Goal: Task Accomplishment & Management: Use online tool/utility

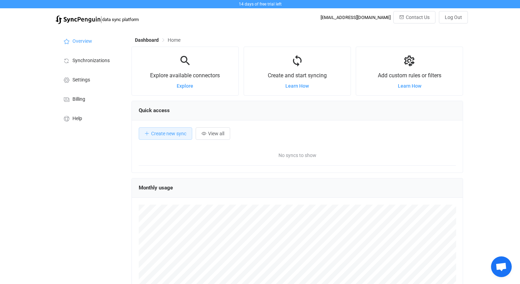
scroll to position [134, 332]
click at [96, 63] on span "Synchronizations" at bounding box center [90, 61] width 37 height 6
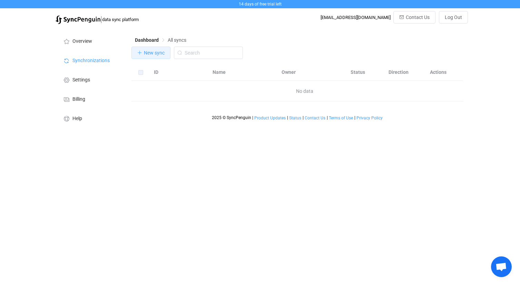
click at [151, 55] on span "New sync" at bounding box center [154, 53] width 21 height 6
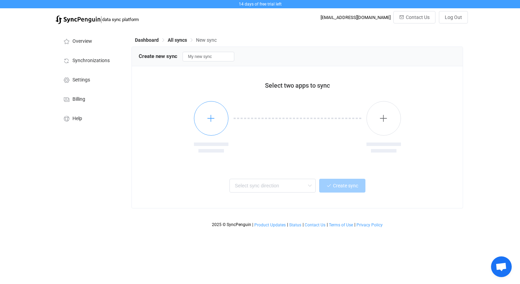
click at [214, 127] on button "button" at bounding box center [211, 118] width 35 height 35
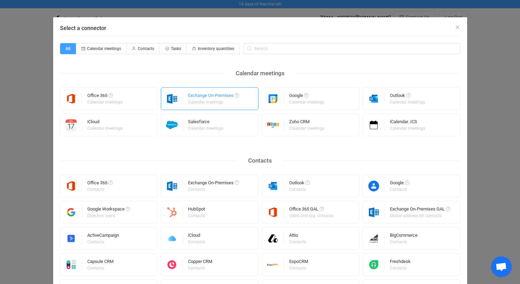
click at [207, 99] on div "Exchange On-Premises" at bounding box center [213, 96] width 51 height 7
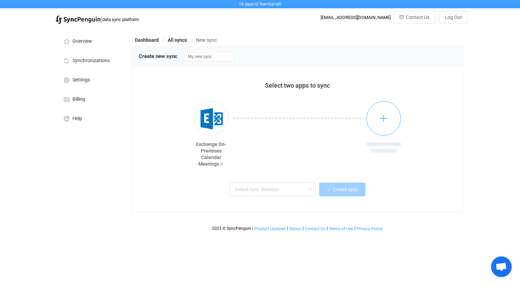
click at [380, 119] on icon "button" at bounding box center [383, 118] width 9 height 9
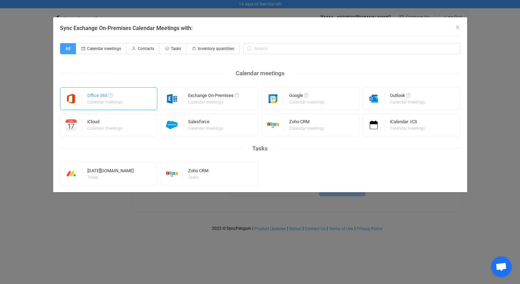
click at [108, 98] on div "Office 365" at bounding box center [105, 96] width 36 height 7
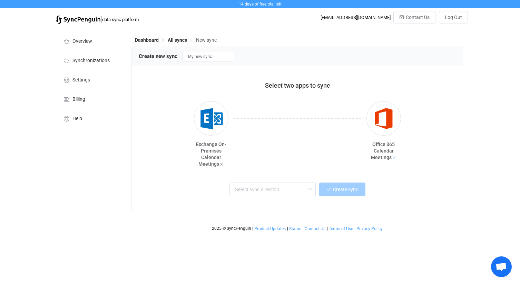
click at [393, 157] on icon at bounding box center [394, 157] width 5 height 5
click at [386, 119] on icon "button" at bounding box center [383, 118] width 9 height 9
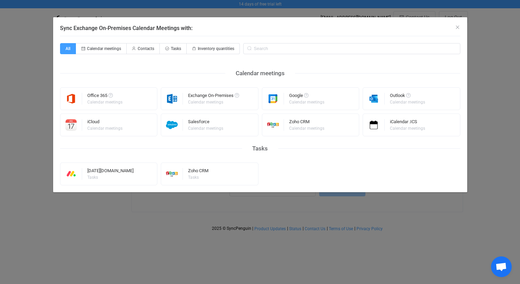
click at [216, 31] on div "Sync Exchange On-Premises Calendar Meetings with:" at bounding box center [260, 26] width 414 height 19
click at [145, 47] on span "Contacts" at bounding box center [146, 48] width 17 height 5
click at [133, 47] on input "Contacts" at bounding box center [130, 46] width 4 height 4
radio input "true"
radio input "false"
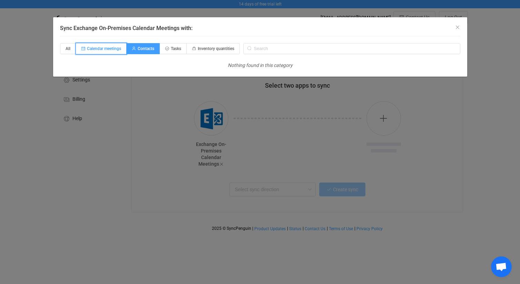
click at [99, 46] on span "Calendar meetings" at bounding box center [101, 48] width 51 height 11
click at [82, 46] on input "Calendar meetings" at bounding box center [80, 46] width 4 height 4
radio input "true"
radio input "false"
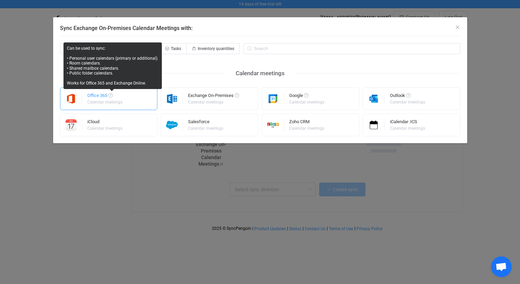
click at [109, 100] on div "Calendar meetings" at bounding box center [104, 102] width 35 height 4
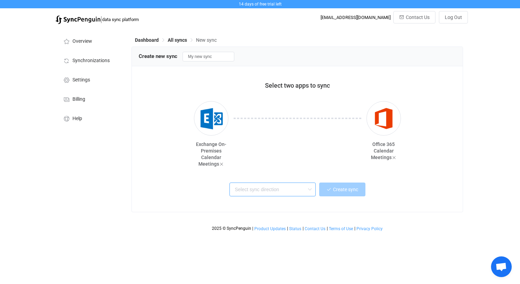
click at [283, 192] on input "text" at bounding box center [272, 190] width 86 height 14
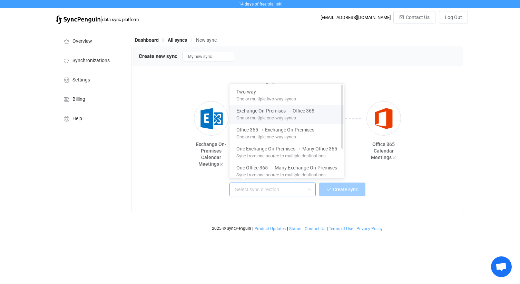
click at [285, 116] on span "One or multiple one-way syncs" at bounding box center [266, 117] width 60 height 8
type input "Exchange On-Premises → Office 365"
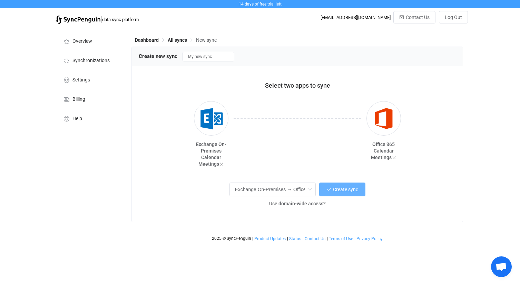
click at [338, 194] on button "Create sync" at bounding box center [342, 190] width 46 height 14
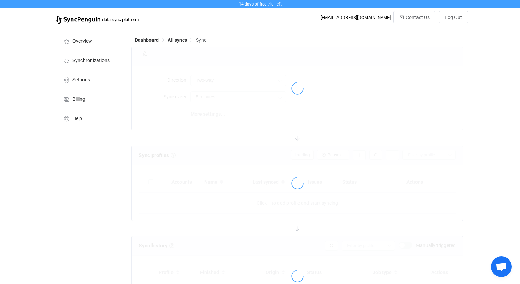
type input "Exchange On-Premises → Office 365"
type input "10 minutes"
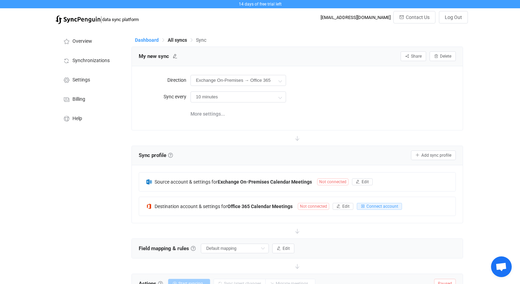
click at [148, 41] on span "Dashboard" at bounding box center [147, 40] width 24 height 6
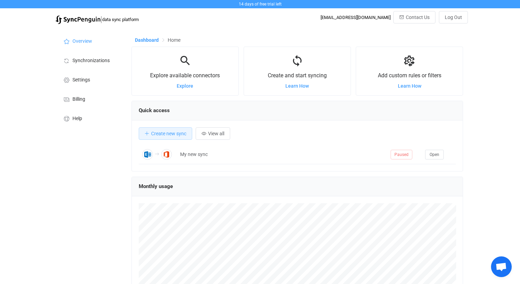
scroll to position [134, 332]
click at [171, 134] on span "Create new sync" at bounding box center [168, 134] width 35 height 6
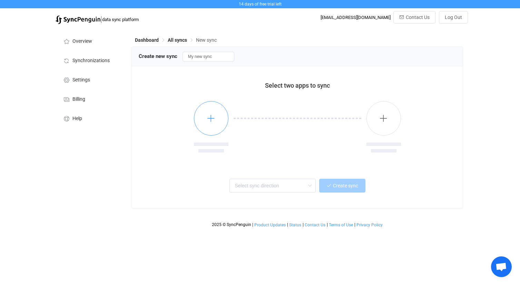
click at [211, 119] on icon "button" at bounding box center [211, 118] width 9 height 9
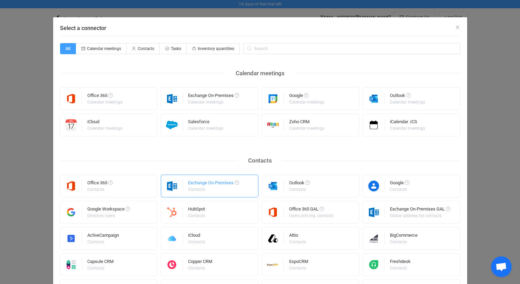
click at [216, 186] on div "Exchange On-Premises" at bounding box center [213, 183] width 51 height 7
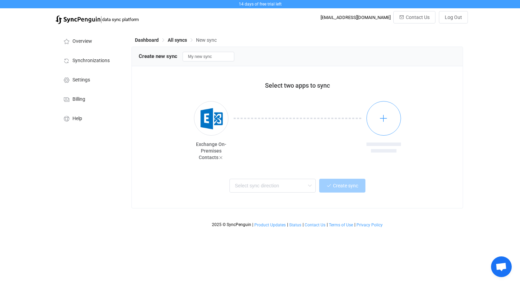
click at [387, 115] on icon "button" at bounding box center [383, 118] width 9 height 9
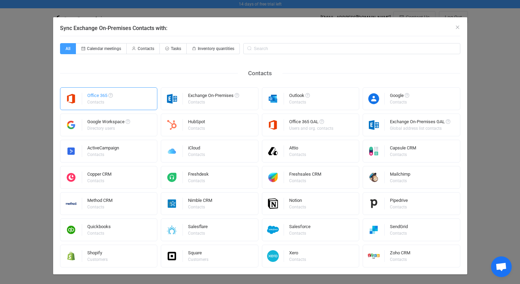
click at [116, 96] on div "Office 365 Contacts" at bounding box center [109, 98] width 98 height 23
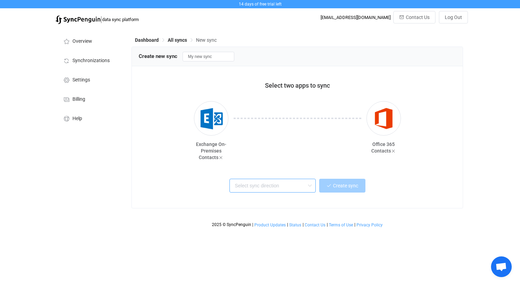
click at [296, 189] on input "text" at bounding box center [272, 186] width 86 height 14
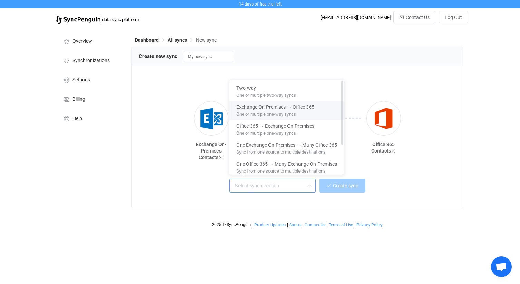
click at [287, 114] on span "One or multiple one-way syncs" at bounding box center [266, 113] width 60 height 8
type input "Exchange On-Premises → Office 365"
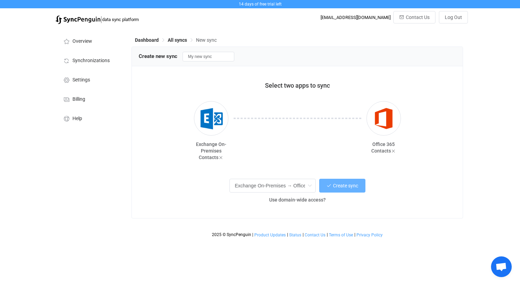
click at [343, 186] on span "Create sync" at bounding box center [345, 186] width 25 height 6
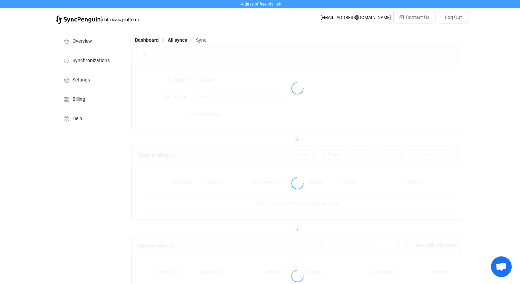
type input "Exchange On-Premises → Office 365"
type input "10 minutes"
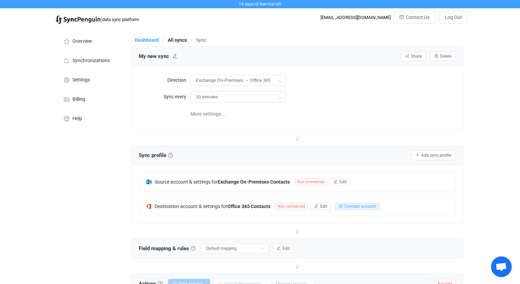
click at [149, 39] on span "Dashboard" at bounding box center [147, 40] width 24 height 6
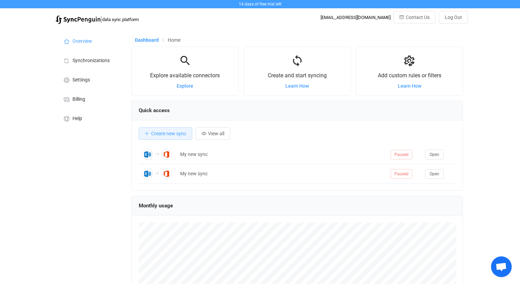
scroll to position [134, 332]
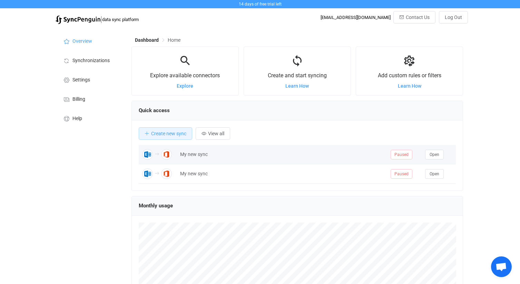
click at [197, 153] on div "My new sync" at bounding box center [282, 154] width 211 height 8
click at [434, 159] on button "Open" at bounding box center [434, 155] width 19 height 10
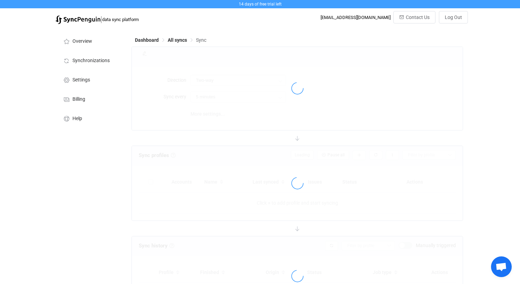
type input "Exchange On-Premises → Office 365"
type input "10 minutes"
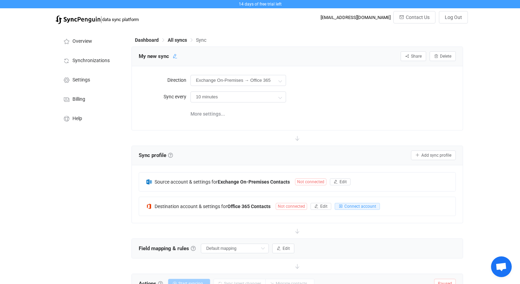
click at [176, 56] on icon at bounding box center [175, 56] width 5 height 5
drag, startPoint x: 171, startPoint y: 57, endPoint x: 123, endPoint y: 52, distance: 48.2
click at [124, 52] on div "Overview Synchronizations Settings Billing Help Dashboard All syncs Sync My new…" at bounding box center [260, 219] width 416 height 383
type input "Sync Contacts"
click at [204, 56] on icon at bounding box center [206, 56] width 5 height 5
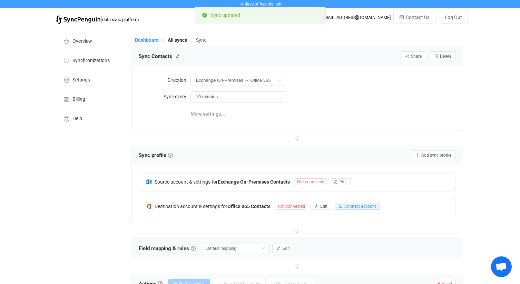
click at [150, 39] on span "Dashboard" at bounding box center [147, 40] width 24 height 6
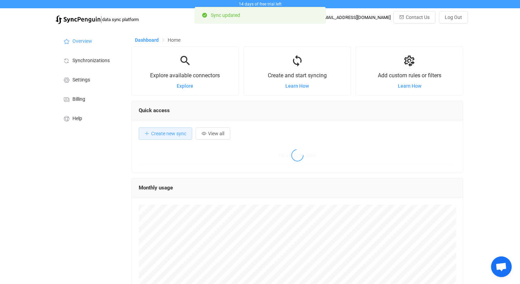
scroll to position [134, 332]
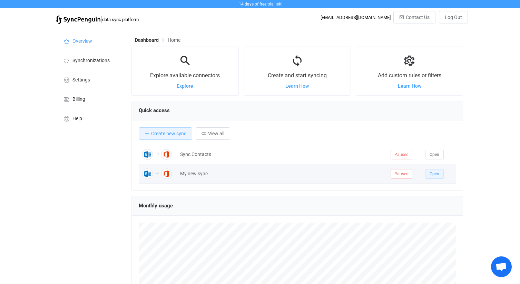
click at [431, 177] on button "Open" at bounding box center [434, 174] width 19 height 10
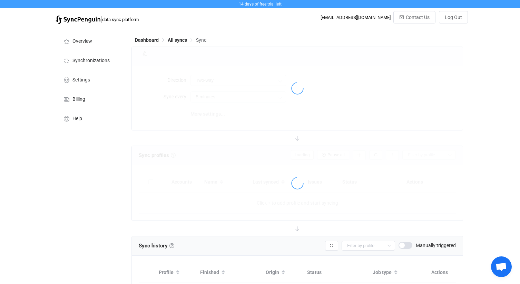
type input "Exchange On-Premises → Office 365"
type input "10 minutes"
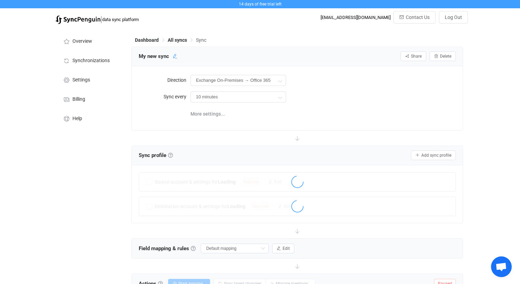
click at [174, 55] on icon at bounding box center [175, 56] width 5 height 5
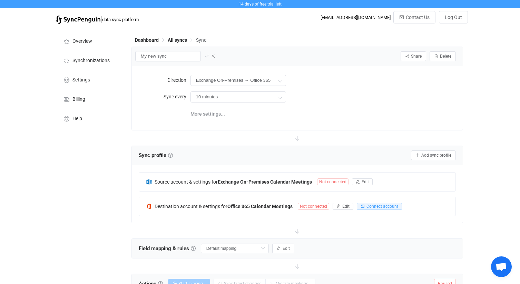
drag, startPoint x: 173, startPoint y: 58, endPoint x: 129, endPoint y: 53, distance: 43.7
click at [131, 54] on div "Dashboard All syncs Sync My new sync Share Sync sharing Delete Direction Exchan…" at bounding box center [298, 219] width 340 height 383
type input "Sync Calendar"
click at [204, 57] on icon at bounding box center [206, 56] width 5 height 5
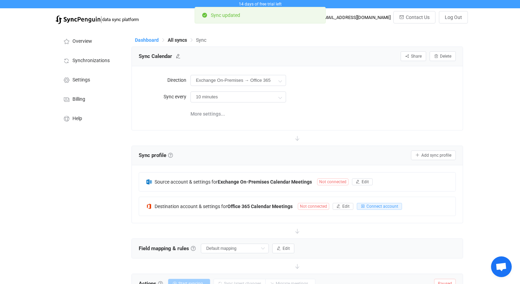
click at [147, 41] on span "Dashboard" at bounding box center [147, 40] width 24 height 6
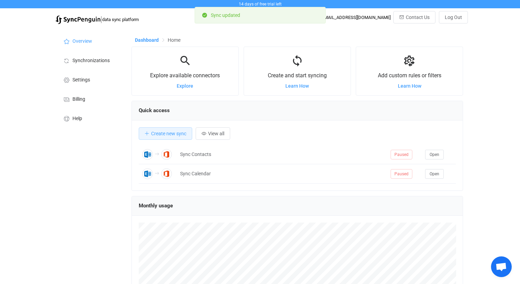
scroll to position [134, 332]
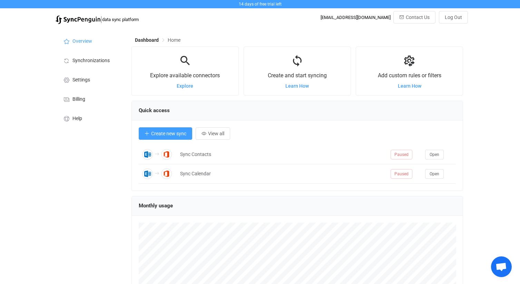
click at [177, 137] on button "Create new sync" at bounding box center [165, 133] width 53 height 12
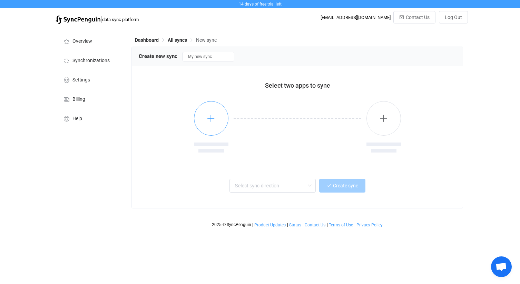
click at [215, 122] on button "button" at bounding box center [211, 118] width 35 height 35
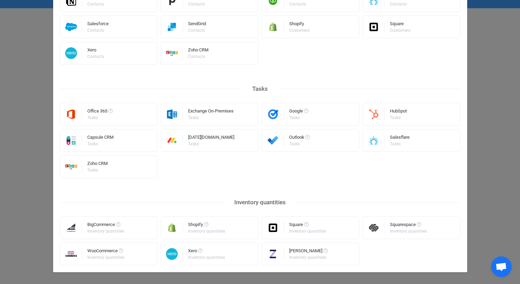
scroll to position [322, 0]
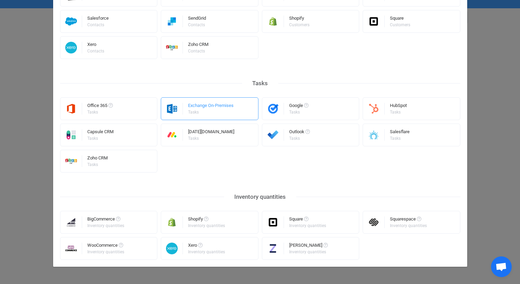
click at [228, 110] on div "Tasks" at bounding box center [210, 112] width 45 height 4
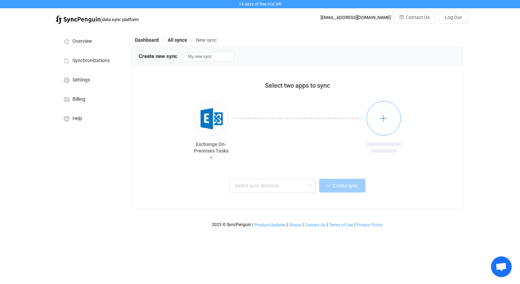
click at [380, 117] on icon "button" at bounding box center [383, 118] width 9 height 9
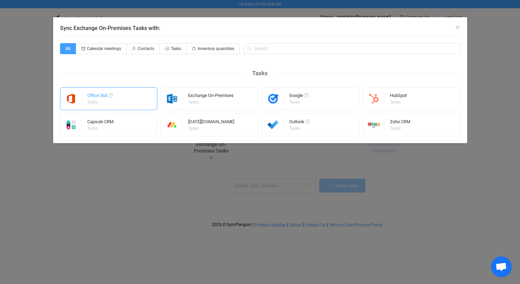
click at [118, 100] on div "Office 365 Tasks" at bounding box center [109, 98] width 98 height 23
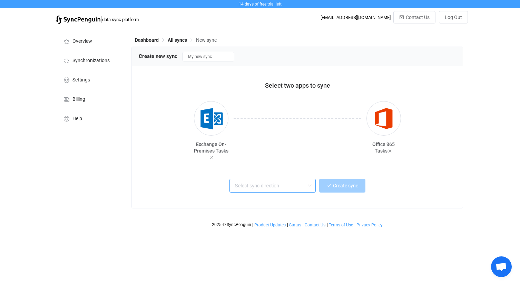
click at [289, 187] on input "text" at bounding box center [272, 186] width 86 height 14
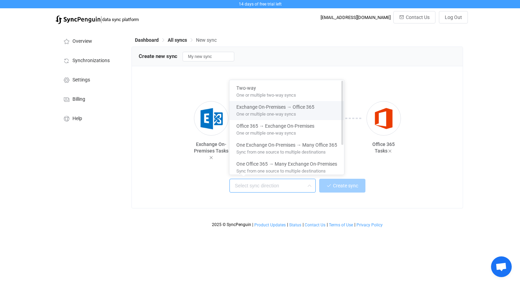
click at [290, 113] on span "One or multiple one-way syncs" at bounding box center [266, 113] width 60 height 8
type input "Exchange On-Premises → Office 365"
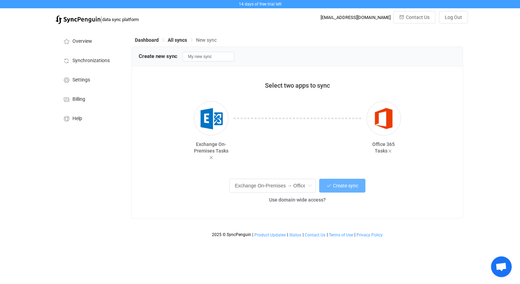
click at [334, 188] on span "Create sync" at bounding box center [345, 186] width 25 height 6
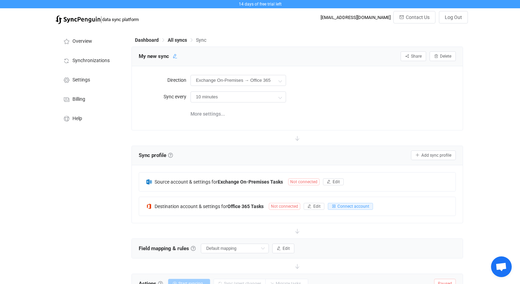
click at [176, 56] on icon at bounding box center [175, 56] width 5 height 5
drag, startPoint x: 170, startPoint y: 56, endPoint x: 123, endPoint y: 47, distance: 48.9
click at [125, 48] on div "Overview Synchronizations Settings Billing Help Dashboard All syncs Sync My new…" at bounding box center [260, 219] width 416 height 383
type input "Sync Tasks"
click at [204, 57] on icon at bounding box center [206, 56] width 5 height 5
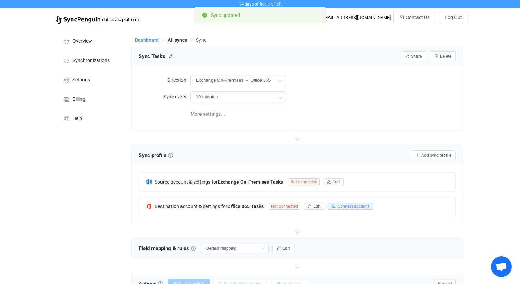
click at [145, 42] on span "Dashboard" at bounding box center [147, 40] width 24 height 6
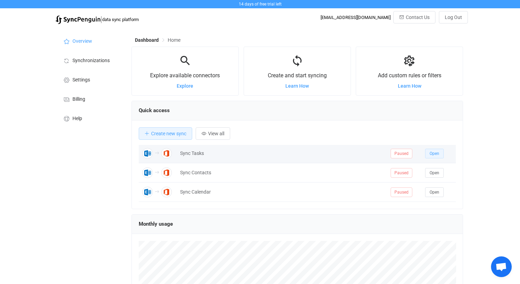
click at [436, 155] on span "Open" at bounding box center [435, 153] width 10 height 5
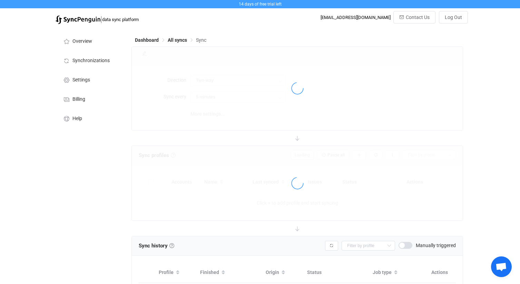
type input "Exchange On-Premises → Office 365"
type input "10 minutes"
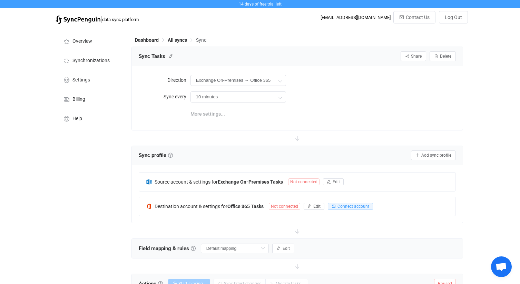
click at [209, 114] on span "More settings..." at bounding box center [207, 114] width 35 height 14
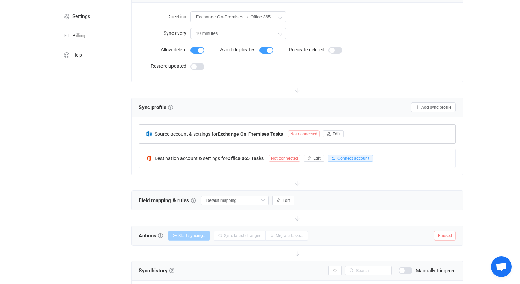
scroll to position [63, 0]
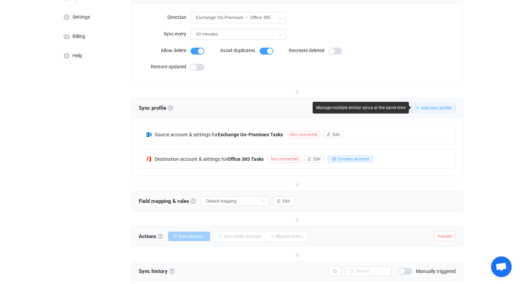
click at [433, 108] on span "Add sync profile" at bounding box center [436, 108] width 30 height 5
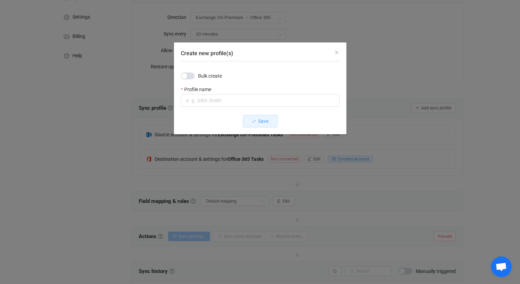
click at [187, 78] on span "Create new profile(s)" at bounding box center [188, 75] width 14 height 7
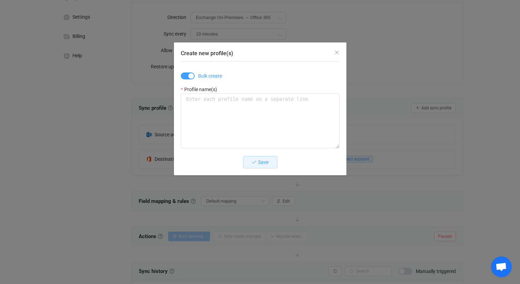
click at [187, 78] on span "Create new profile(s)" at bounding box center [188, 75] width 14 height 7
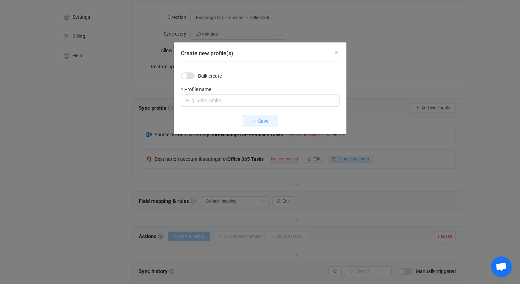
click at [187, 78] on span "Create new profile(s)" at bounding box center [188, 75] width 14 height 7
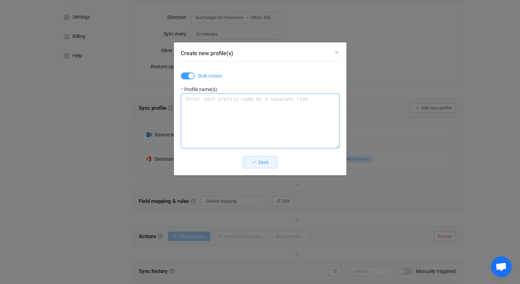
click at [194, 98] on textarea "Create new profile(s)" at bounding box center [260, 121] width 159 height 55
type textarea "Ludovic Léon Freddy Araneo"
click at [262, 162] on span "Save" at bounding box center [263, 162] width 10 height 6
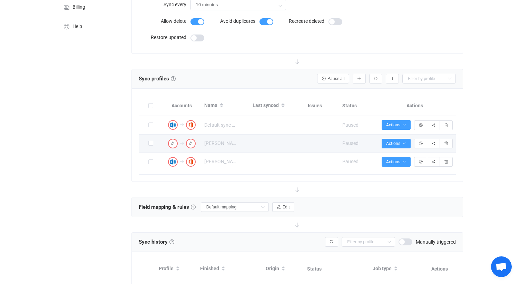
scroll to position [95, 0]
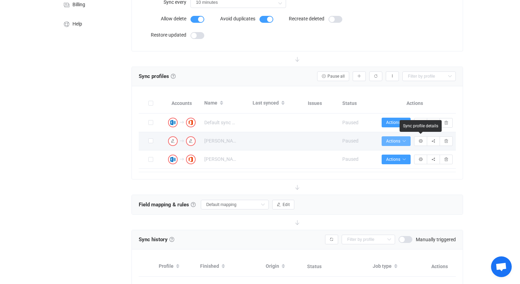
click at [406, 140] on icon "button" at bounding box center [404, 141] width 4 height 4
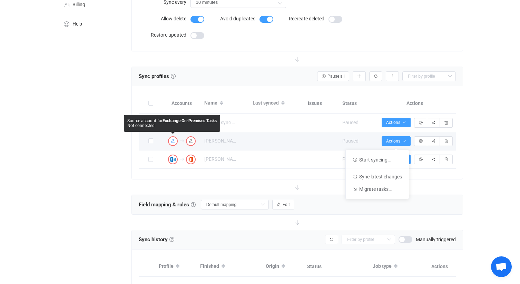
click at [173, 141] on icon "button" at bounding box center [173, 141] width 4 height 4
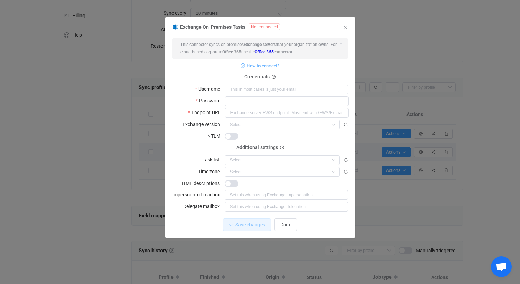
scroll to position [83, 0]
click at [267, 123] on input "dialog" at bounding box center [282, 125] width 115 height 10
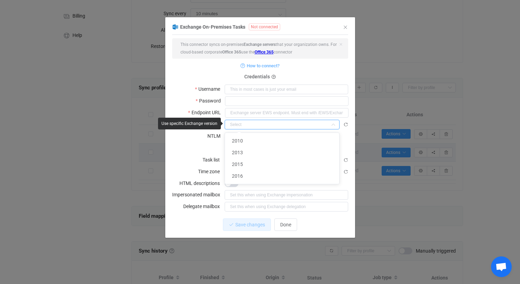
click at [267, 123] on input "dialog" at bounding box center [282, 125] width 115 height 10
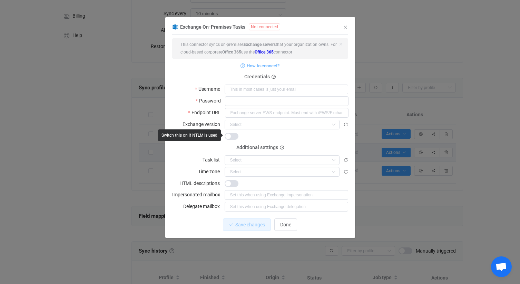
click at [235, 136] on span "dialog" at bounding box center [232, 136] width 14 height 7
click at [265, 133] on div "dialog" at bounding box center [287, 136] width 124 height 10
click at [288, 222] on span "Discard" at bounding box center [289, 225] width 16 height 6
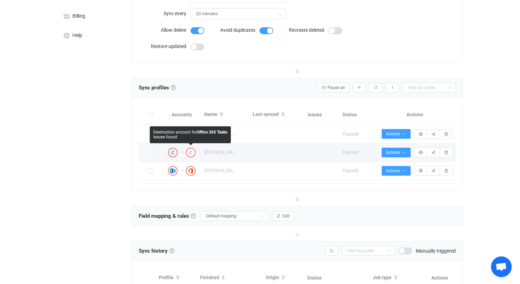
click at [191, 154] on img "button" at bounding box center [191, 152] width 6 height 6
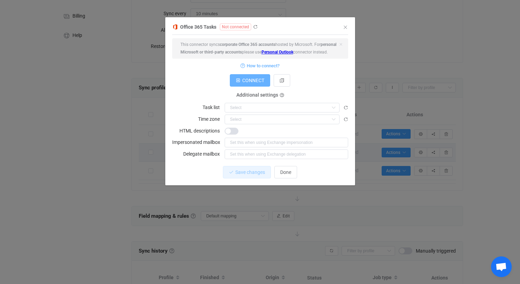
click at [243, 83] on span "CONNECT" at bounding box center [253, 81] width 22 height 6
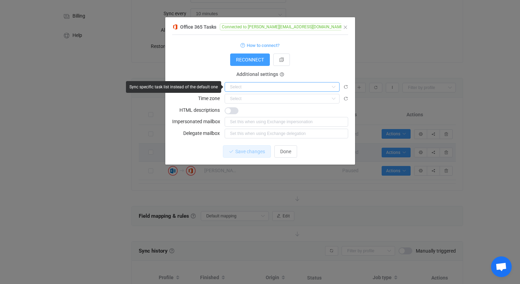
click at [325, 89] on input "dialog" at bounding box center [282, 87] width 115 height 10
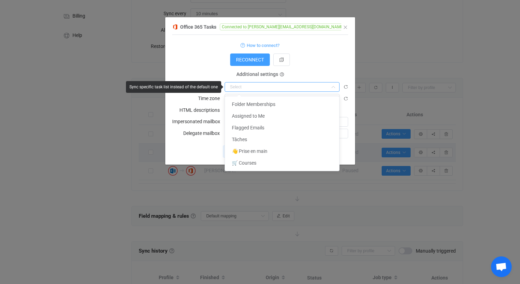
click at [325, 88] on input "dialog" at bounding box center [282, 87] width 115 height 10
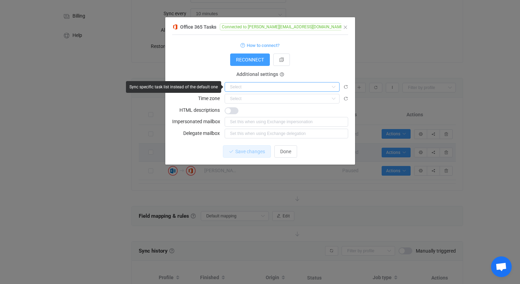
click at [325, 88] on input "dialog" at bounding box center [282, 87] width 115 height 10
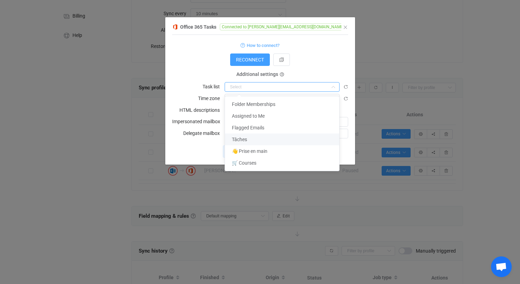
click at [302, 135] on li "Tâches" at bounding box center [282, 140] width 114 height 12
type input "Tâches"
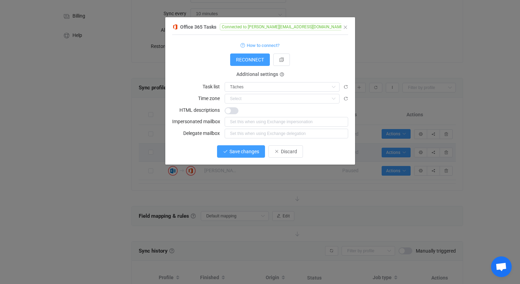
click at [253, 153] on span "Save changes" at bounding box center [244, 152] width 30 height 6
click at [346, 28] on icon "Close" at bounding box center [346, 28] width 6 height 6
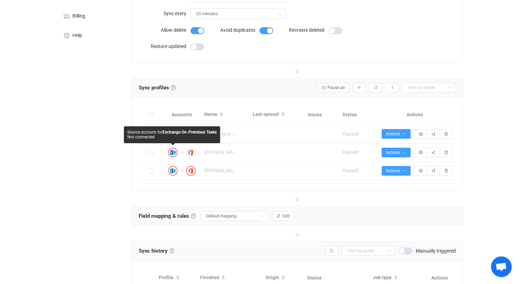
click at [172, 153] on icon "button" at bounding box center [173, 152] width 4 height 4
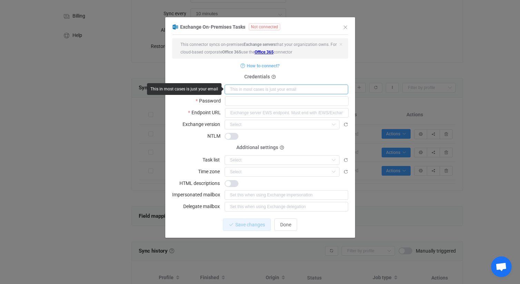
click at [270, 91] on input "dialog" at bounding box center [287, 90] width 124 height 10
click at [284, 91] on input "ludovic.leon" at bounding box center [287, 90] width 124 height 10
type input "[EMAIL_ADDRESS][PERSON_NAME][DOMAIN_NAME]"
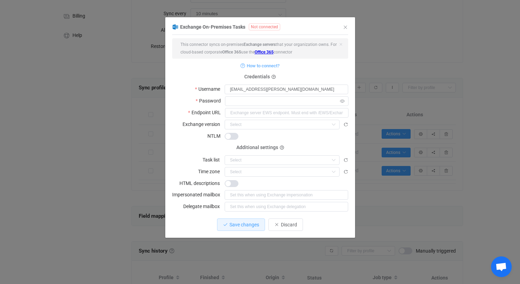
click at [343, 101] on icon "dialog" at bounding box center [342, 101] width 9 height 10
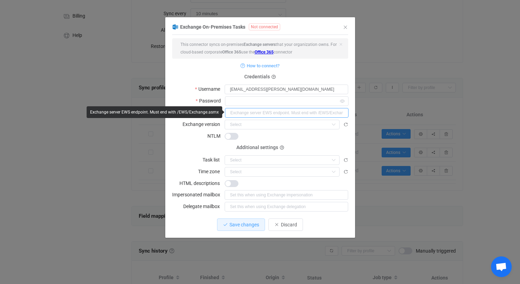
click at [279, 115] on input "dialog" at bounding box center [287, 113] width 124 height 10
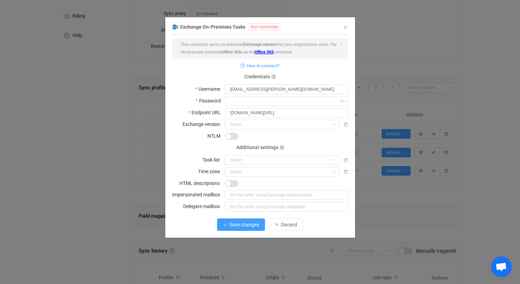
click at [251, 222] on span "Save changes" at bounding box center [244, 225] width 30 height 6
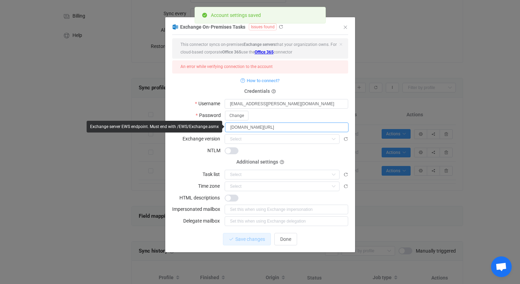
click at [268, 130] on input "ex2.mail.ovh.net/EWS/Exchange.asmx" at bounding box center [287, 128] width 124 height 10
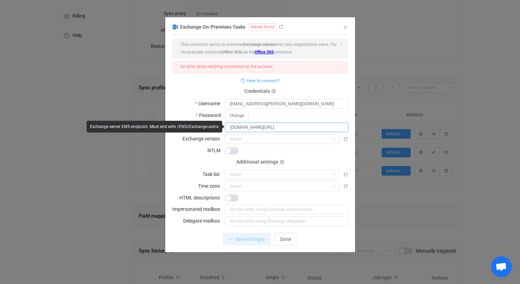
drag, startPoint x: 261, startPoint y: 126, endPoint x: 332, endPoint y: 125, distance: 70.8
click at [332, 125] on input "ex2.mail.ovh.net/EWS/Exchange.asmx" at bounding box center [287, 128] width 124 height 10
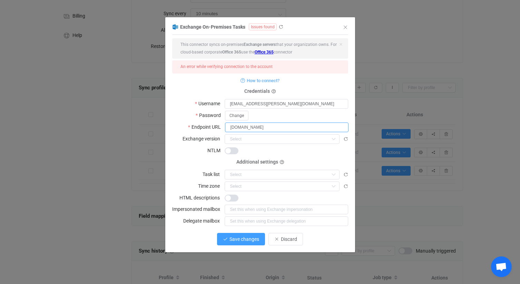
type input "ex2.mail.ovh.net"
click at [248, 237] on span "Save changes" at bounding box center [244, 239] width 30 height 6
click at [345, 28] on icon "Close" at bounding box center [346, 28] width 6 height 6
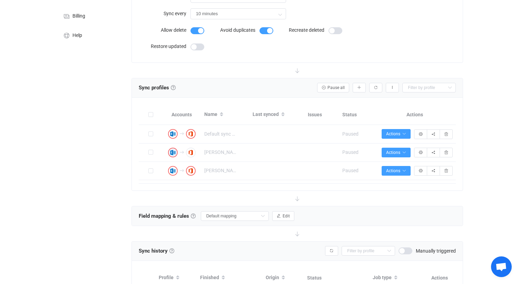
click at [172, 151] on icon "button" at bounding box center [173, 152] width 4 height 4
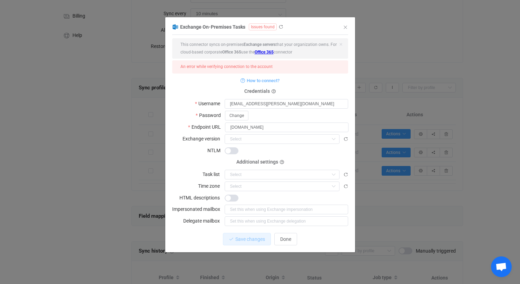
click at [271, 52] on link "Office 365" at bounding box center [264, 52] width 19 height 5
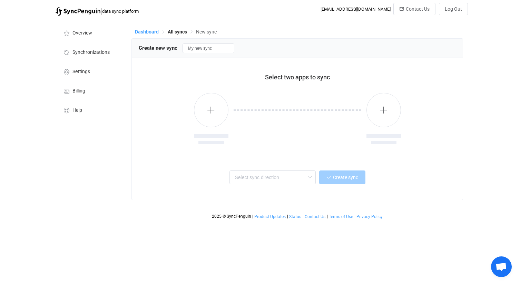
click at [150, 33] on span "Dashboard" at bounding box center [147, 32] width 24 height 6
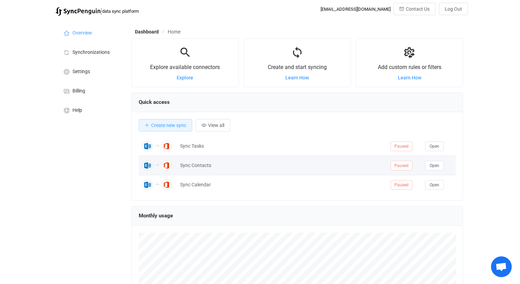
scroll to position [1, 0]
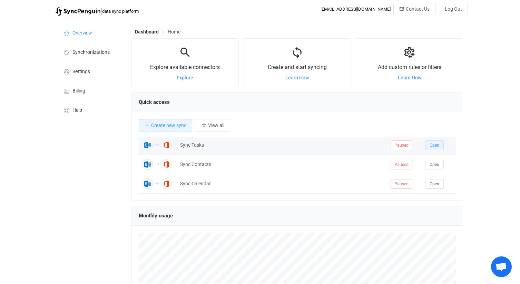
click at [430, 145] on span "Open" at bounding box center [435, 145] width 10 height 5
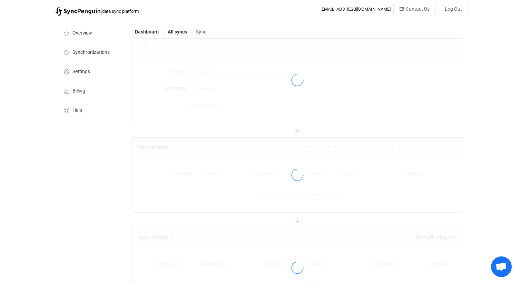
type input "Exchange On-Premises → Office 365"
type input "10 minutes"
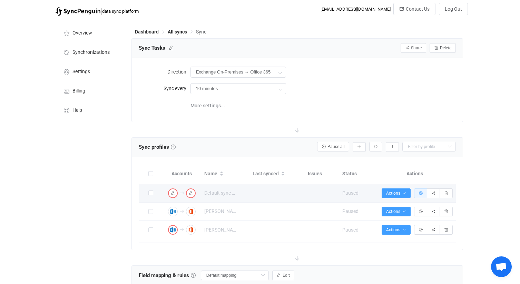
click at [418, 191] on button "button" at bounding box center [420, 193] width 13 height 10
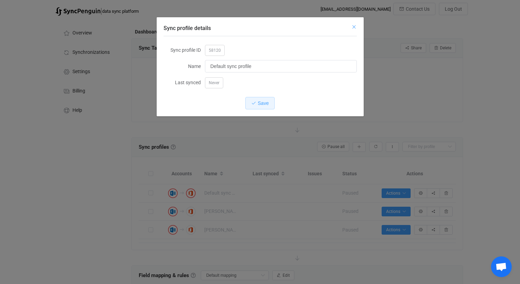
click at [352, 26] on icon "Close" at bounding box center [354, 27] width 6 height 6
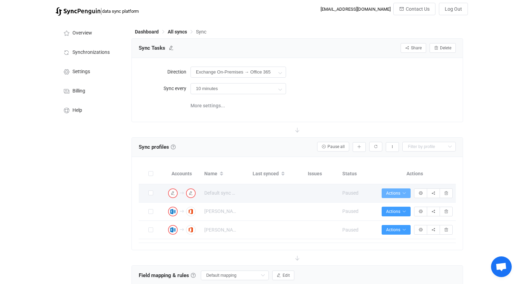
click at [398, 191] on span "Actions" at bounding box center [396, 193] width 20 height 5
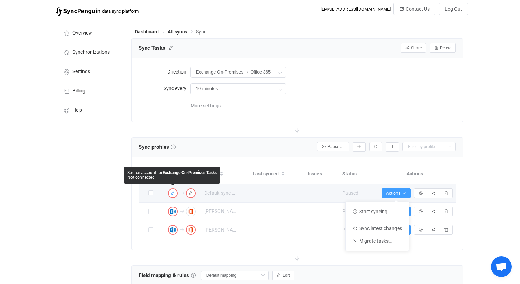
click at [174, 193] on icon "button" at bounding box center [173, 193] width 4 height 4
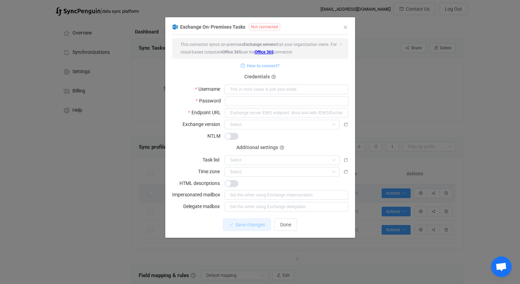
click at [275, 66] on span "How to connect?" at bounding box center [263, 66] width 33 height 8
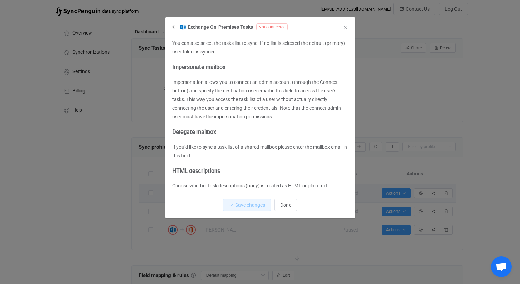
scroll to position [59, 0]
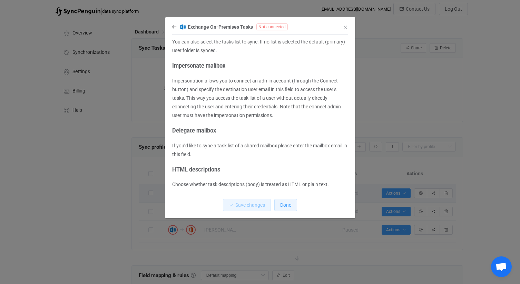
click at [284, 206] on span "Done" at bounding box center [285, 205] width 11 height 6
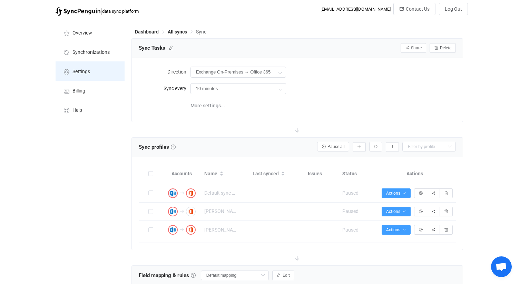
click at [96, 71] on li "Settings" at bounding box center [90, 70] width 69 height 19
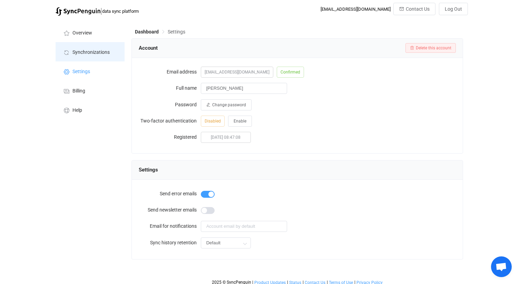
click at [92, 50] on span "Synchronizations" at bounding box center [90, 53] width 37 height 6
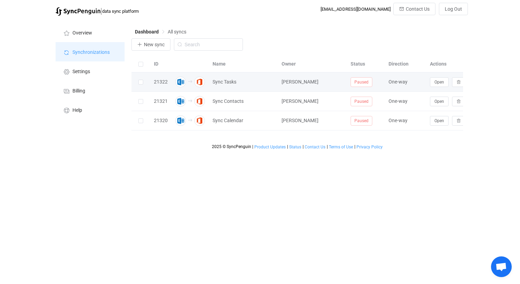
scroll to position [0, 15]
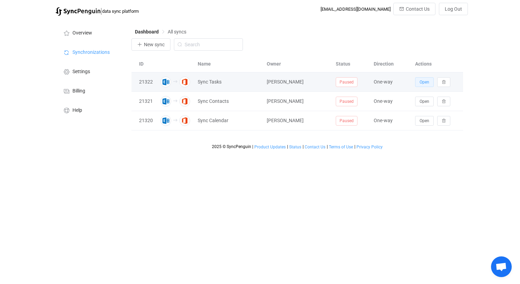
click at [427, 84] on span "Open" at bounding box center [425, 82] width 10 height 5
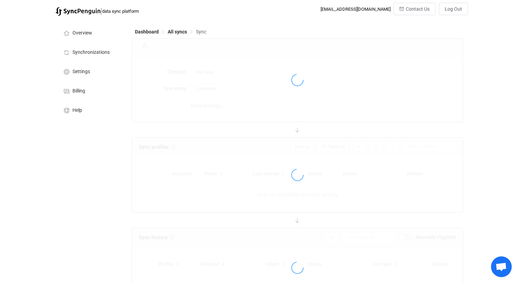
type input "Exchange On-Premises → Office 365"
type input "10 minutes"
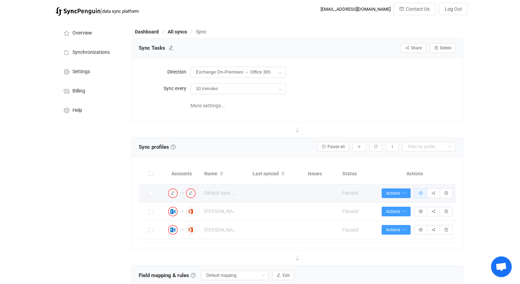
click at [417, 192] on button "button" at bounding box center [420, 193] width 13 height 10
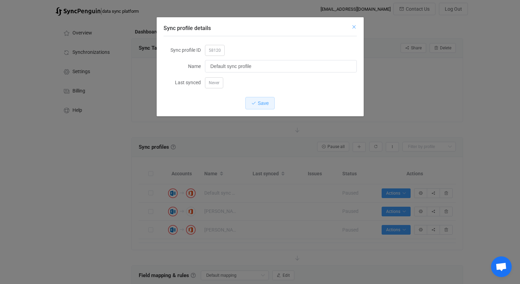
click at [355, 26] on icon "Close" at bounding box center [354, 27] width 6 height 6
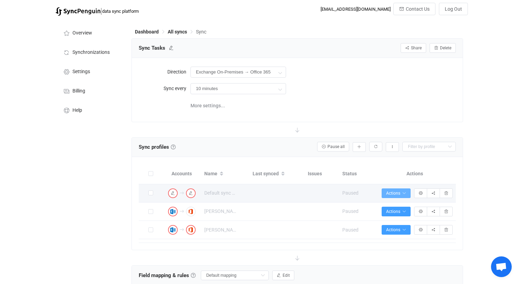
click at [395, 189] on button "Actions" at bounding box center [396, 193] width 29 height 10
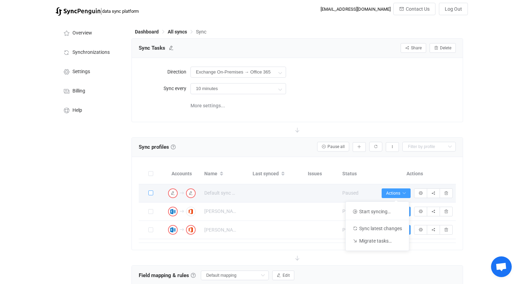
click at [150, 191] on span at bounding box center [150, 192] width 5 height 5
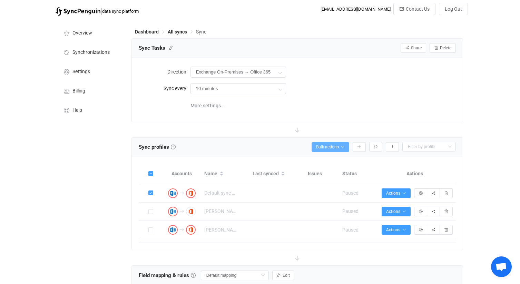
click at [342, 146] on icon "button" at bounding box center [343, 147] width 4 height 4
click at [345, 108] on div "More settings..." at bounding box center [323, 105] width 266 height 14
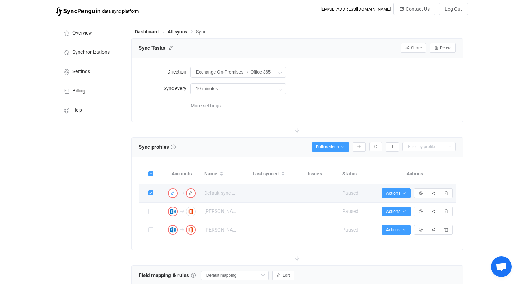
click at [173, 194] on icon "button" at bounding box center [173, 193] width 4 height 4
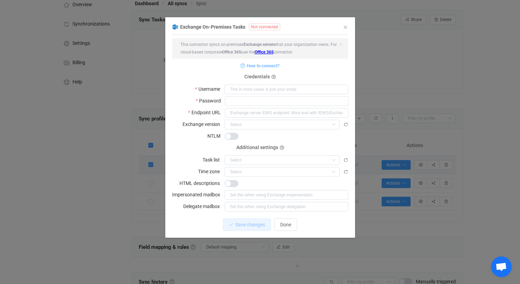
scroll to position [17, 0]
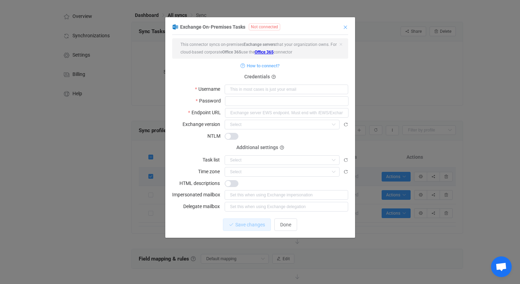
click at [345, 27] on icon "Close" at bounding box center [346, 28] width 6 height 6
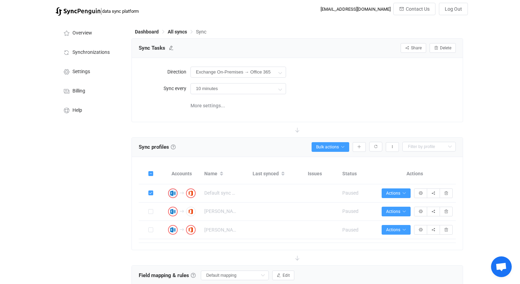
scroll to position [0, 0]
click at [140, 31] on span "Dashboard" at bounding box center [147, 32] width 24 height 6
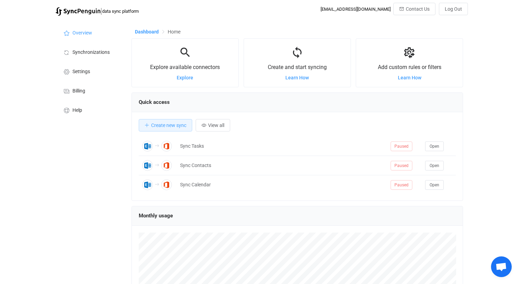
scroll to position [134, 332]
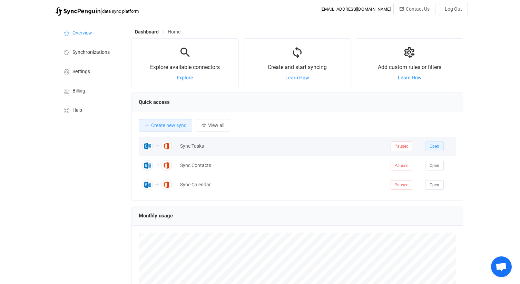
click at [435, 148] on span "Open" at bounding box center [435, 146] width 10 height 5
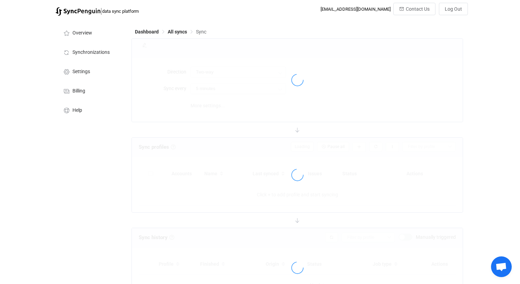
type input "Exchange On-Premises → Office 365"
type input "10 minutes"
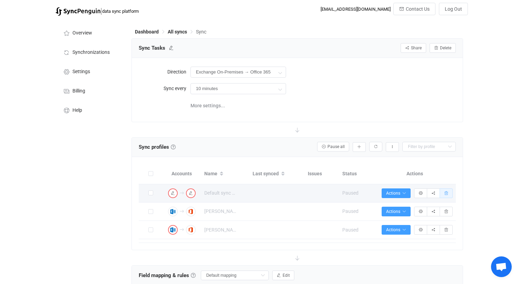
click at [446, 195] on button "button" at bounding box center [446, 193] width 13 height 10
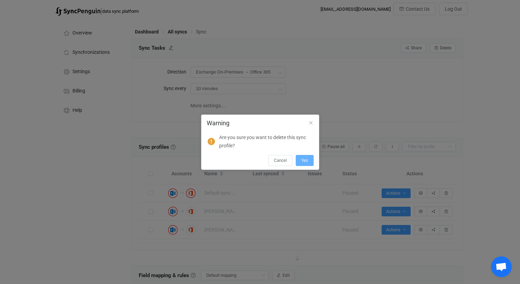
click at [309, 162] on button "Yes" at bounding box center [305, 160] width 18 height 11
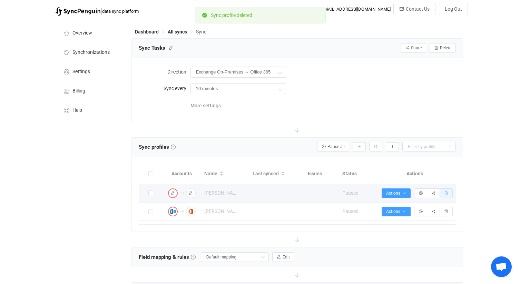
click at [447, 196] on button "button" at bounding box center [446, 193] width 13 height 10
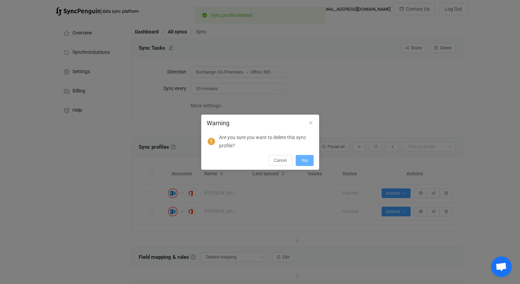
click at [305, 160] on span "Yes" at bounding box center [304, 160] width 7 height 5
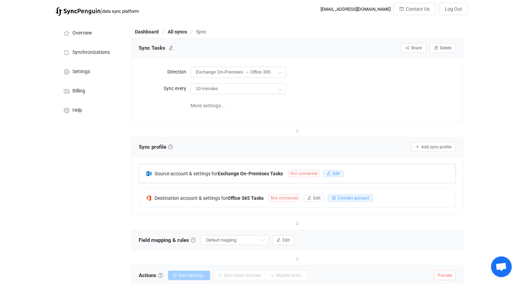
click at [332, 174] on button "Edit" at bounding box center [333, 173] width 21 height 7
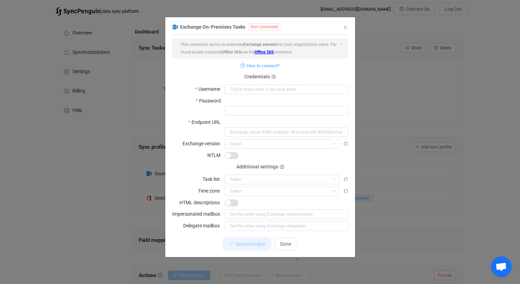
click at [345, 28] on icon "Close" at bounding box center [346, 28] width 6 height 6
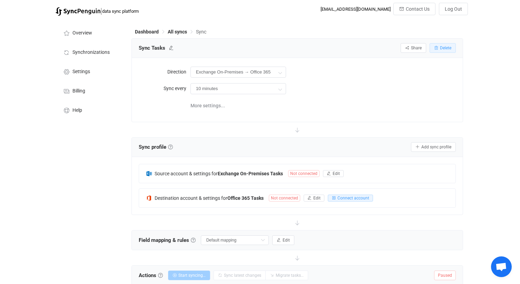
click at [453, 47] on button "Delete" at bounding box center [443, 48] width 26 height 10
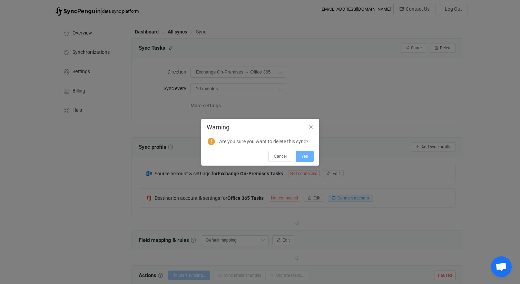
click at [306, 156] on span "Yes" at bounding box center [304, 156] width 7 height 5
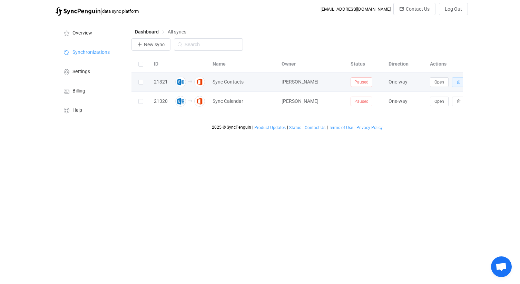
click at [458, 82] on icon "button" at bounding box center [459, 82] width 4 height 4
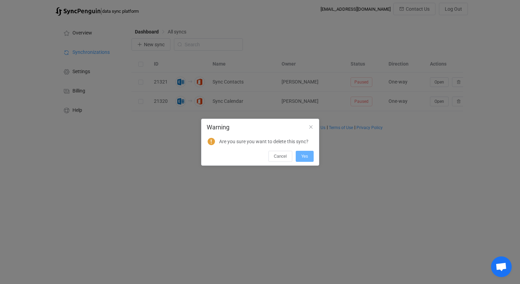
click at [307, 159] on button "Yes" at bounding box center [305, 156] width 18 height 11
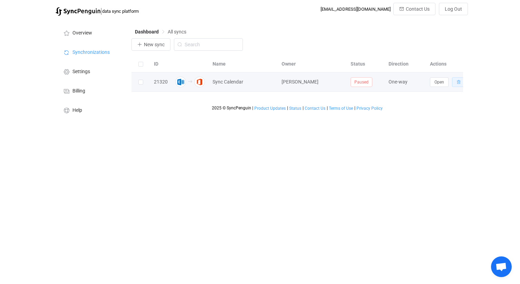
click at [458, 85] on button "button" at bounding box center [458, 82] width 13 height 10
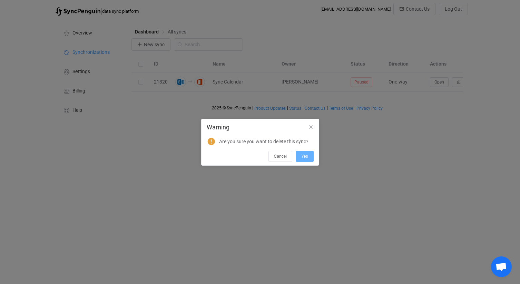
click at [301, 156] on span "Yes" at bounding box center [304, 156] width 7 height 5
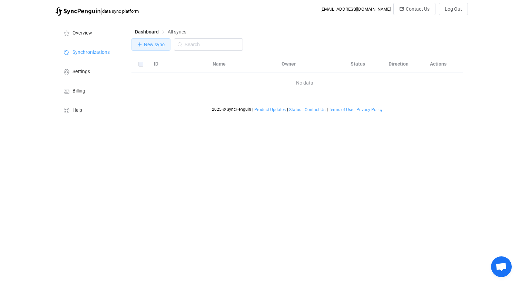
click at [156, 48] on button "New sync" at bounding box center [150, 44] width 39 height 12
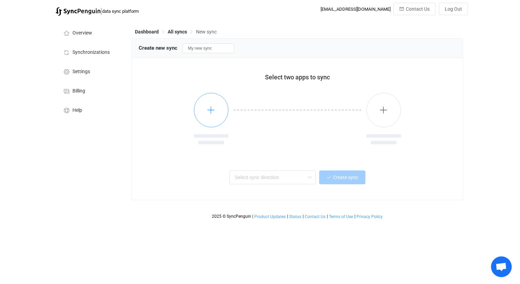
click at [210, 101] on button "button" at bounding box center [211, 110] width 35 height 35
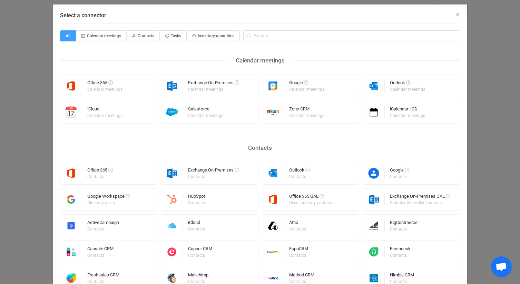
scroll to position [7, 0]
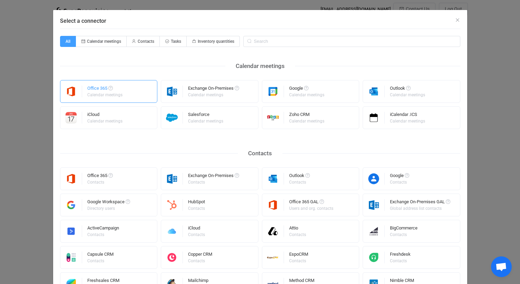
click at [104, 90] on div "Office 365" at bounding box center [105, 89] width 36 height 7
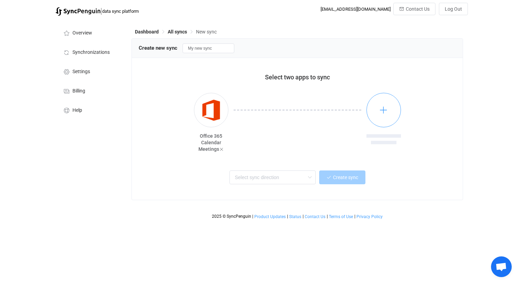
click at [380, 109] on icon "button" at bounding box center [383, 110] width 9 height 9
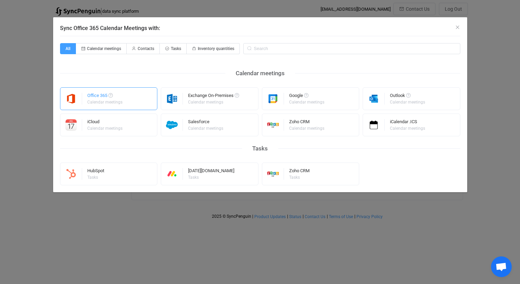
click at [139, 101] on div "Office 365 Calendar meetings" at bounding box center [109, 98] width 98 height 23
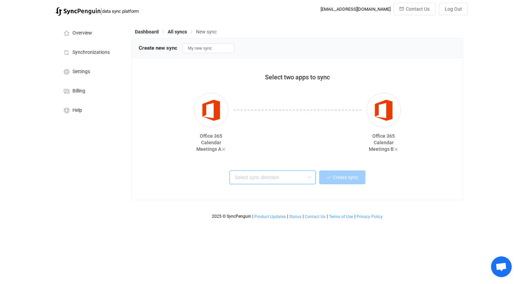
click at [289, 178] on input "text" at bounding box center [272, 177] width 86 height 14
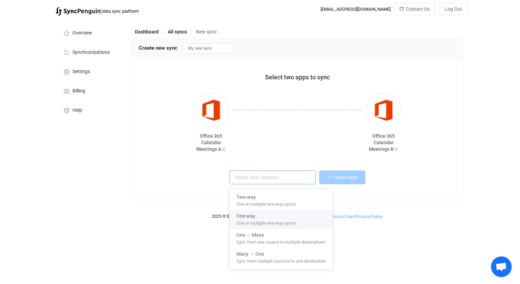
click at [270, 222] on span "One or multiple one-way syncs" at bounding box center [266, 222] width 60 height 8
type input "One-way"
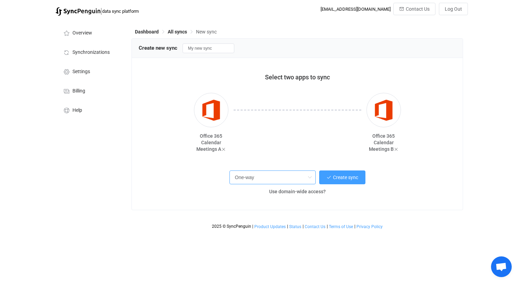
click at [296, 180] on input "One-way" at bounding box center [272, 177] width 86 height 14
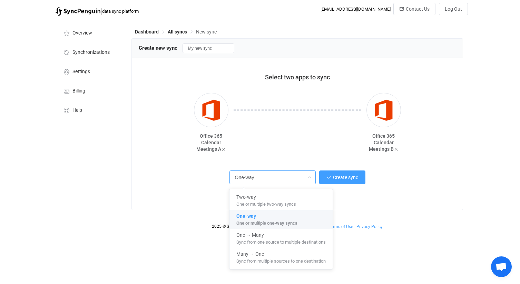
click at [296, 180] on input "One-way" at bounding box center [272, 177] width 86 height 14
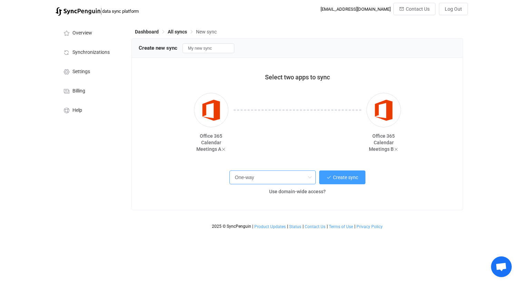
click at [296, 180] on input "One-way" at bounding box center [272, 177] width 86 height 14
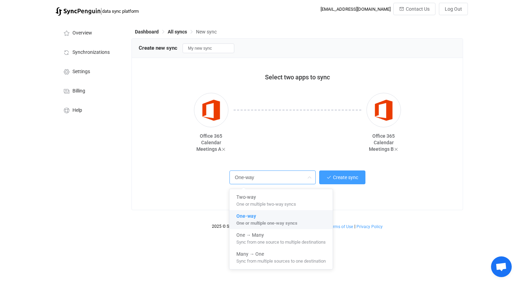
click at [287, 221] on span "One or multiple one-way syncs" at bounding box center [266, 222] width 61 height 8
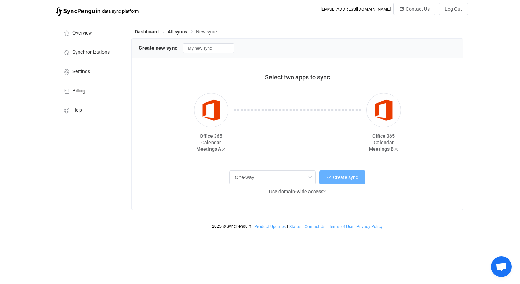
click at [340, 177] on span "Create sync" at bounding box center [345, 178] width 25 height 6
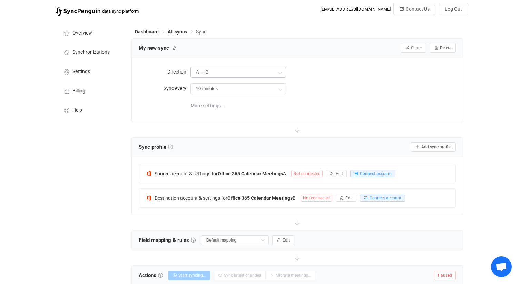
scroll to position [3, 0]
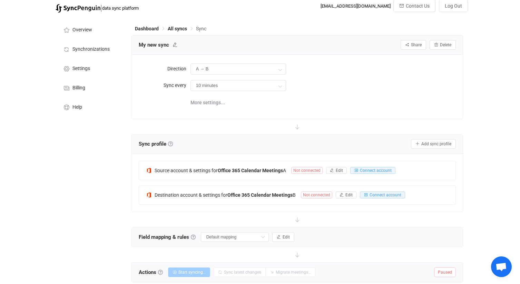
click at [172, 46] on span "My new sync" at bounding box center [158, 45] width 39 height 10
click at [175, 45] on icon at bounding box center [175, 44] width 5 height 5
drag, startPoint x: 173, startPoint y: 45, endPoint x: 133, endPoint y: 40, distance: 40.7
click at [133, 40] on div "My new sync Share Sync sharing Delete" at bounding box center [297, 45] width 331 height 19
type input "Sync Calendar"
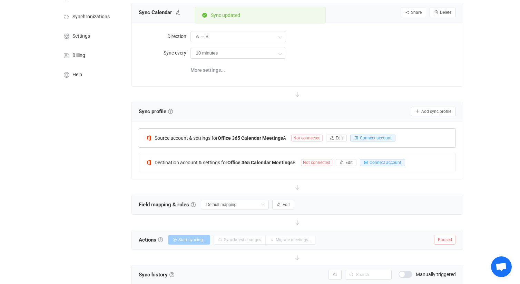
scroll to position [37, 0]
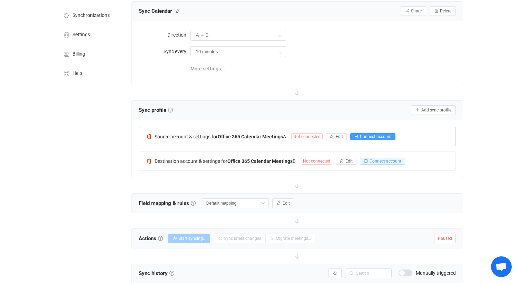
click at [358, 137] on icon "button" at bounding box center [356, 137] width 4 height 4
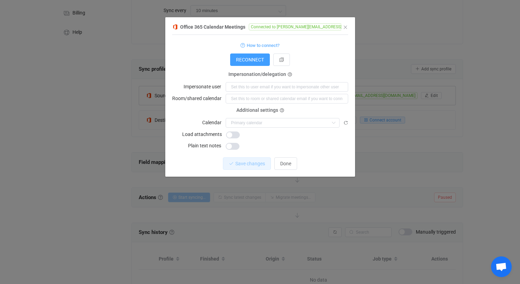
scroll to position [78, 0]
click at [258, 59] on span "RECONNECT" at bounding box center [250, 60] width 28 height 6
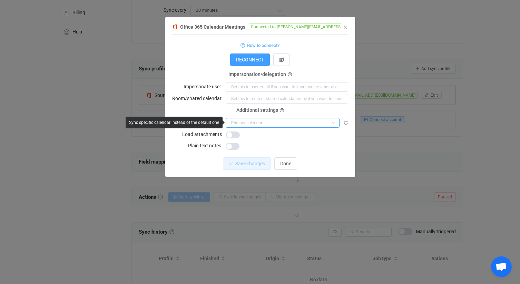
click at [282, 122] on input "dialog" at bounding box center [283, 123] width 114 height 10
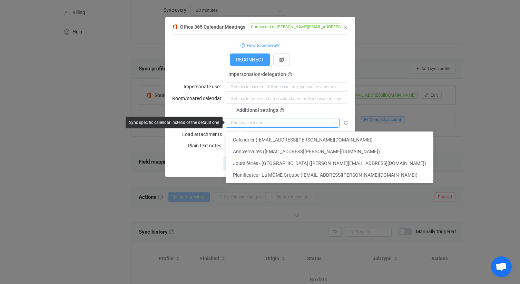
click at [282, 122] on input "dialog" at bounding box center [283, 123] width 114 height 10
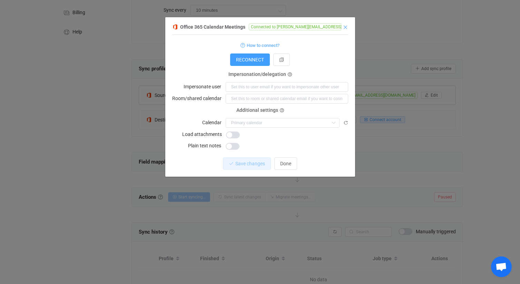
click at [345, 27] on icon "Close" at bounding box center [346, 28] width 6 height 6
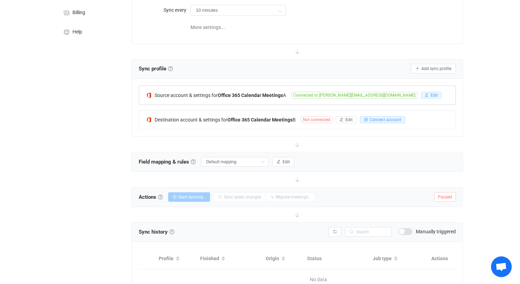
click at [431, 94] on span "Edit" at bounding box center [434, 95] width 7 height 5
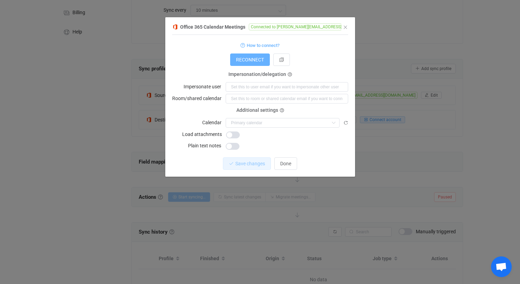
click at [256, 58] on span "RECONNECT" at bounding box center [250, 60] width 28 height 6
click at [270, 45] on span "How to connect?" at bounding box center [263, 45] width 33 height 8
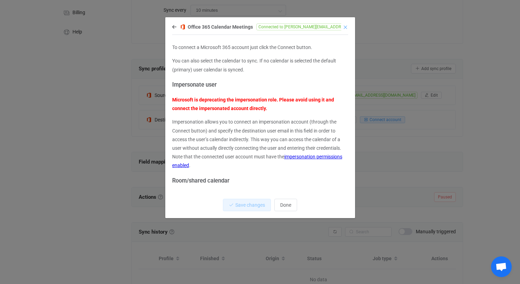
click at [346, 28] on icon "Close" at bounding box center [346, 28] width 6 height 6
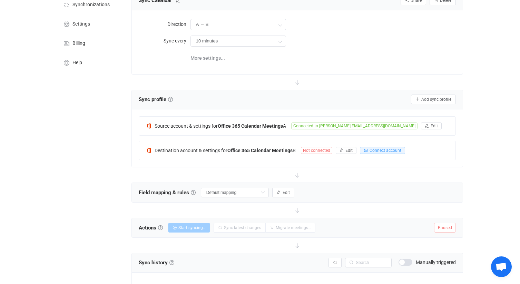
scroll to position [0, 0]
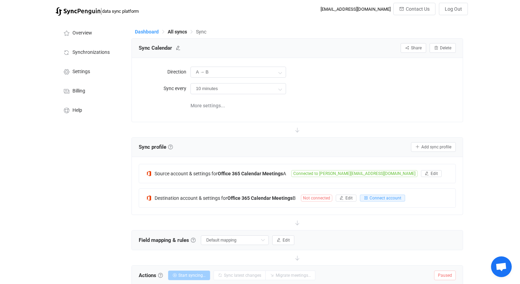
click at [139, 32] on span "Dashboard" at bounding box center [147, 32] width 24 height 6
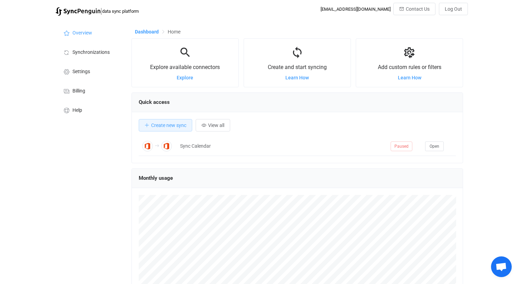
scroll to position [134, 332]
click at [87, 50] on span "Synchronizations" at bounding box center [90, 53] width 37 height 6
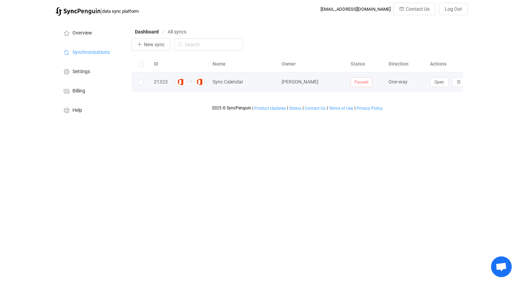
click at [138, 82] on div at bounding box center [140, 82] width 19 height 8
click at [453, 83] on button "button" at bounding box center [458, 82] width 13 height 10
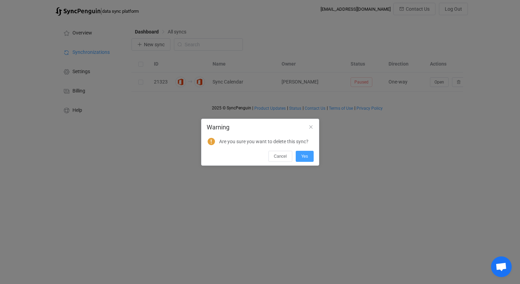
click at [295, 154] on div "Cancel Yes" at bounding box center [260, 155] width 117 height 13
click at [299, 154] on button "Yes" at bounding box center [305, 156] width 18 height 11
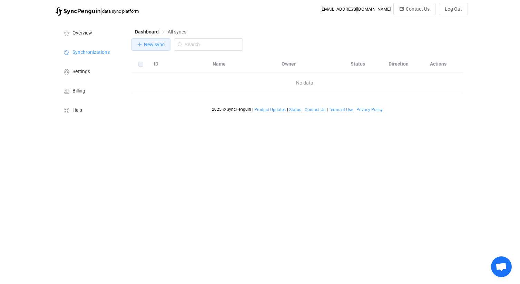
click at [159, 49] on button "New sync" at bounding box center [150, 44] width 39 height 12
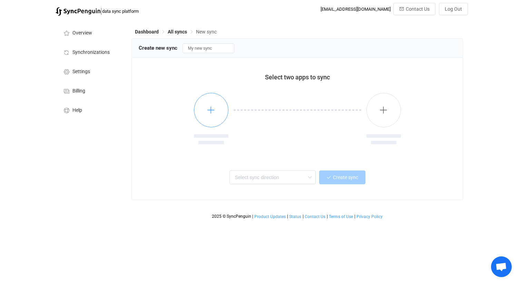
click at [212, 119] on button "button" at bounding box center [211, 110] width 35 height 35
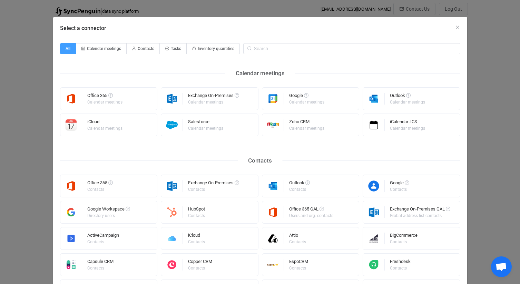
click at [482, 19] on div "Select a connector All Calendar meetings Contacts Tasks Inventory quantities Ca…" at bounding box center [260, 142] width 520 height 284
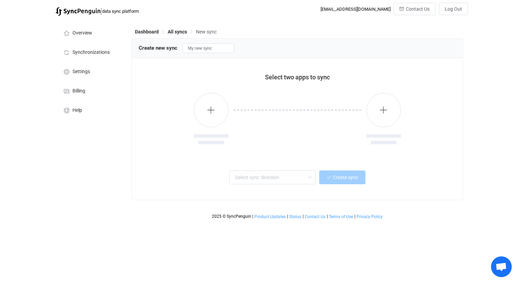
click at [495, 258] on span "Open chat" at bounding box center [501, 266] width 21 height 21
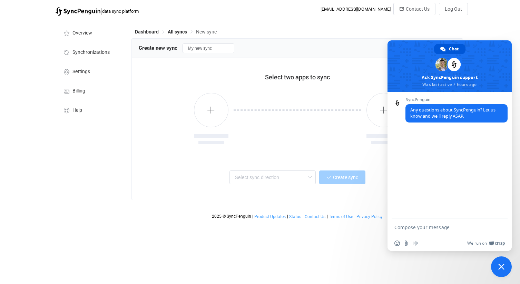
click at [500, 267] on span "Close chat" at bounding box center [501, 267] width 6 height 6
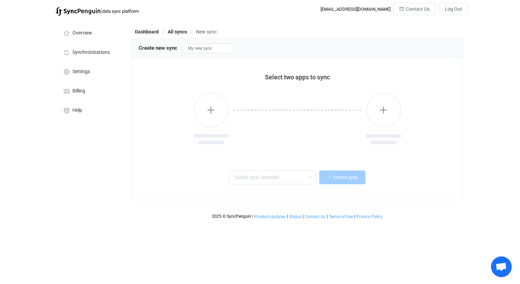
click at [498, 263] on span "Open chat" at bounding box center [501, 268] width 11 height 10
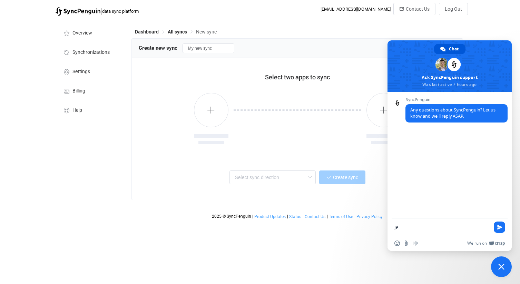
type textarea "J"
type textarea "i want connect hosted exchange service"
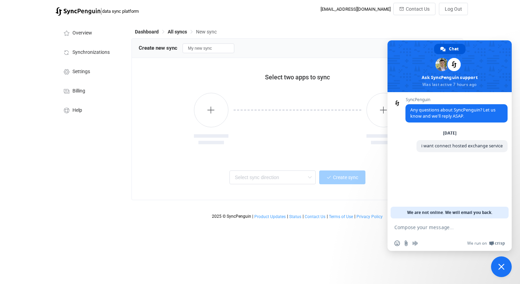
click at [468, 78] on span at bounding box center [450, 66] width 124 height 52
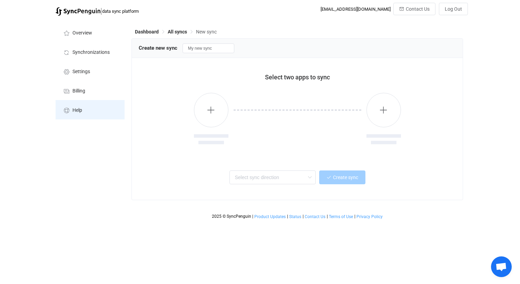
click at [81, 109] on span "Help" at bounding box center [77, 111] width 10 height 6
click at [223, 99] on button "button" at bounding box center [211, 110] width 35 height 35
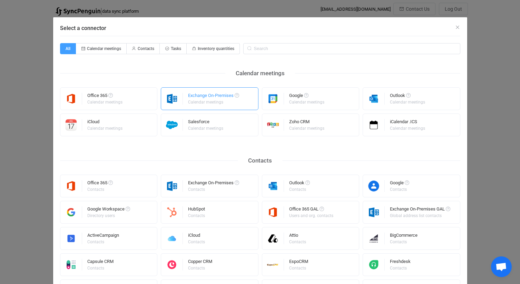
click at [216, 99] on div "Exchange On-Premises" at bounding box center [213, 96] width 51 height 7
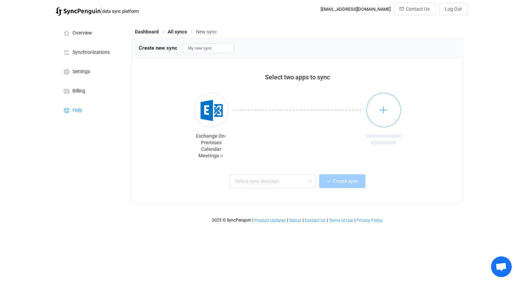
click at [371, 113] on button "button" at bounding box center [383, 110] width 35 height 35
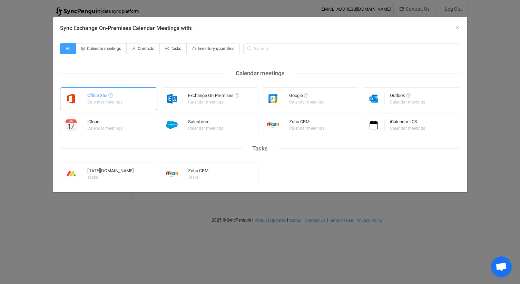
click at [116, 93] on div "Office 365" at bounding box center [105, 96] width 36 height 7
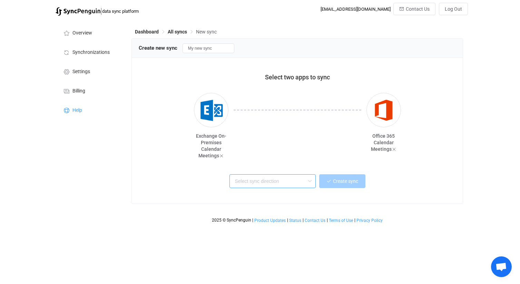
click at [259, 181] on input "text" at bounding box center [272, 181] width 86 height 14
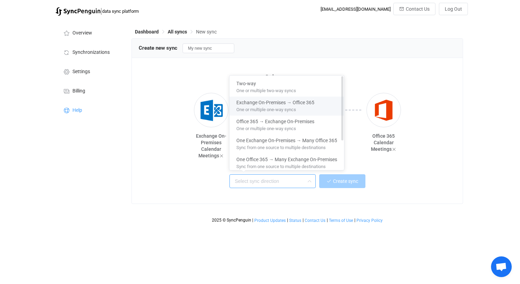
click at [286, 108] on span "One or multiple one-way syncs" at bounding box center [266, 109] width 60 height 8
type input "Exchange On-Premises → Office 365"
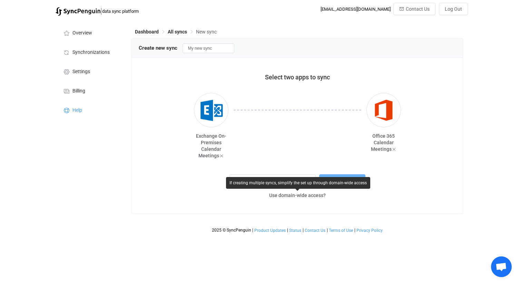
click at [356, 176] on button "Create sync" at bounding box center [342, 181] width 46 height 14
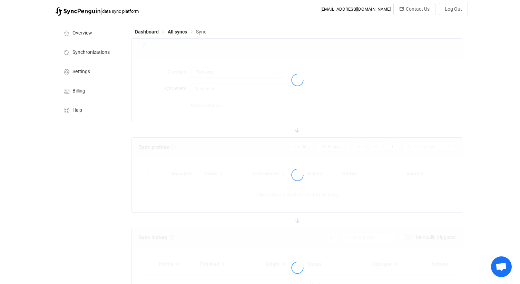
type input "Exchange On-Premises → Office 365"
type input "10 minutes"
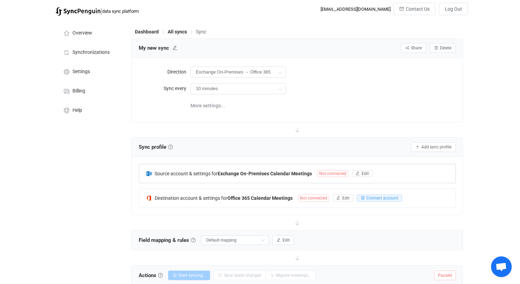
click at [339, 173] on span "Not connected" at bounding box center [332, 173] width 31 height 7
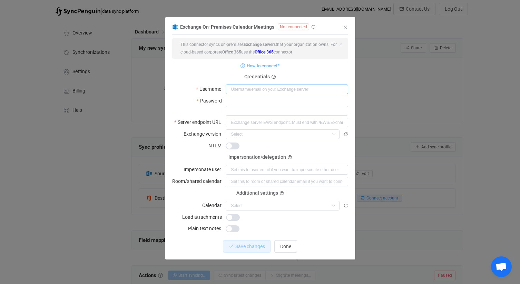
click at [270, 91] on input "dialog" at bounding box center [287, 90] width 123 height 10
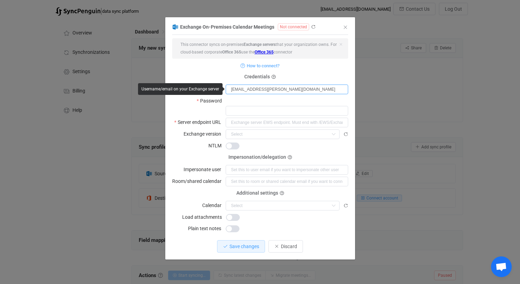
type input "[EMAIL_ADDRESS][PERSON_NAME][DOMAIN_NAME]"
click at [344, 106] on icon "dialog" at bounding box center [342, 111] width 9 height 10
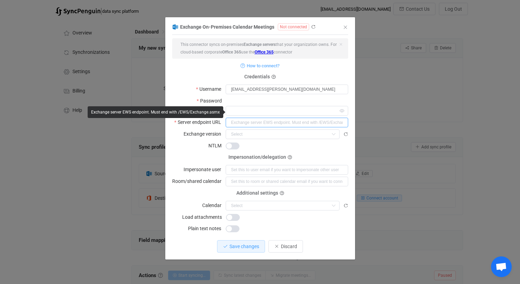
click at [277, 118] on input "dialog" at bounding box center [287, 123] width 123 height 10
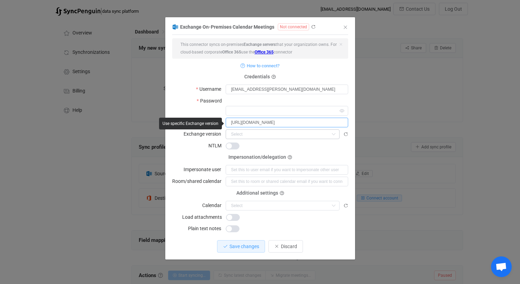
type input "[URL][DOMAIN_NAME]"
click at [276, 129] on input "dialog" at bounding box center [283, 134] width 114 height 10
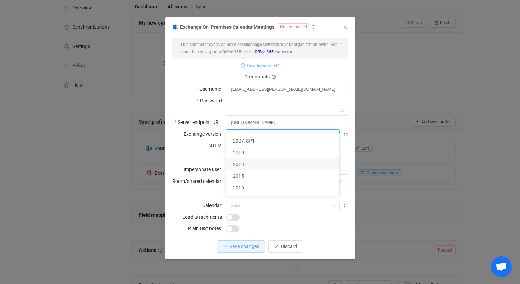
scroll to position [26, 0]
click at [261, 187] on li "2016" at bounding box center [282, 188] width 113 height 12
type input "2016"
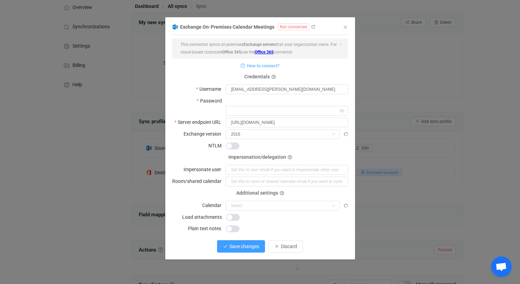
click at [246, 244] on span "Save changes" at bounding box center [244, 247] width 30 height 6
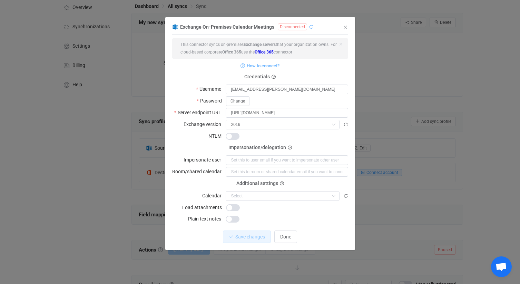
click at [310, 26] on icon "dialog" at bounding box center [311, 27] width 5 height 5
click at [345, 28] on icon "Close" at bounding box center [346, 28] width 6 height 6
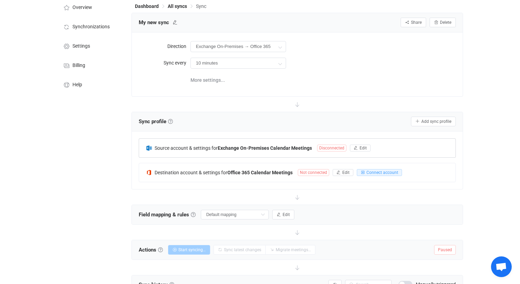
click at [341, 147] on span "Disconnected" at bounding box center [331, 148] width 29 height 7
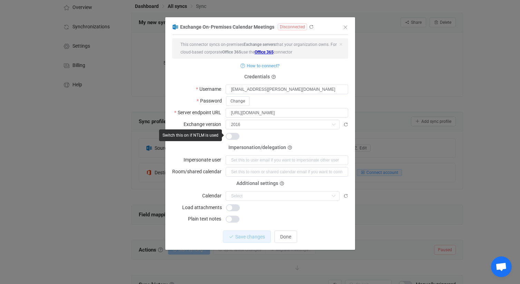
click at [233, 136] on span "dialog" at bounding box center [233, 136] width 14 height 7
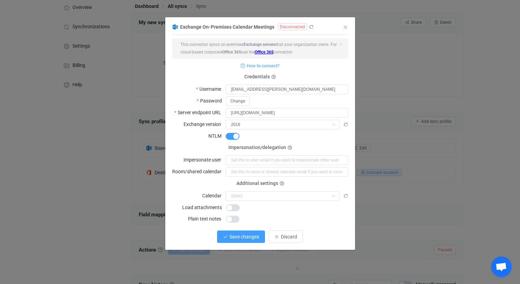
click at [247, 237] on span "Save changes" at bounding box center [244, 237] width 30 height 6
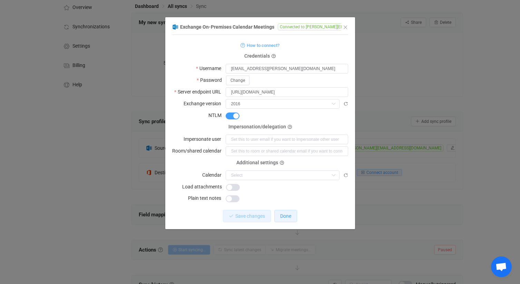
click at [285, 216] on span "Done" at bounding box center [285, 216] width 11 height 6
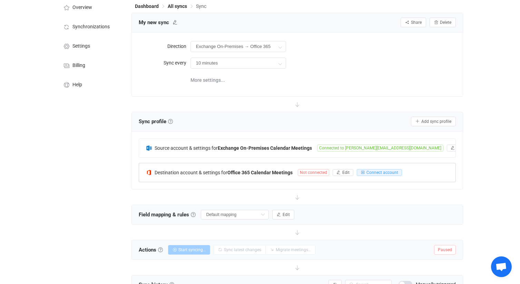
click at [323, 174] on span "Not connected" at bounding box center [313, 172] width 31 height 7
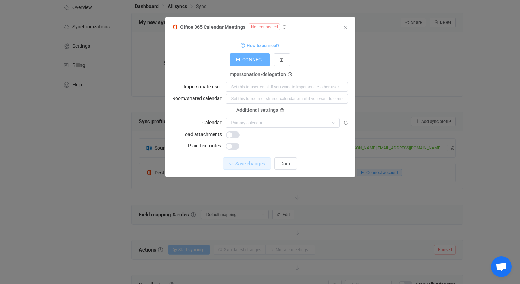
click at [261, 61] on span "CONNECT" at bounding box center [253, 60] width 22 height 6
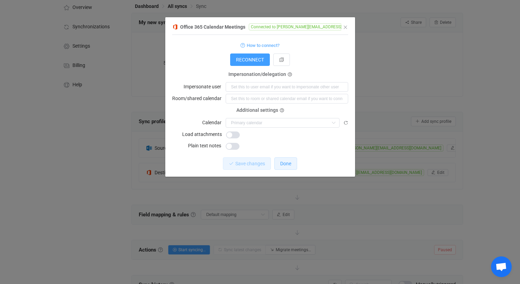
click at [288, 163] on span "Done" at bounding box center [285, 164] width 11 height 6
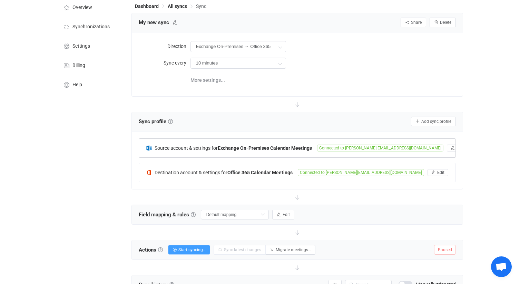
click at [356, 148] on span "Connected to ludovic.leon@lamomegroupe.com" at bounding box center [380, 148] width 126 height 7
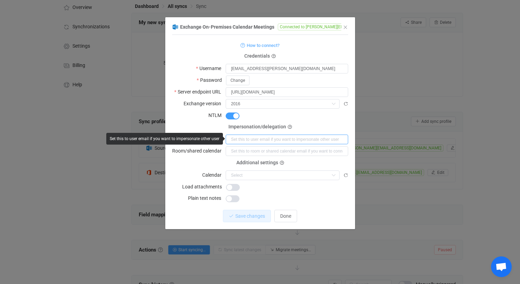
click at [285, 140] on input "dialog" at bounding box center [287, 140] width 123 height 10
click at [315, 116] on div "dialog" at bounding box center [287, 115] width 123 height 10
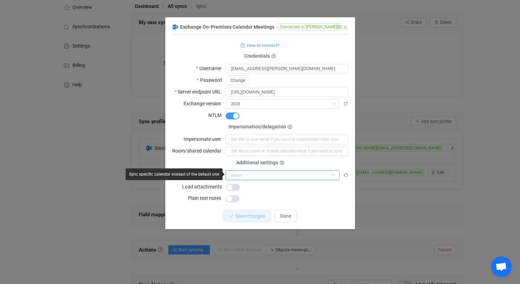
click at [318, 174] on input "dialog" at bounding box center [283, 175] width 114 height 10
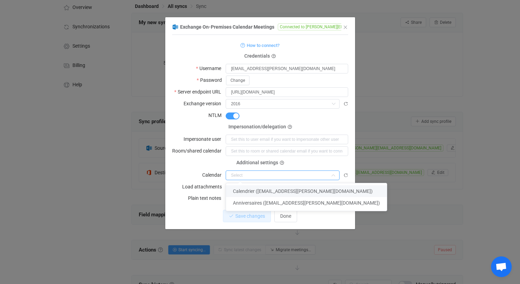
click at [311, 194] on li "Calendrier (ludovic.leon@lamomegroupe.com)" at bounding box center [306, 191] width 161 height 12
type input "Calendrier (ludovic.leon@lamomegroupe.com)"
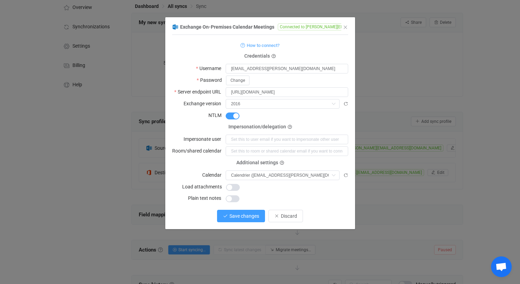
click at [245, 213] on span "Save changes" at bounding box center [244, 216] width 30 height 6
click at [282, 213] on span "Done" at bounding box center [285, 216] width 11 height 6
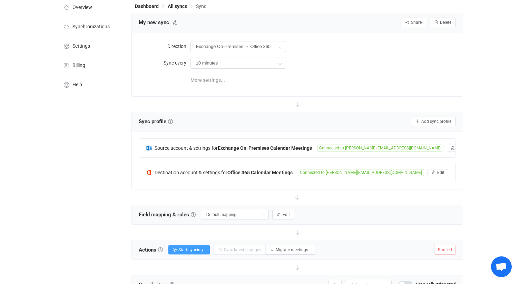
click at [204, 79] on span "More settings..." at bounding box center [207, 80] width 35 height 14
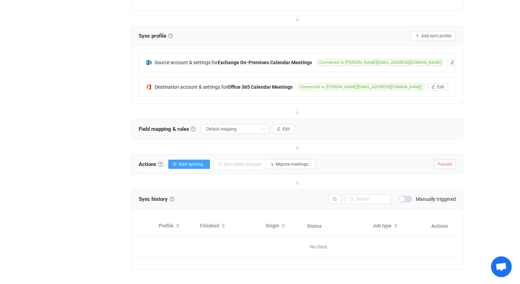
scroll to position [134, 0]
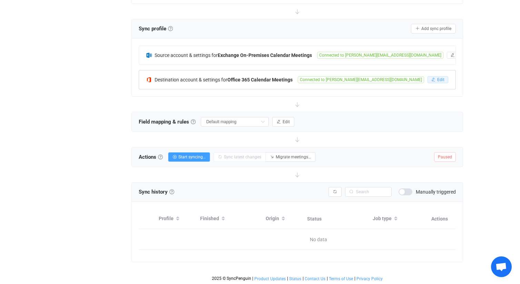
click at [431, 79] on icon "button" at bounding box center [433, 80] width 4 height 4
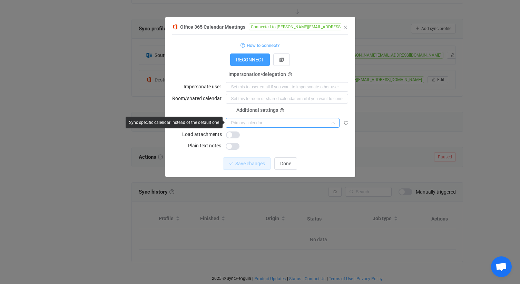
click at [288, 124] on input "dialog" at bounding box center [283, 123] width 114 height 10
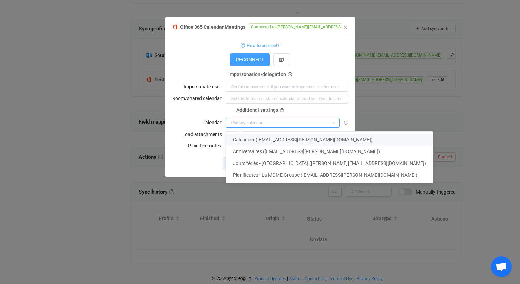
click at [279, 140] on span "Calendrier (ludovic.leon@lamomegroupe.onmicrosoft.com)" at bounding box center [303, 140] width 140 height 6
type input "Calendrier (ludovic.leon@lamomegroupe.onmicrosoft.com)"
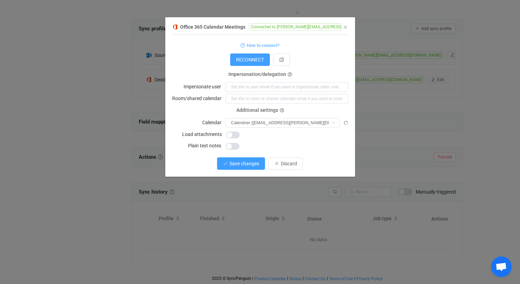
click at [251, 164] on span "Save changes" at bounding box center [244, 164] width 30 height 6
click at [284, 160] on button "Done" at bounding box center [285, 163] width 23 height 12
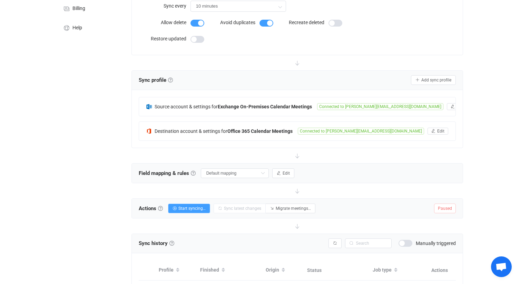
scroll to position [80, 0]
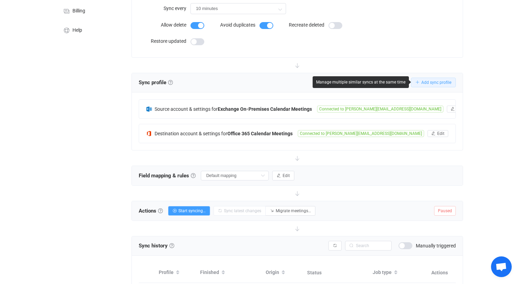
click at [446, 84] on span "Add sync profile" at bounding box center [436, 82] width 30 height 5
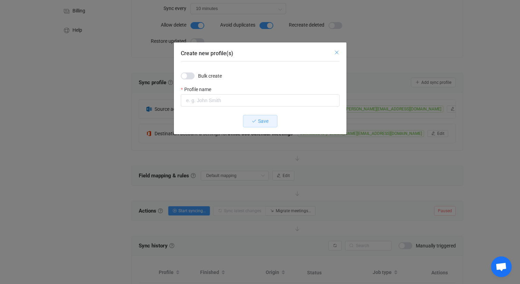
click at [338, 52] on icon "Close" at bounding box center [337, 53] width 6 height 6
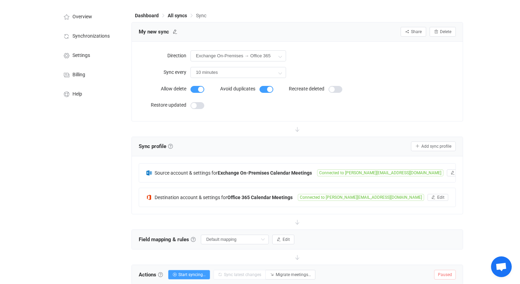
scroll to position [0, 0]
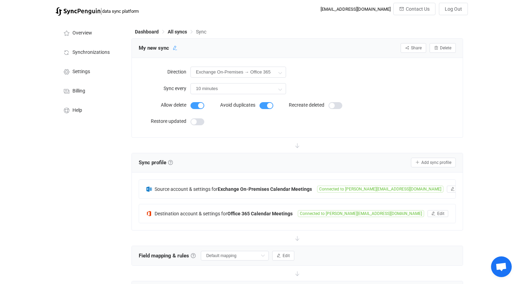
click at [173, 48] on icon at bounding box center [175, 48] width 5 height 5
drag, startPoint x: 172, startPoint y: 48, endPoint x: 130, endPoint y: 39, distance: 43.0
click at [130, 39] on div "Dashboard All syncs Sync My new sync Share Sync sharing Delete Direction Exchan…" at bounding box center [298, 218] width 340 height 399
type input "Sync Calendar"
click at [204, 49] on icon at bounding box center [206, 48] width 5 height 5
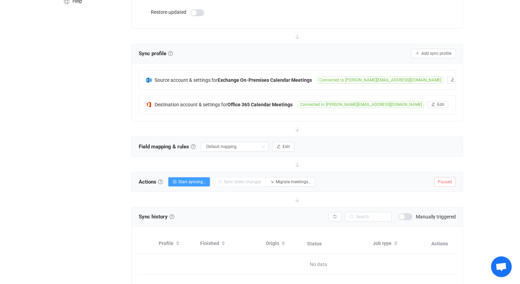
scroll to position [134, 0]
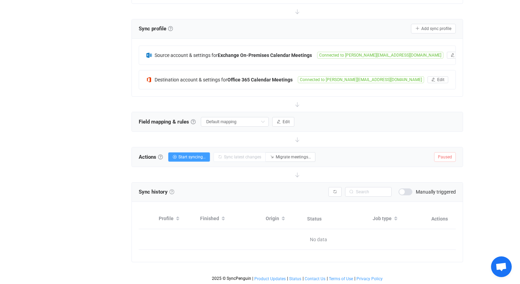
click at [173, 193] on link at bounding box center [171, 191] width 5 height 5
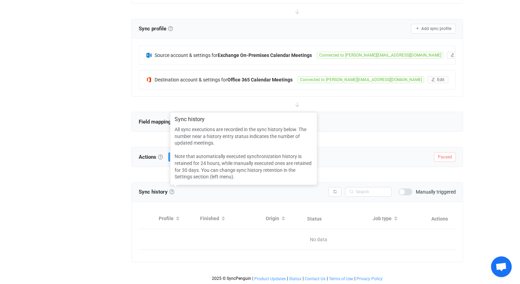
click at [148, 177] on div at bounding box center [297, 174] width 332 height 15
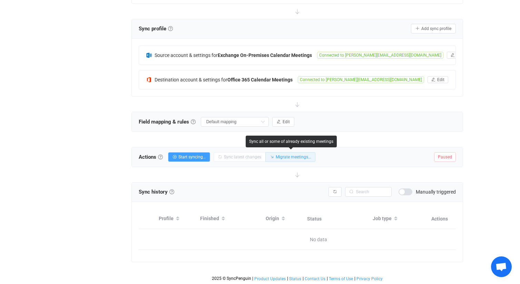
click at [290, 157] on span "Migrate meetings…" at bounding box center [293, 157] width 35 height 5
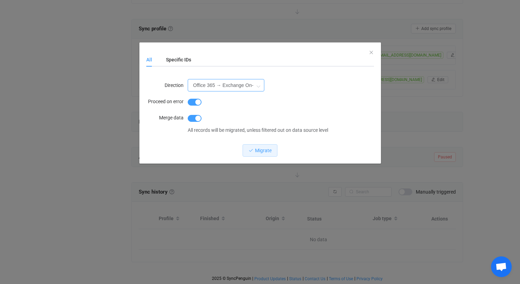
click at [208, 84] on input "Office 365 → Exchange On-Premises" at bounding box center [226, 85] width 77 height 12
click at [213, 115] on span "Exchange On-Premises → Office 365" at bounding box center [234, 117] width 78 height 6
type input "Exchange On-Premises → Office 365"
click at [255, 148] on button "Migrate" at bounding box center [260, 150] width 35 height 12
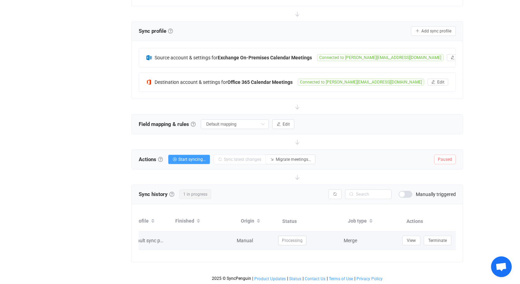
scroll to position [0, 42]
click at [427, 242] on span "Terminate" at bounding box center [424, 240] width 19 height 5
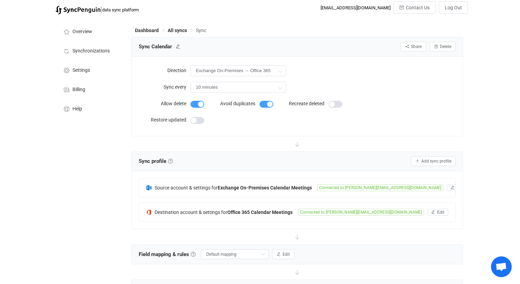
scroll to position [0, 0]
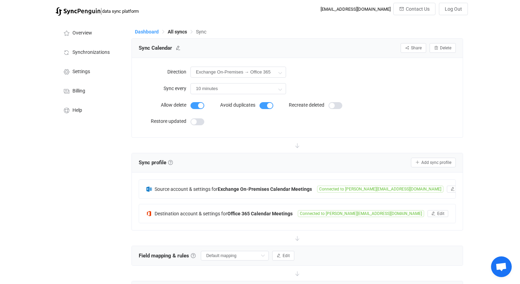
click at [148, 33] on span "Dashboard" at bounding box center [147, 32] width 24 height 6
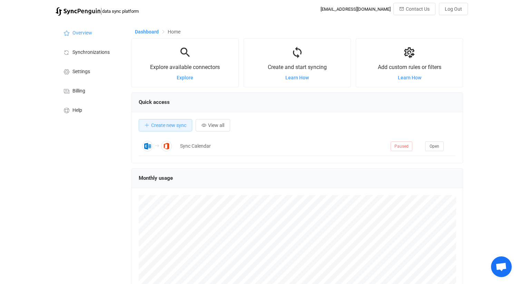
scroll to position [134, 332]
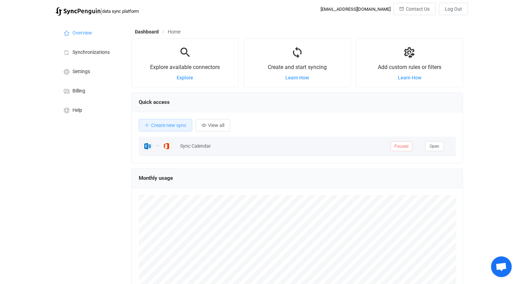
click at [347, 151] on td "Sync Calendar" at bounding box center [282, 146] width 211 height 19
click at [158, 147] on icon at bounding box center [157, 146] width 4 height 4
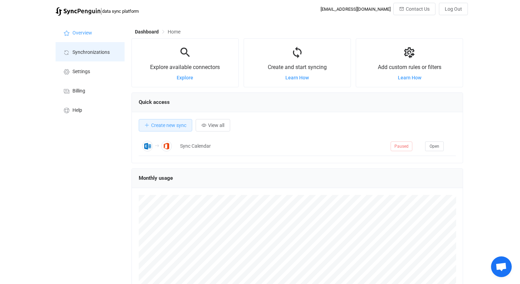
click at [100, 55] on li "Synchronizations" at bounding box center [90, 51] width 69 height 19
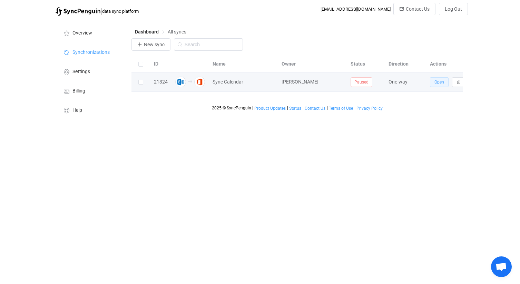
click at [437, 83] on span "Open" at bounding box center [439, 82] width 10 height 5
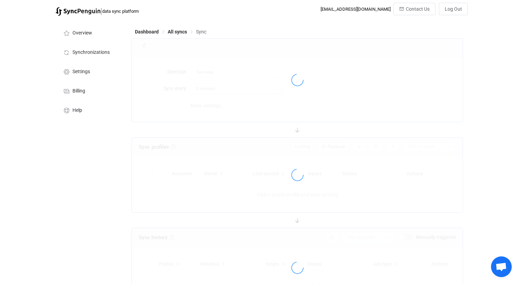
type input "Exchange On-Premises → Office 365"
type input "10 minutes"
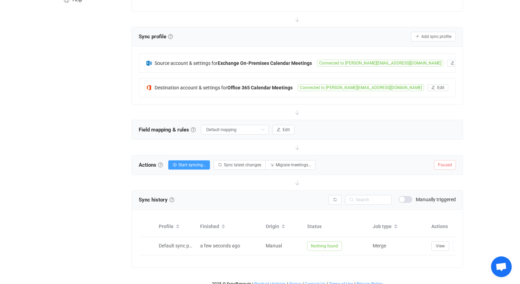
scroll to position [116, 0]
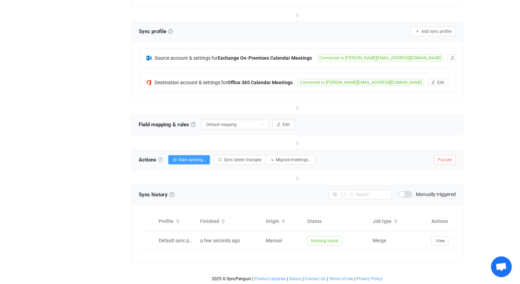
click at [162, 159] on link at bounding box center [160, 159] width 5 height 5
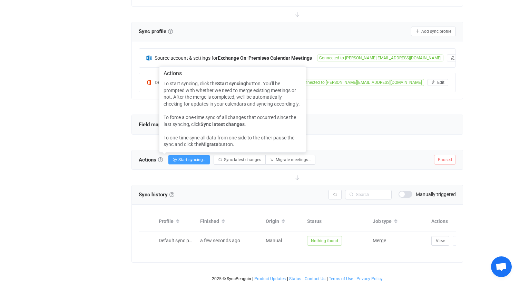
click at [167, 177] on div at bounding box center [297, 177] width 332 height 15
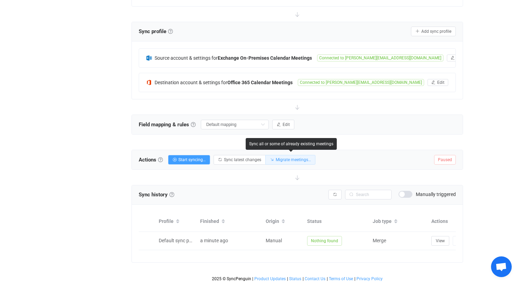
click at [308, 161] on button "Migrate meetings…" at bounding box center [290, 160] width 50 height 10
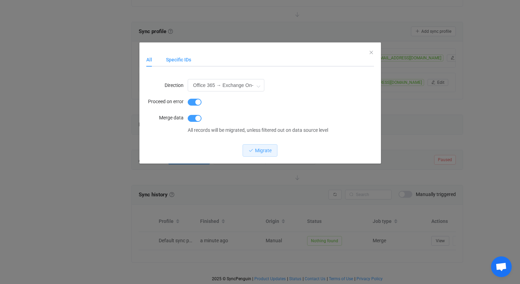
click at [183, 61] on div "Specific IDs" at bounding box center [175, 60] width 32 height 14
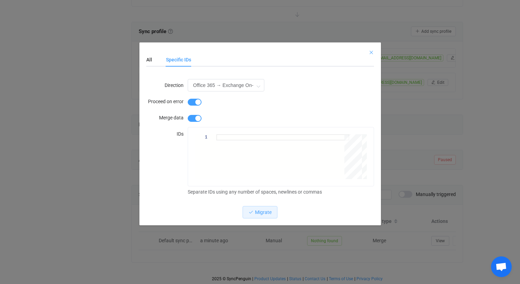
click at [371, 52] on icon "Close" at bounding box center [372, 53] width 6 height 6
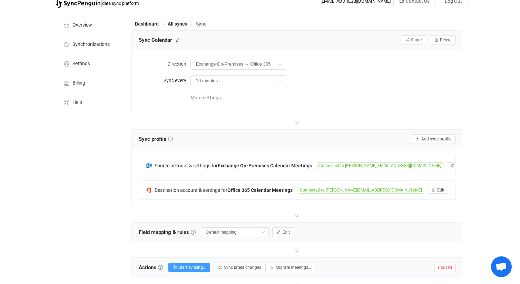
scroll to position [0, 0]
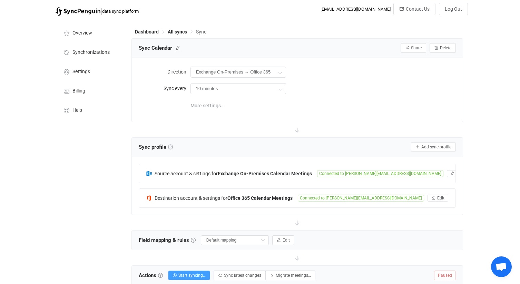
click at [216, 105] on span "More settings..." at bounding box center [207, 106] width 35 height 14
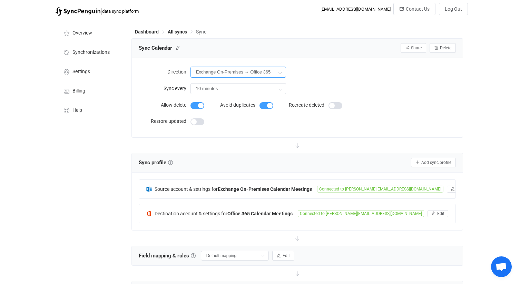
click at [228, 74] on input "Exchange On-Premises → Office 365" at bounding box center [238, 72] width 96 height 11
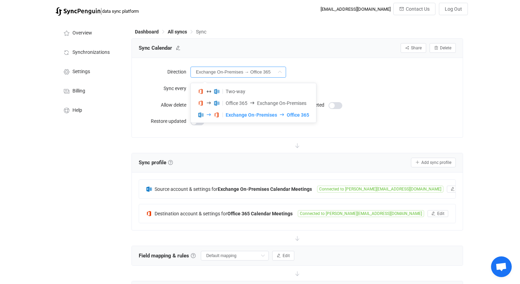
click at [228, 74] on input "Exchange On-Premises → Office 365" at bounding box center [238, 72] width 96 height 11
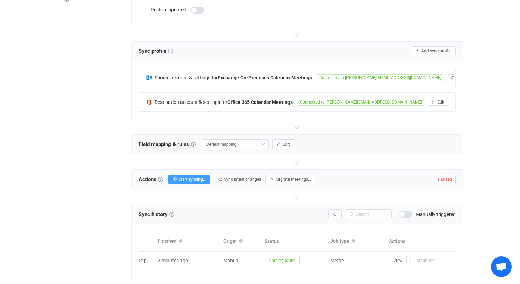
scroll to position [131, 0]
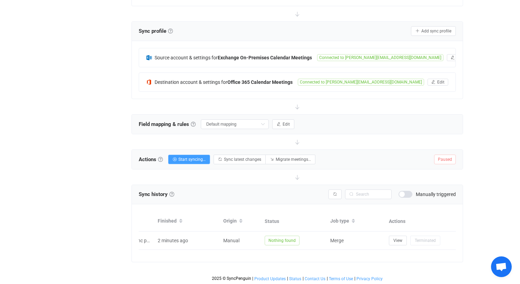
click at [406, 194] on span at bounding box center [406, 194] width 14 height 7
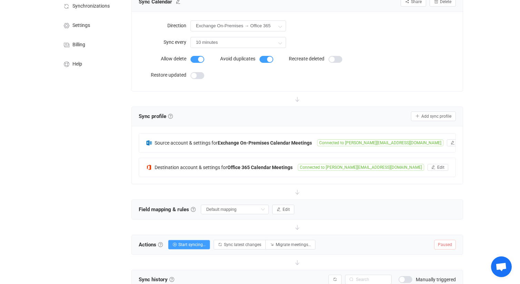
scroll to position [0, 0]
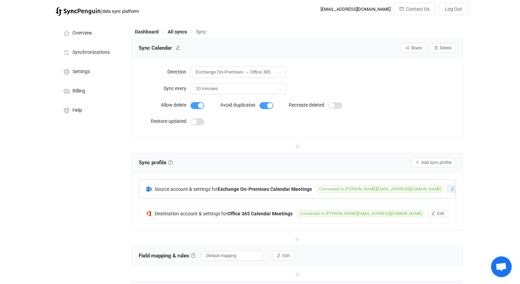
click at [447, 189] on button "Edit" at bounding box center [457, 189] width 21 height 7
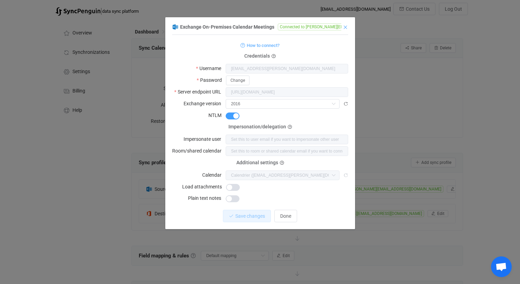
click at [345, 28] on icon "Close" at bounding box center [346, 28] width 6 height 6
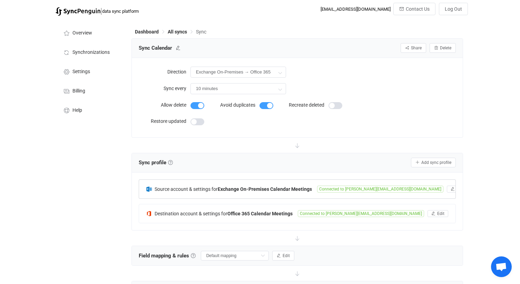
click at [397, 189] on span "Connected to ludovic.leon@lamomegroupe.com" at bounding box center [380, 189] width 126 height 7
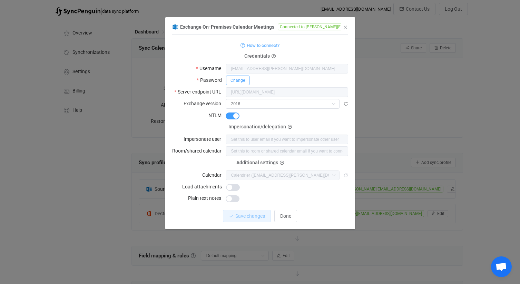
click at [242, 79] on span "Change" at bounding box center [238, 80] width 14 height 5
click at [335, 80] on span "Cancel" at bounding box center [337, 80] width 13 height 5
click at [372, 27] on icon "dialog" at bounding box center [374, 27] width 5 height 5
click at [291, 214] on span "Done" at bounding box center [285, 216] width 11 height 6
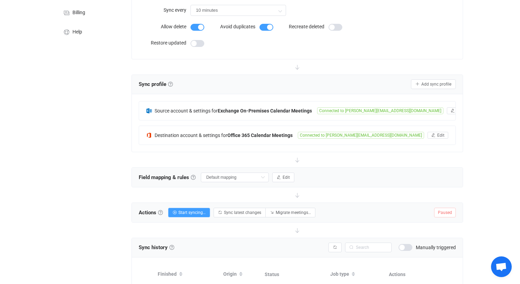
scroll to position [98, 0]
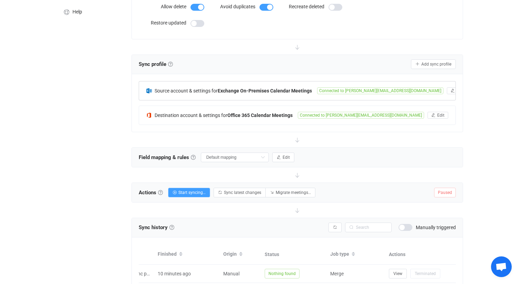
click at [404, 90] on span "Connected to ludovic.leon@lamomegroupe.com" at bounding box center [380, 90] width 126 height 7
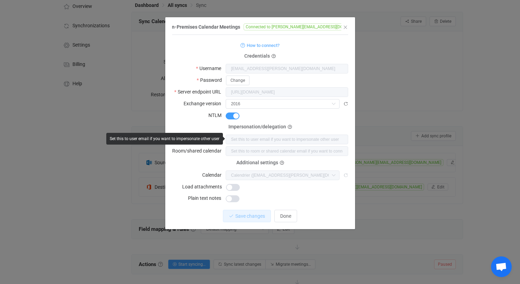
scroll to position [22, 0]
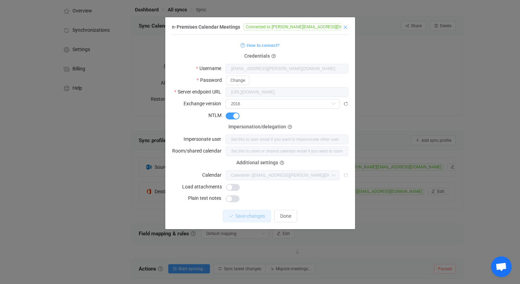
click at [347, 28] on icon "Close" at bounding box center [346, 28] width 6 height 6
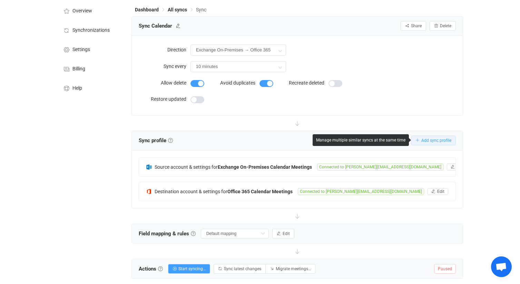
click at [440, 141] on span "Add sync profile" at bounding box center [436, 140] width 30 height 5
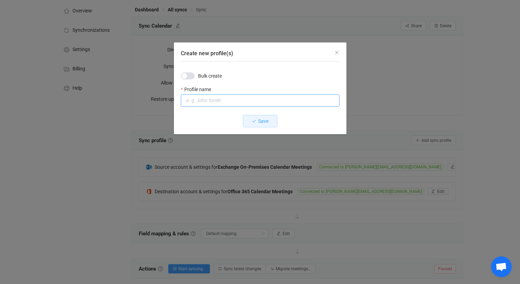
click at [228, 100] on input "Create new profile(s)" at bounding box center [260, 100] width 159 height 12
type input "Test Synchro"
click at [254, 119] on icon "Create new profile(s)" at bounding box center [254, 121] width 5 height 5
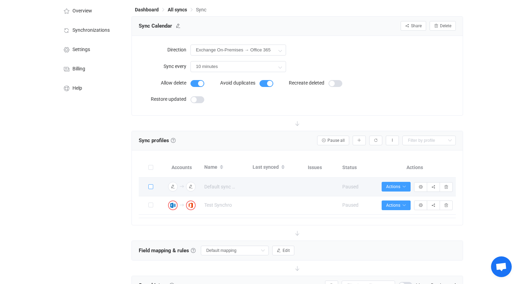
click at [149, 187] on span at bounding box center [150, 186] width 5 height 5
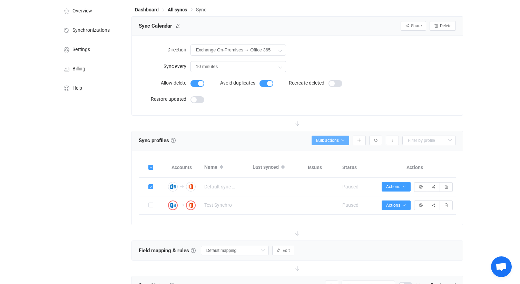
click at [347, 141] on button "Bulk actions" at bounding box center [331, 141] width 38 height 10
click at [480, 174] on div "| data sync platform seb@sunnycloud.lu Contact Us Log Out Overview Synchronizat…" at bounding box center [260, 178] width 520 height 395
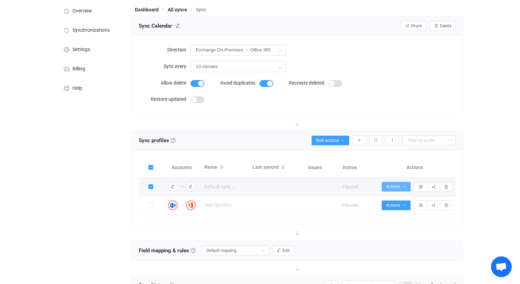
click at [405, 188] on icon "button" at bounding box center [404, 187] width 4 height 4
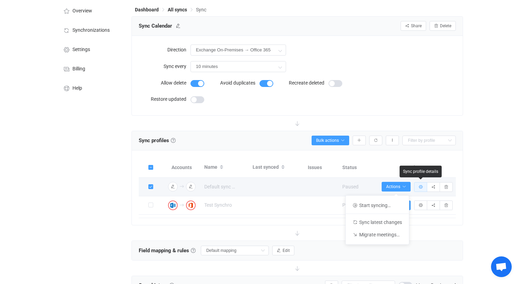
click at [421, 188] on icon "button" at bounding box center [421, 187] width 4 height 4
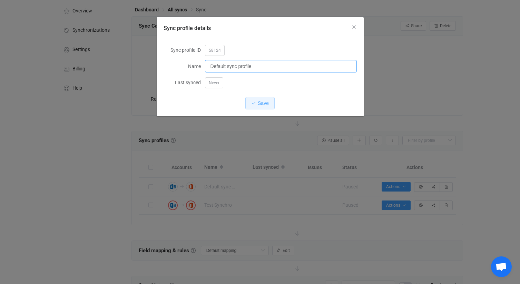
drag, startPoint x: 253, startPoint y: 69, endPoint x: 186, endPoint y: 68, distance: 66.6
click at [186, 68] on div "Name Default sync profile" at bounding box center [260, 66] width 193 height 14
type input "[PERSON_NAME]"
click at [256, 104] on button "Save" at bounding box center [259, 103] width 29 height 12
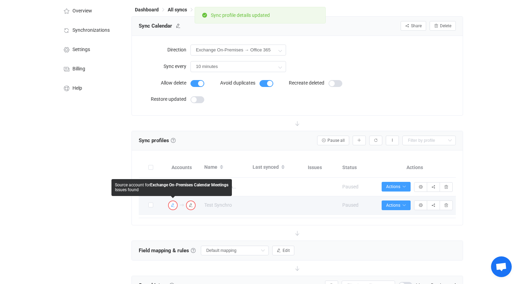
click at [173, 207] on icon "button" at bounding box center [173, 205] width 4 height 4
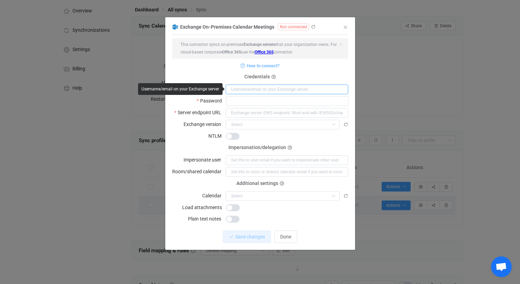
click at [261, 90] on input "dialog" at bounding box center [287, 90] width 123 height 10
type input "[EMAIL_ADDRESS][DOMAIN_NAME]"
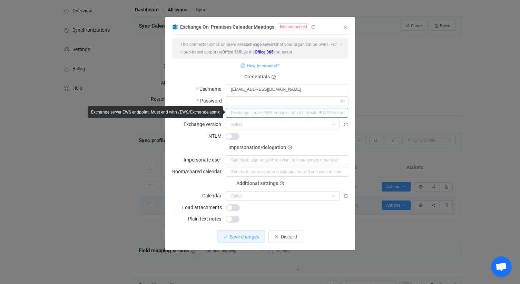
click at [288, 113] on input "dialog" at bounding box center [287, 113] width 123 height 10
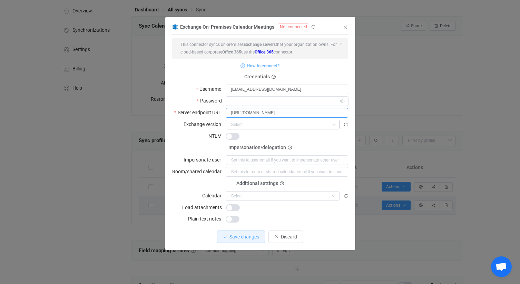
type input "[URL][DOMAIN_NAME]"
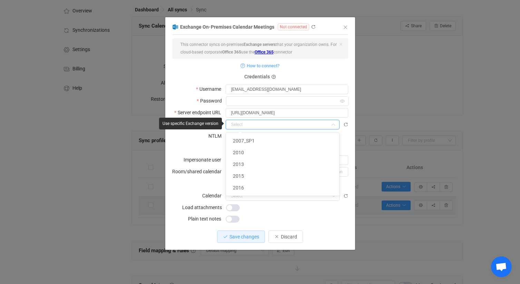
click at [296, 123] on input "dialog" at bounding box center [283, 125] width 114 height 10
click at [261, 187] on li "2016" at bounding box center [282, 188] width 113 height 12
type input "2016"
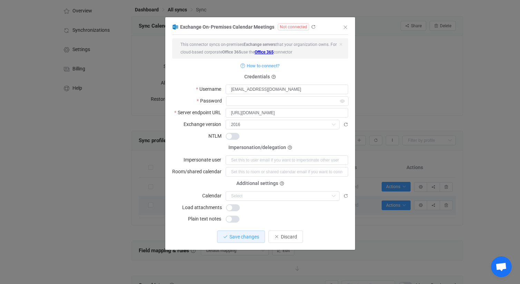
click at [237, 137] on span "dialog" at bounding box center [233, 136] width 14 height 7
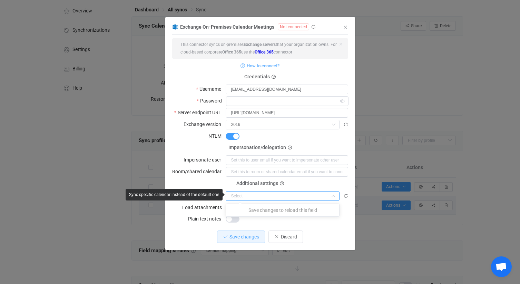
click at [305, 196] on input "dialog" at bounding box center [283, 196] width 114 height 10
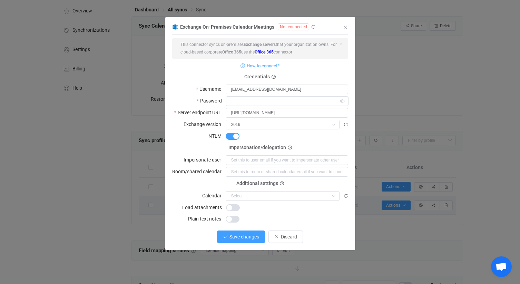
click at [244, 236] on span "Save changes" at bounding box center [244, 237] width 30 height 6
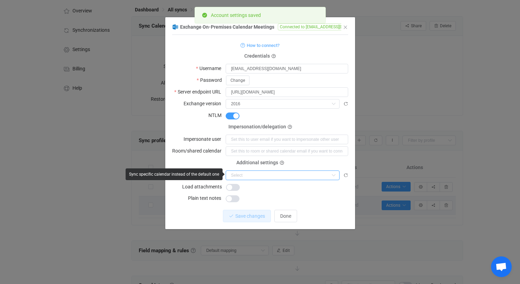
click at [279, 174] on input "dialog" at bounding box center [283, 175] width 114 height 10
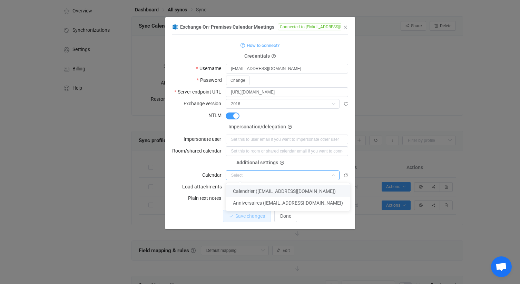
click at [273, 193] on span "Calendrier ([EMAIL_ADDRESS][DOMAIN_NAME])" at bounding box center [284, 191] width 103 height 6
type input "Calendrier ([EMAIL_ADDRESS][DOMAIN_NAME])"
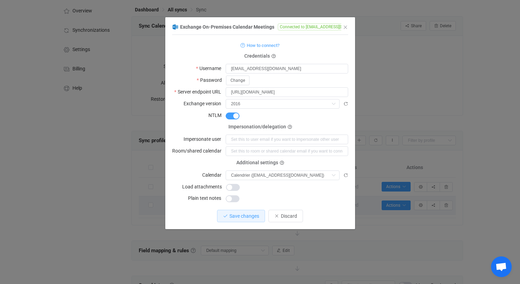
click at [228, 185] on span "dialog" at bounding box center [233, 187] width 14 height 7
click at [234, 196] on span "dialog" at bounding box center [233, 198] width 14 height 7
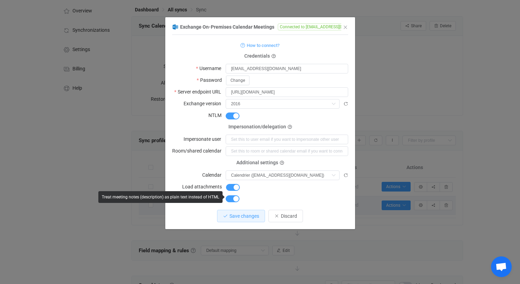
click at [235, 198] on span "dialog" at bounding box center [233, 198] width 14 height 7
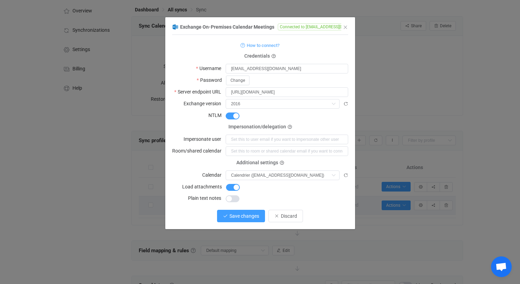
click at [244, 215] on span "Save changes" at bounding box center [244, 216] width 30 height 6
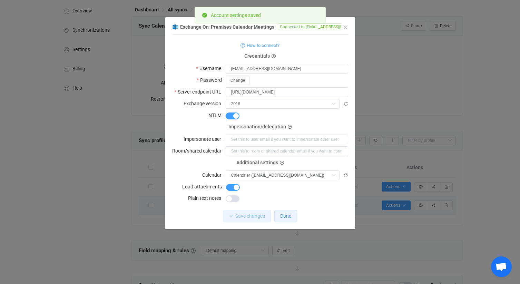
click at [287, 211] on button "Done" at bounding box center [285, 216] width 23 height 12
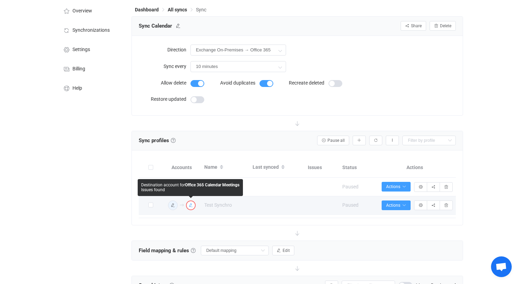
click at [191, 205] on icon "button" at bounding box center [191, 205] width 4 height 4
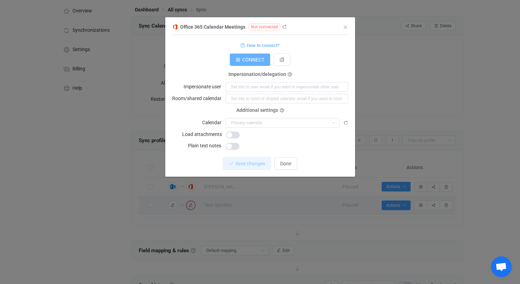
click at [260, 58] on span "CONNECT" at bounding box center [253, 60] width 22 height 6
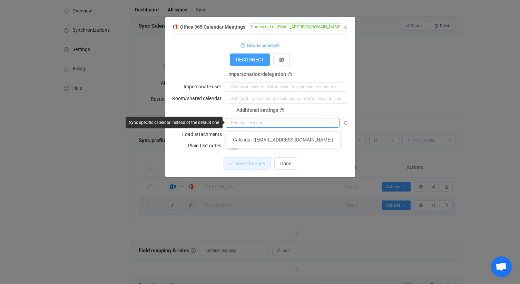
click at [258, 127] on input "dialog" at bounding box center [283, 123] width 114 height 10
click at [261, 141] on span "Calendar (testsynchro@lamomegroupe.onmicrosoft.com)" at bounding box center [283, 140] width 100 height 6
type input "Calendar (testsynchro@lamomegroupe.onmicrosoft.com)"
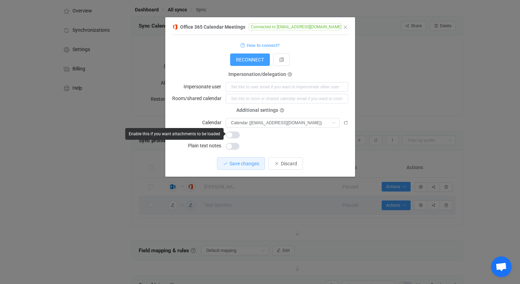
click at [233, 134] on span "dialog" at bounding box center [233, 134] width 14 height 7
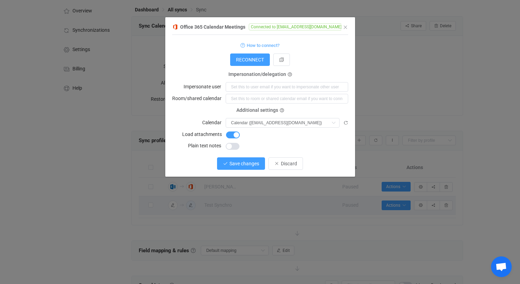
click at [240, 163] on span "Save changes" at bounding box center [244, 164] width 30 height 6
click at [285, 162] on span "Done" at bounding box center [285, 164] width 11 height 6
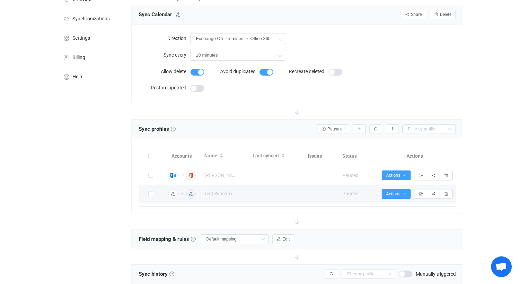
scroll to position [35, 0]
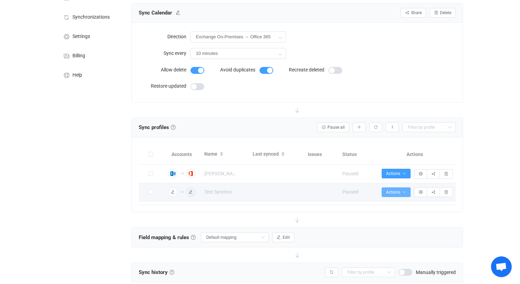
click at [392, 194] on button "Actions" at bounding box center [396, 192] width 29 height 10
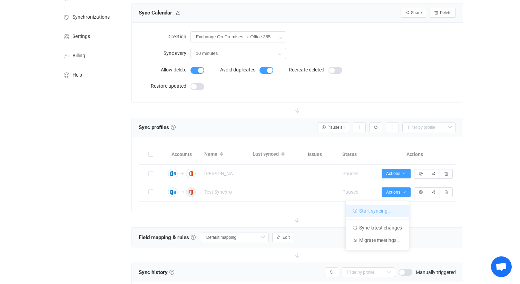
click at [390, 209] on li "Start syncing…" at bounding box center [377, 211] width 63 height 12
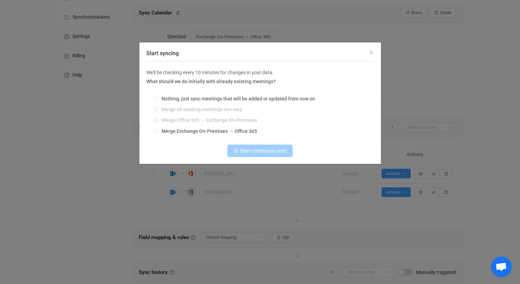
click at [369, 53] on icon "Close" at bounding box center [372, 53] width 6 height 6
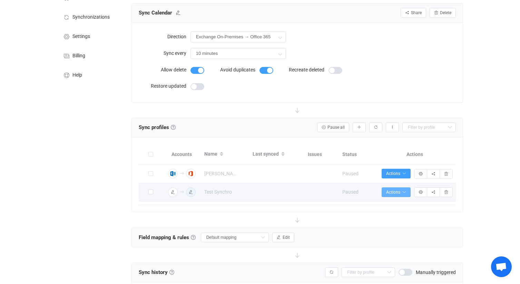
click at [405, 191] on icon "button" at bounding box center [404, 192] width 4 height 4
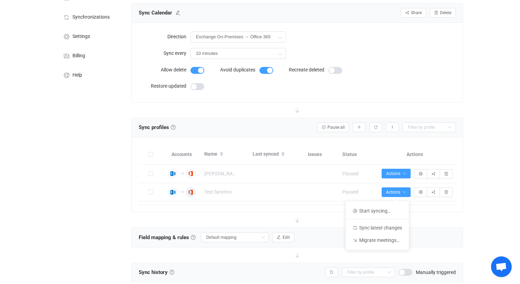
click at [278, 220] on div at bounding box center [297, 219] width 332 height 15
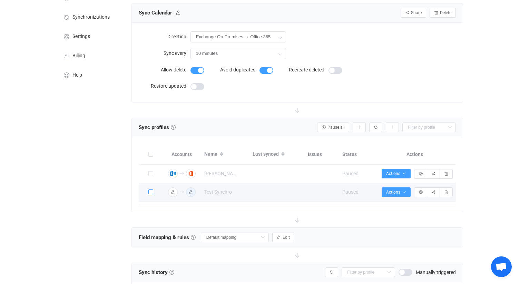
click at [149, 193] on span at bounding box center [150, 191] width 5 height 5
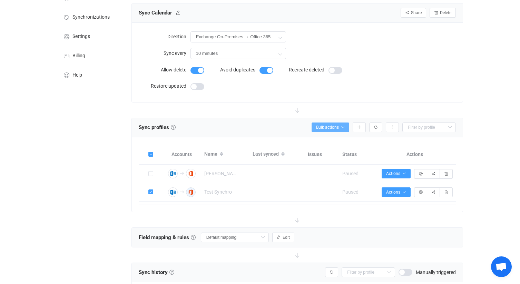
click at [341, 125] on icon "button" at bounding box center [343, 127] width 4 height 4
click at [332, 145] on li "Start syncing (1)…" at bounding box center [318, 145] width 59 height 12
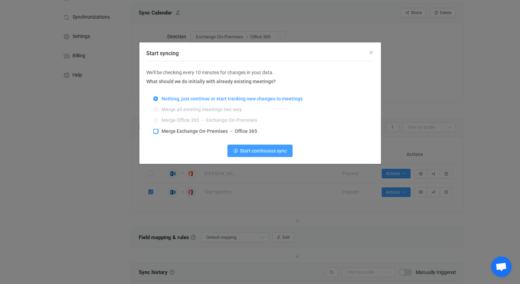
click at [156, 132] on span "Start syncing" at bounding box center [155, 131] width 5 height 5
click at [156, 132] on input "Merge Exchange On-Premises → Office 365" at bounding box center [155, 132] width 5 height 6
radio input "true"
radio input "false"
radio input "true"
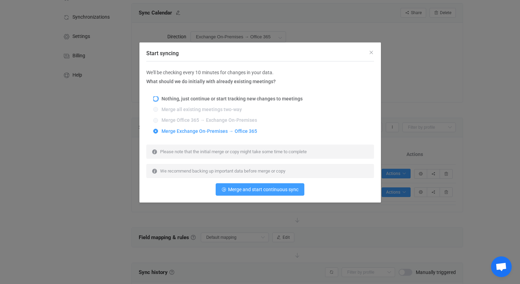
click at [155, 99] on span "Start syncing" at bounding box center [155, 98] width 5 height 5
click at [155, 99] on input "Nothing, just continue or start tracking new changes to meetings" at bounding box center [155, 99] width 5 height 6
radio input "true"
radio input "false"
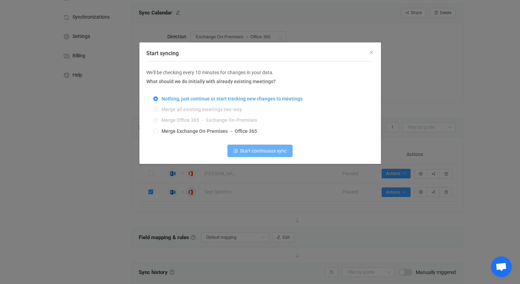
click at [254, 150] on span "Start continuous sync" at bounding box center [263, 151] width 47 height 6
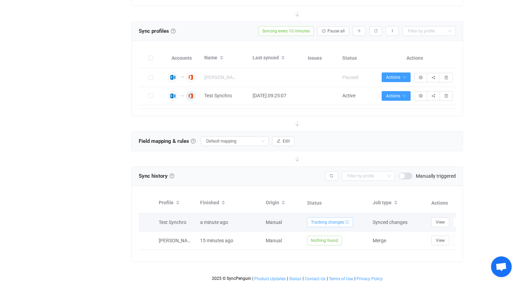
scroll to position [0, 42]
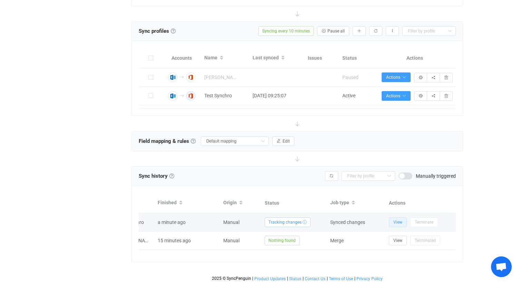
click at [400, 223] on span "View" at bounding box center [397, 222] width 9 height 5
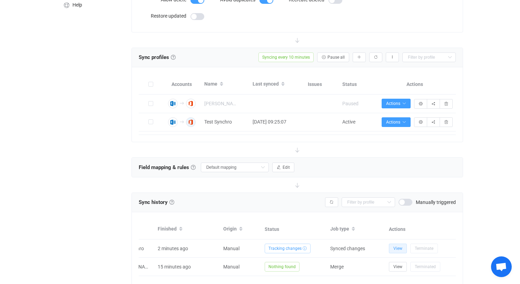
scroll to position [100, 0]
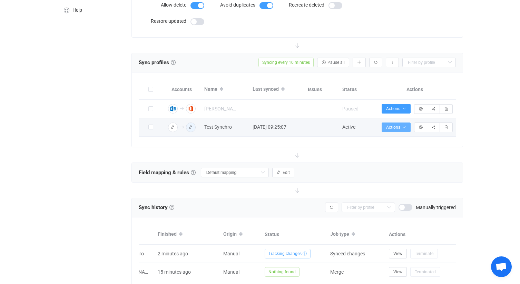
click at [397, 126] on span "Actions" at bounding box center [396, 127] width 20 height 5
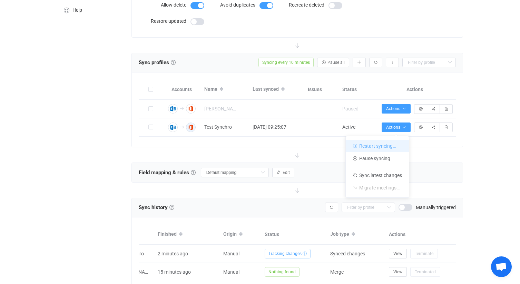
click at [390, 147] on li "Restart syncing…" at bounding box center [377, 146] width 63 height 12
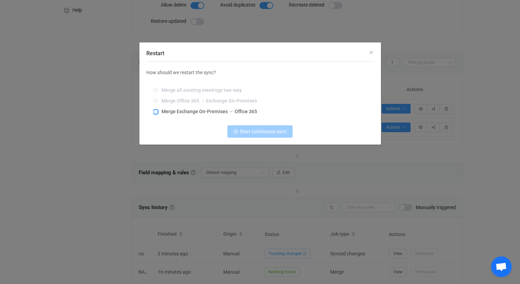
click at [157, 112] on span "Restart" at bounding box center [155, 111] width 5 height 5
click at [157, 112] on input "Merge Exchange On-Premises → Office 365" at bounding box center [155, 112] width 5 height 6
radio input "true"
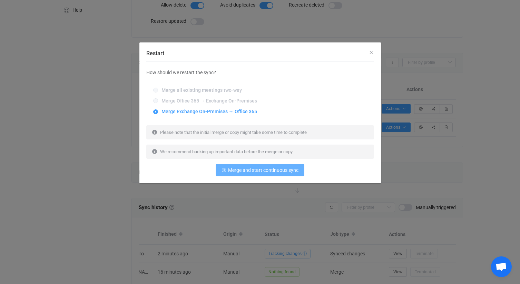
click at [248, 171] on span "Merge and start continuous sync" at bounding box center [263, 170] width 70 height 6
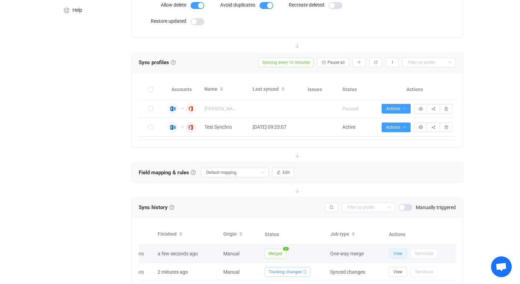
click at [392, 253] on button "View" at bounding box center [398, 254] width 18 height 10
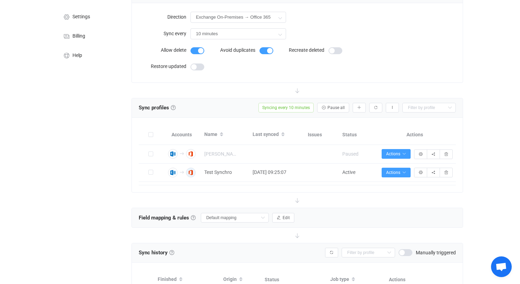
scroll to position [0, 0]
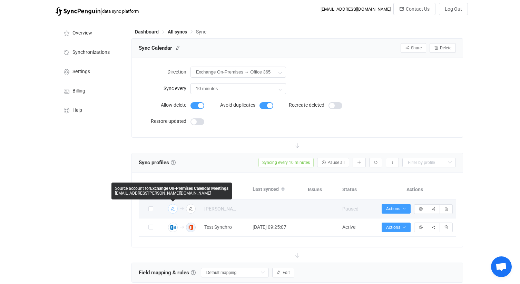
click at [173, 211] on img "button" at bounding box center [173, 209] width 6 height 6
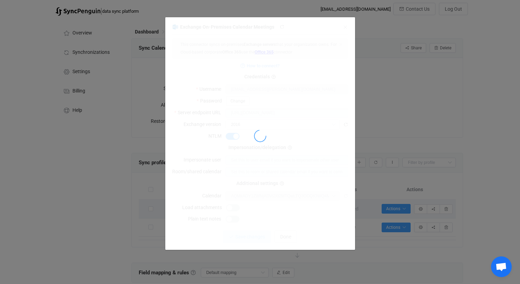
type input "Calendrier (ludovic.leon@lamomegroupe.com)"
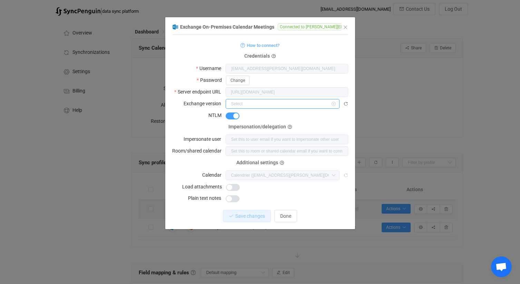
click at [304, 105] on input "dialog" at bounding box center [283, 104] width 114 height 10
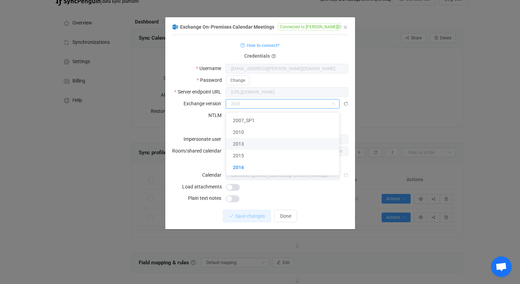
scroll to position [46, 0]
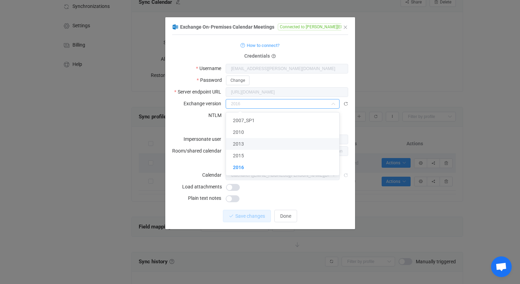
click at [197, 130] on div "Impersonation/delegation Impersonate user" at bounding box center [260, 135] width 176 height 17
type input "2016"
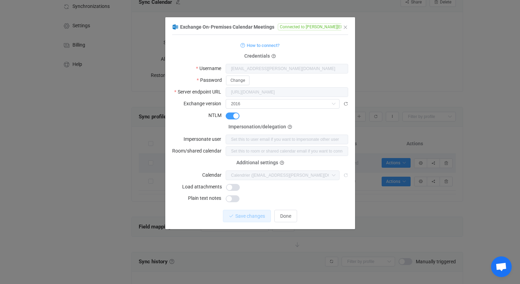
click at [232, 119] on div "dialog" at bounding box center [287, 115] width 123 height 10
click at [236, 117] on span "dialog" at bounding box center [233, 116] width 14 height 7
click at [279, 104] on input "dialog" at bounding box center [283, 104] width 114 height 10
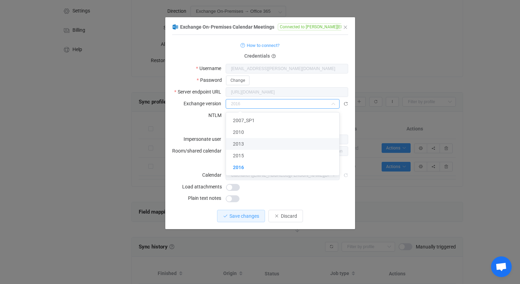
scroll to position [70, 0]
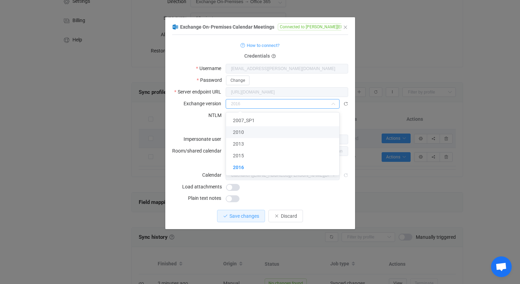
click at [192, 127] on div "Impersonation/delegation Impersonate user" at bounding box center [260, 135] width 176 height 17
type input "2016"
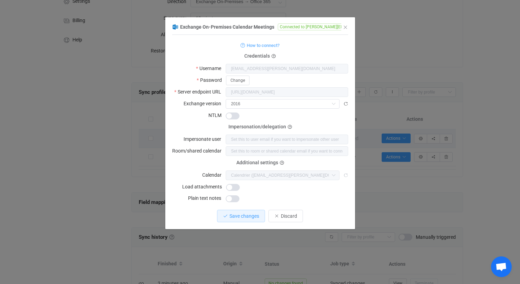
click at [235, 115] on span "dialog" at bounding box center [233, 116] width 14 height 7
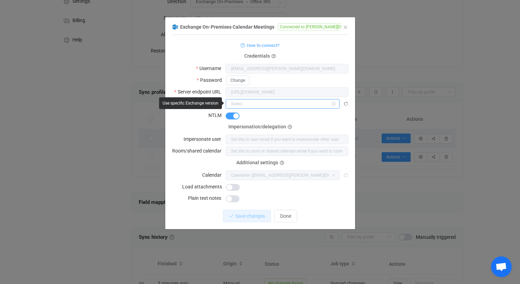
click at [286, 104] on input "dialog" at bounding box center [283, 104] width 114 height 10
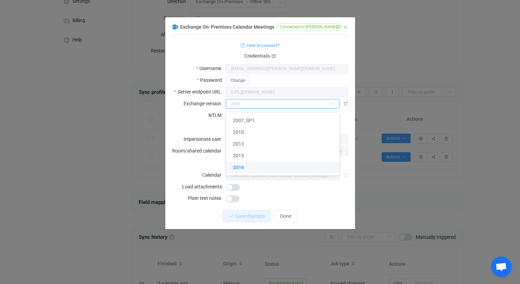
scroll to position [72, 0]
click at [178, 127] on div "Impersonation/delegation Impersonate user" at bounding box center [260, 135] width 176 height 17
type input "2016"
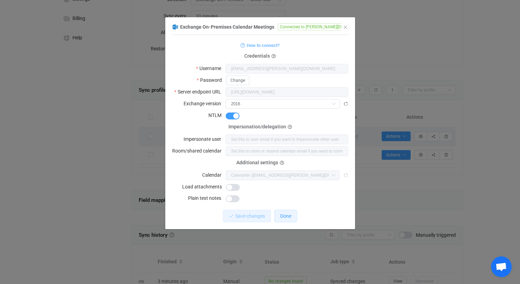
click at [292, 217] on button "Done" at bounding box center [285, 216] width 23 height 12
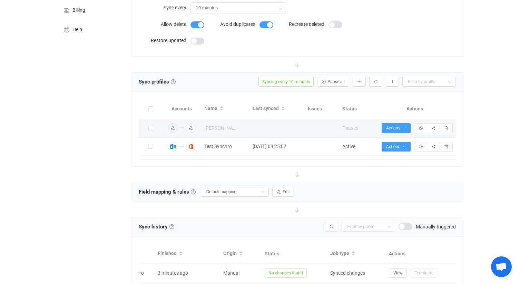
scroll to position [84, 0]
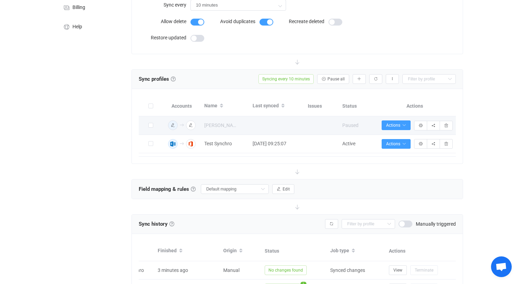
click at [173, 144] on icon "button" at bounding box center [173, 144] width 4 height 4
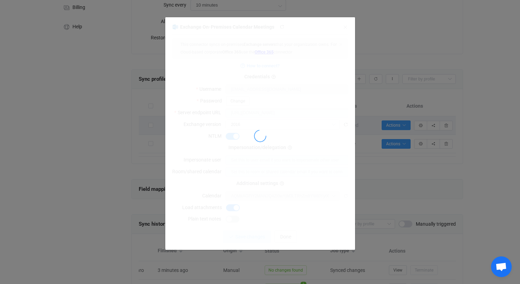
type input "Calendrier ([EMAIL_ADDRESS][DOMAIN_NAME])"
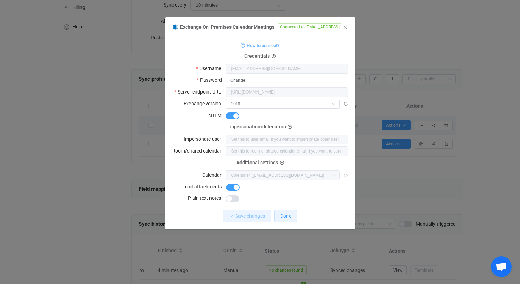
click at [291, 217] on span "Done" at bounding box center [285, 216] width 11 height 6
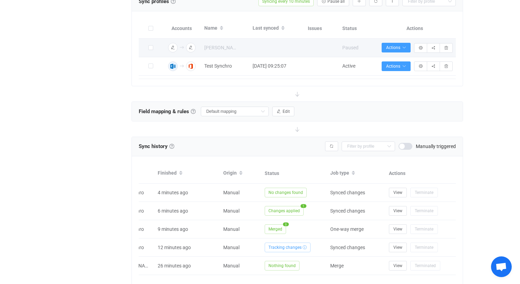
scroll to position [0, 42]
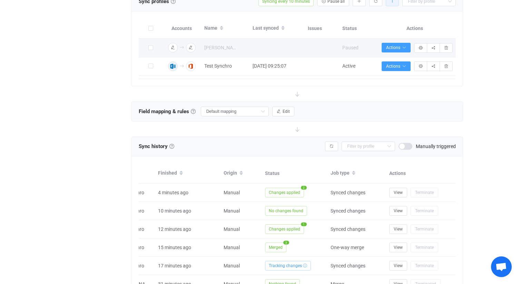
type input "Only busy status Exchange → O365, full details O365 → Exchange"
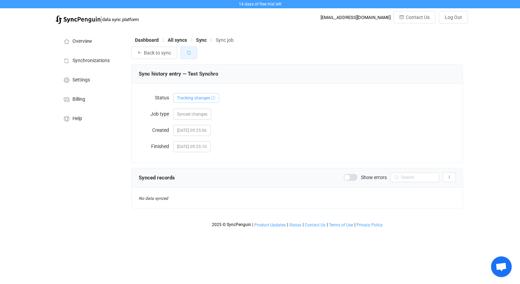
click at [192, 55] on button "button" at bounding box center [188, 53] width 17 height 12
click at [164, 53] on span "Back to sync" at bounding box center [157, 53] width 27 height 6
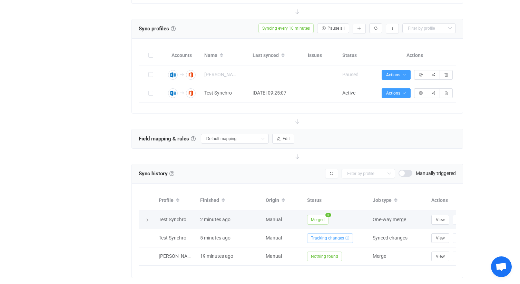
scroll to position [126, 0]
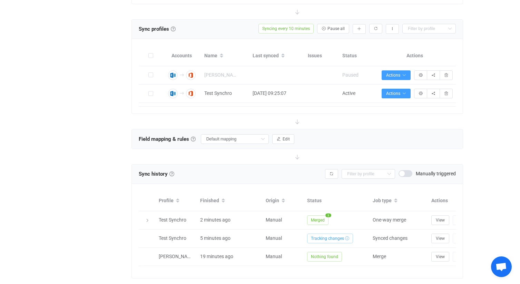
click at [406, 172] on span at bounding box center [406, 173] width 14 height 7
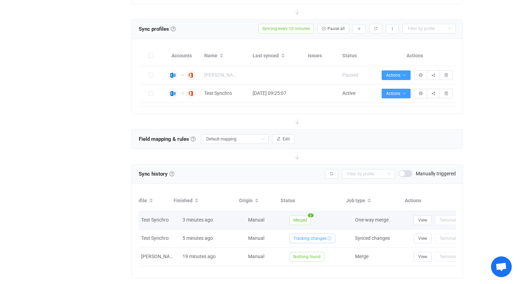
scroll to position [0, 0]
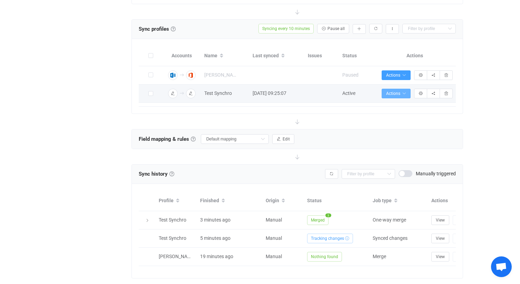
click at [402, 93] on icon "button" at bounding box center [404, 93] width 4 height 4
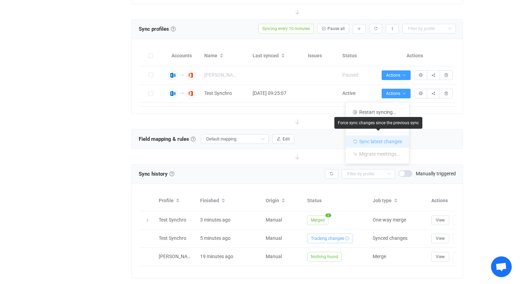
click at [393, 141] on li "Sync latest changes" at bounding box center [377, 140] width 63 height 15
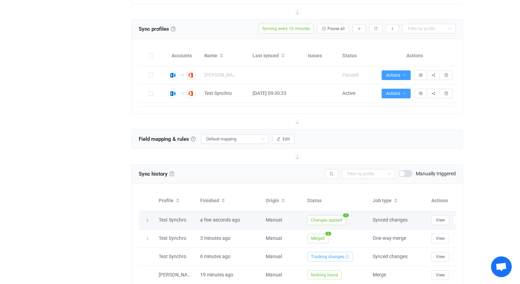
click at [342, 217] on span "Changes applied" at bounding box center [326, 220] width 39 height 10
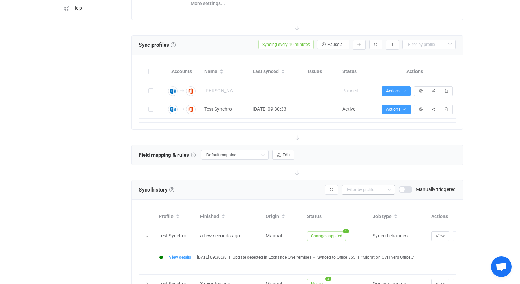
scroll to position [108, 0]
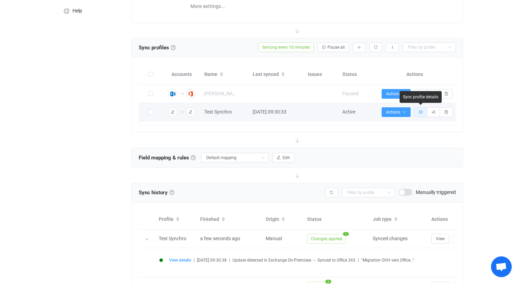
click at [421, 114] on button "button" at bounding box center [420, 112] width 13 height 10
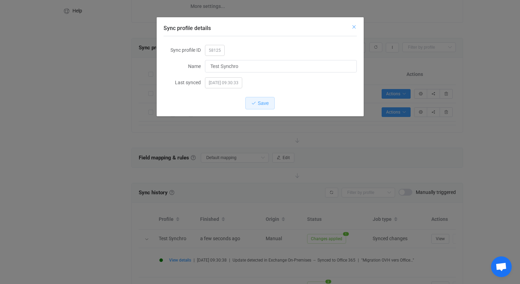
click at [354, 28] on icon "Close" at bounding box center [354, 27] width 6 height 6
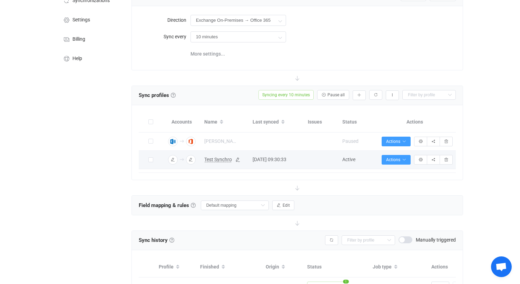
scroll to position [0, 0]
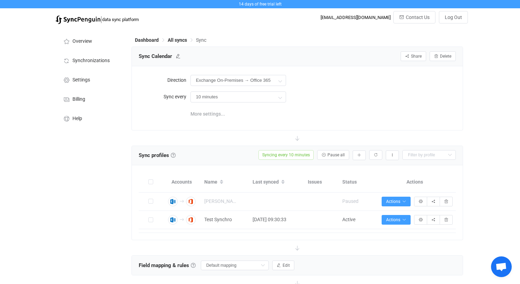
click at [209, 114] on span "More settings..." at bounding box center [207, 114] width 35 height 14
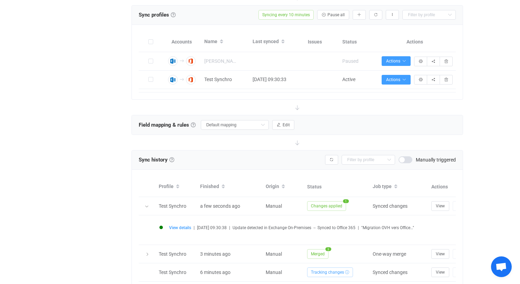
scroll to position [155, 0]
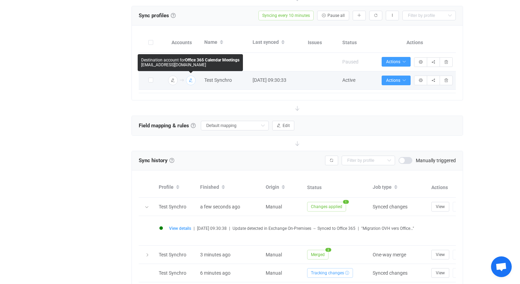
click at [192, 79] on icon "button" at bounding box center [191, 80] width 4 height 4
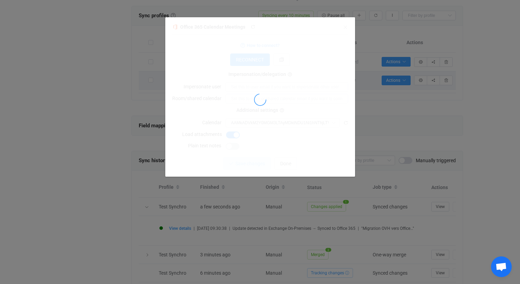
type input "Calendrier ([EMAIL_ADDRESS][DOMAIN_NAME])"
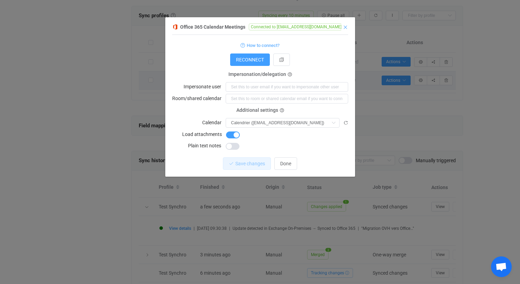
click at [345, 29] on icon "Close" at bounding box center [346, 28] width 6 height 6
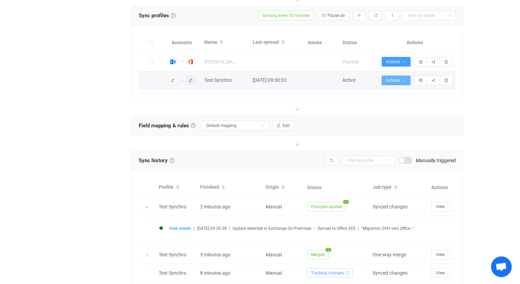
click at [403, 82] on span "Actions" at bounding box center [396, 80] width 20 height 5
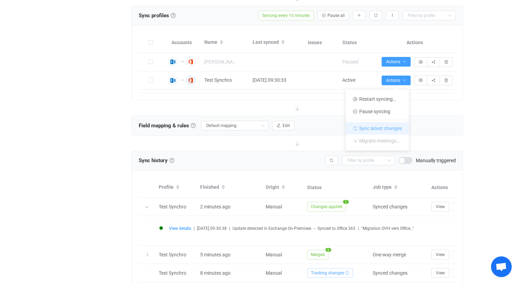
click at [386, 128] on li "Sync latest changes" at bounding box center [377, 127] width 63 height 15
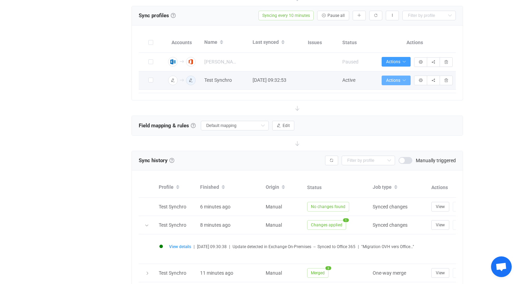
click at [406, 80] on icon "button" at bounding box center [404, 80] width 4 height 4
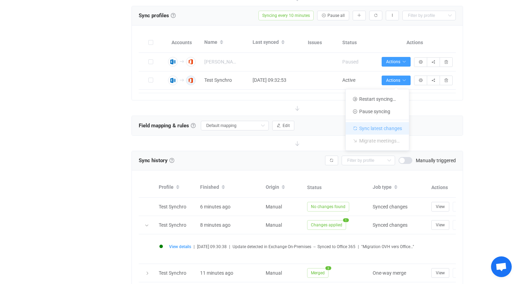
click at [385, 127] on li "Sync latest changes" at bounding box center [377, 127] width 63 height 15
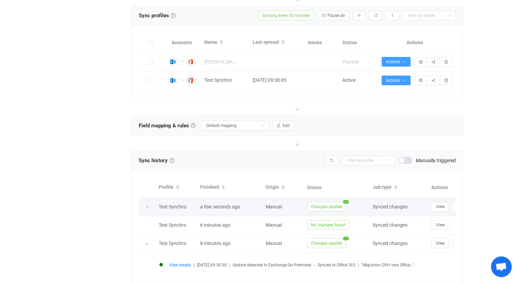
click at [339, 207] on span "Changes applied" at bounding box center [326, 207] width 39 height 10
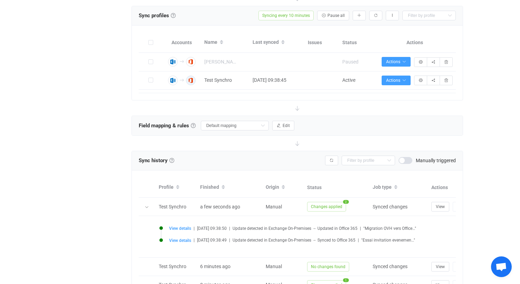
click at [338, 228] on span "Update detected in Exchange On-Premises → Updated in Office 365" at bounding box center [295, 228] width 125 height 5
click at [185, 228] on span "View details" at bounding box center [180, 228] width 22 height 5
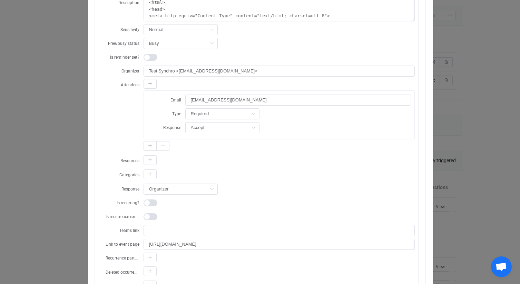
scroll to position [0, 0]
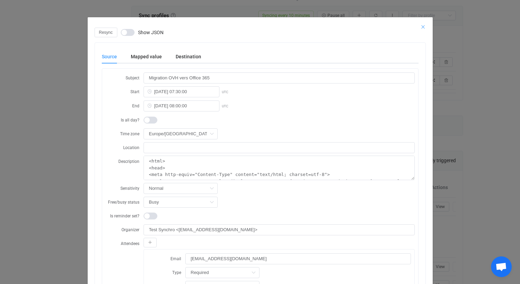
click at [421, 27] on icon "Close" at bounding box center [423, 27] width 6 height 6
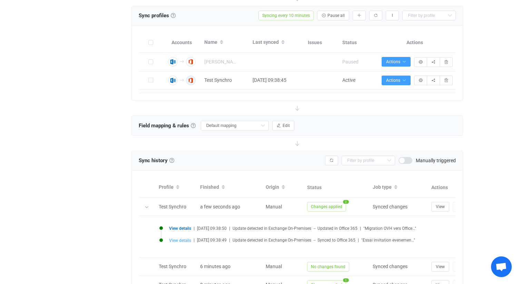
click at [187, 240] on span "View details" at bounding box center [180, 240] width 22 height 5
type input "Essai invitation evenement"
type input "2025-09-27 06:00:00"
type input "2025-09-27 06:30:00"
type textarea "<html> <head> <meta http-equiv="Content-Type" content="text/html; charset=utf-8…"
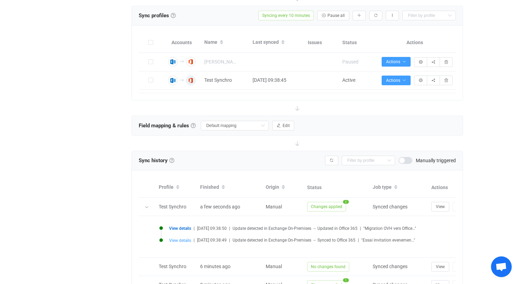
type input "https://ex2.mail.ovh.net/owa?itemid=AQMkAGFiY2MAN2Q4Zi0wYjM3LTRhZmItYWI0Yy00NjE…"
type input "040000008200E00074C5B7101A82E0080000000021060056CA1FDC0100000000000000001000000…"
type input "AQMkAGFiY2MAN2Q4Zi0wYjM3LTRhZmItYWI0Yy00NjE3MzY1MzAxYjgARgAAAz5Moj7iyWxJsKIYqfW…"
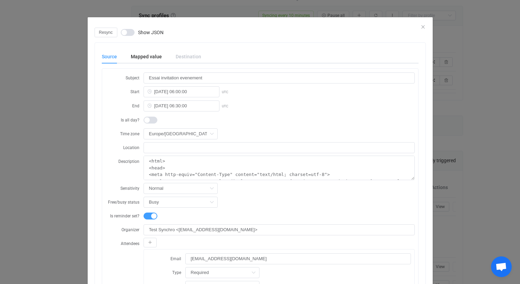
click at [422, 28] on div "Resync Show JSON" at bounding box center [260, 33] width 331 height 10
click at [421, 28] on div "Resync Show JSON" at bounding box center [260, 33] width 331 height 10
click at [423, 27] on icon "Close" at bounding box center [423, 27] width 6 height 6
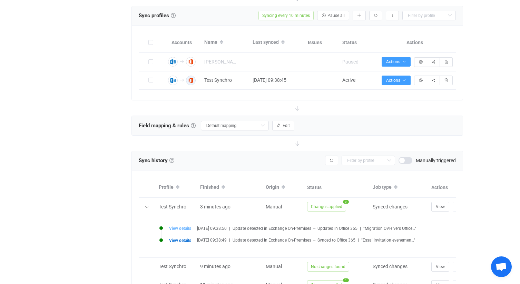
click at [190, 228] on span "View details" at bounding box center [180, 228] width 22 height 5
type input "Migration OVH vers Office 365"
type input "2025-09-07 07:30:00"
type input "2025-09-07 08:00:00"
type textarea "<html> <head> <meta http-equiv="Content-Type" content="text/html; charset=utf-8…"
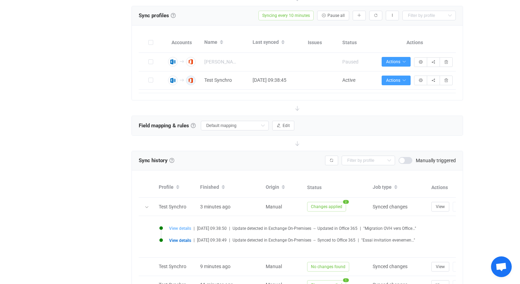
type input "https://ex2.mail.ovh.net/owa?itemid=AQMkAGFiY2MAN2Q4Zi0wYjM3LTRhZmItYWI0Yy00NjE…"
type input "040000008200E00074C5B7101A82E00800000000CEFEEF08C91FDC0100000000000000001000000…"
type input "AQMkAGFiY2MAN2Q4Zi0wYjM3LTRhZmItYWI0Yy00NjE3MzY1MzAxYjgARgAAAz5Moj7iyWxJsKIYqfW…"
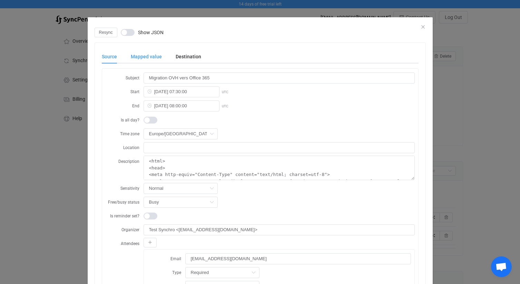
click at [155, 58] on div "Mapped value" at bounding box center [146, 57] width 45 height 14
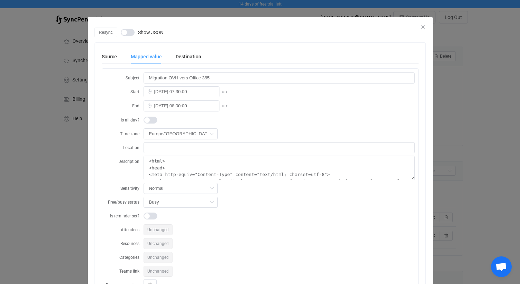
click at [159, 226] on span "Unchanged" at bounding box center [158, 229] width 29 height 11
click at [192, 59] on div "Destination" at bounding box center [185, 57] width 32 height 14
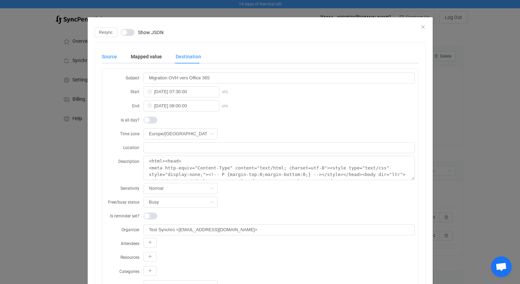
click at [110, 57] on div "Source" at bounding box center [113, 57] width 22 height 14
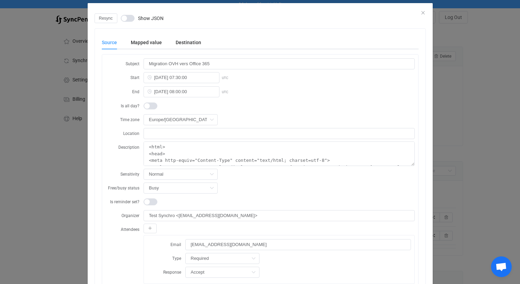
scroll to position [9, 0]
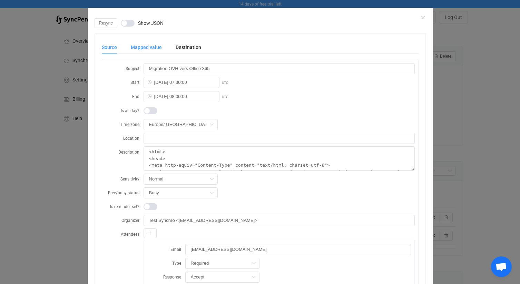
click at [158, 49] on div "Mapped value" at bounding box center [146, 47] width 45 height 14
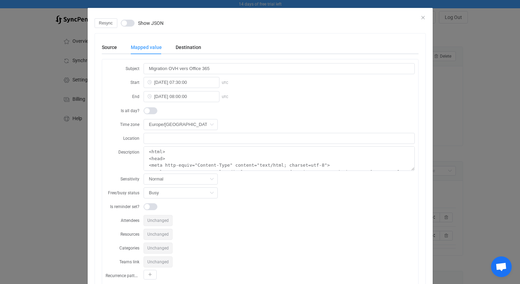
click at [423, 18] on div "Resync Show JSON" at bounding box center [260, 23] width 331 height 10
click at [422, 18] on icon "Close" at bounding box center [423, 18] width 6 height 6
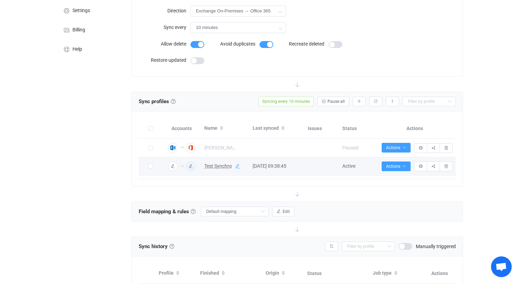
scroll to position [71, 0]
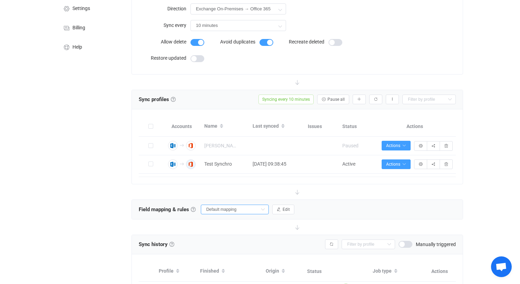
click at [242, 207] on input "Default mapping" at bounding box center [235, 210] width 68 height 10
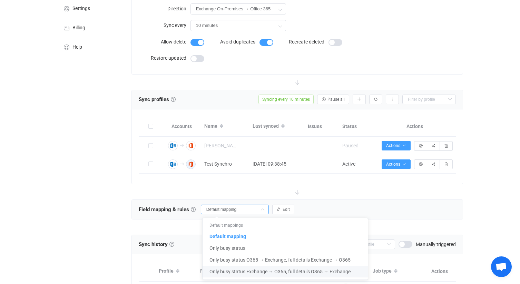
click at [243, 270] on span "Only busy status Exchange → O365, full details O365 → Exchange" at bounding box center [279, 272] width 141 height 12
type input "Only busy status Exchange → O365, full details O365 → Exchange"
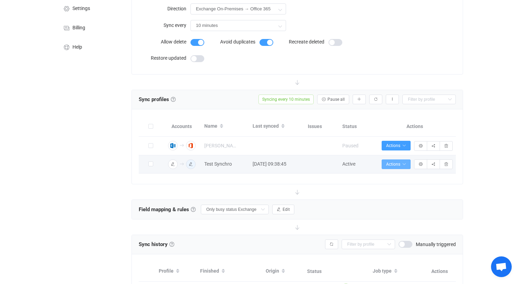
click at [394, 165] on span "Actions" at bounding box center [396, 164] width 20 height 5
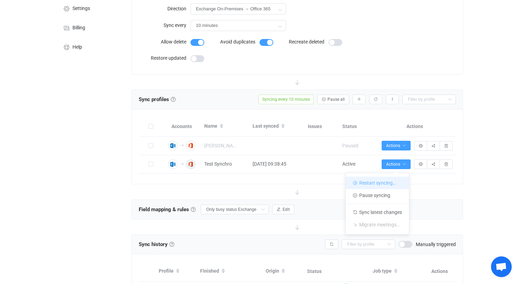
click at [404, 183] on li "Restart syncing…" at bounding box center [377, 183] width 63 height 12
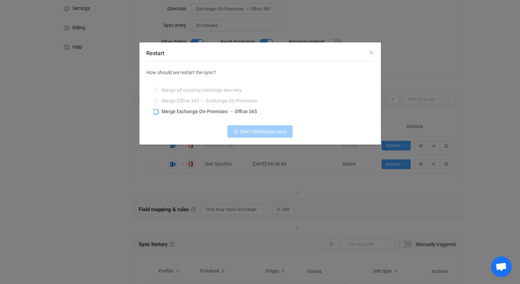
click at [241, 113] on span "Merge Exchange On-Premises → Office 365" at bounding box center [207, 112] width 99 height 6
click at [158, 113] on input "Merge Exchange On-Premises → Office 365" at bounding box center [155, 112] width 5 height 6
radio input "true"
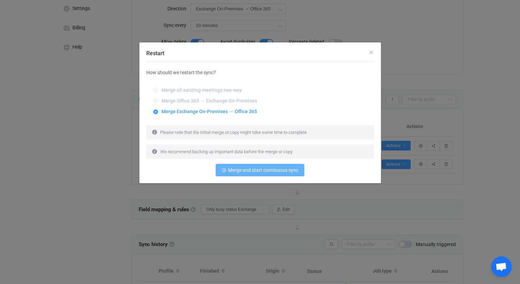
click at [261, 167] on button "Merge and start continuous sync" at bounding box center [260, 170] width 89 height 12
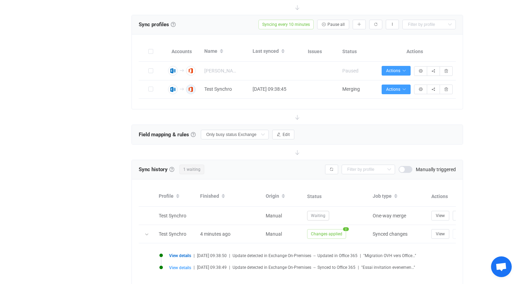
scroll to position [149, 0]
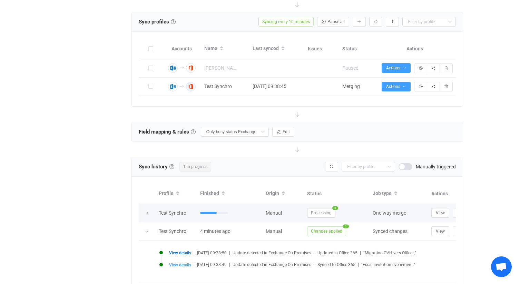
click at [322, 211] on span "Processing" at bounding box center [321, 213] width 28 height 10
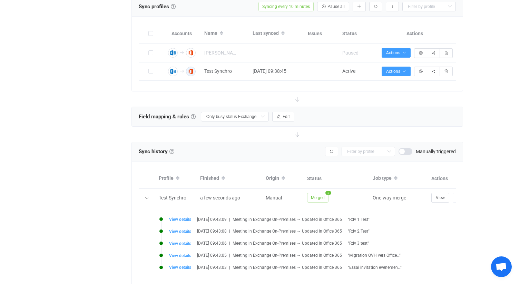
scroll to position [158, 0]
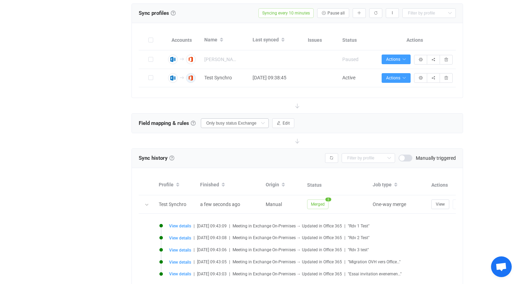
click at [258, 123] on icon at bounding box center [262, 123] width 9 height 10
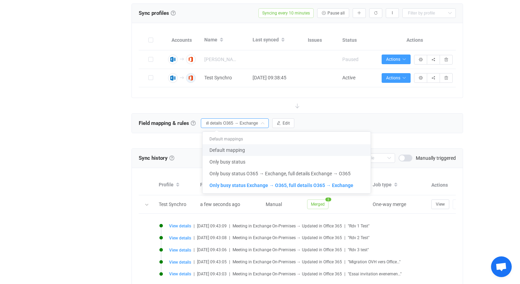
click at [248, 148] on li "Default mapping" at bounding box center [287, 150] width 168 height 12
type input "Default mapping"
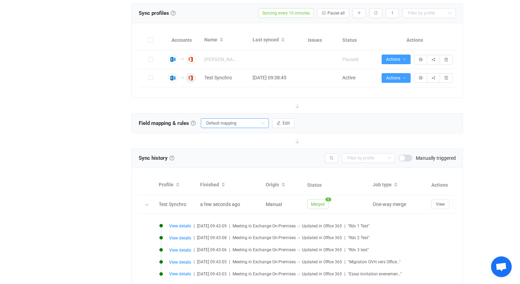
type input "Subject"
type input "Start"
type input "End"
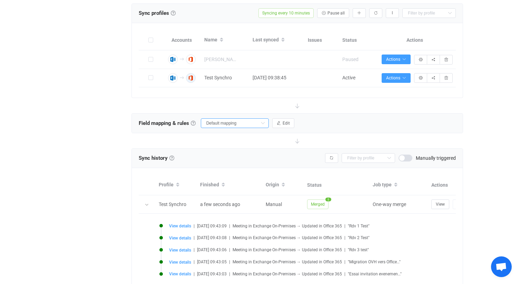
type input "End"
type input "Is all day?"
type input "Time zone"
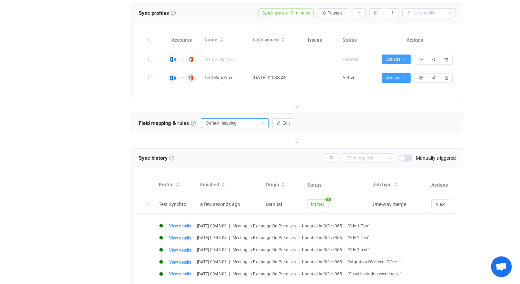
type input "Location"
type input "Description"
type input "Sensitivity"
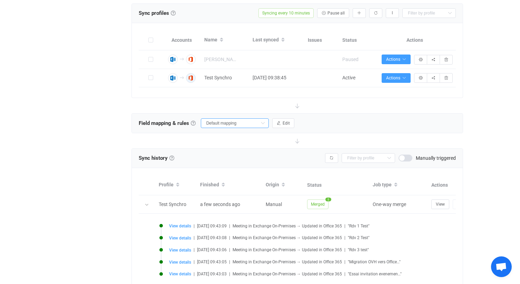
type input "Sensitivity"
type input "Free/busy status"
type input "Is reminder set?"
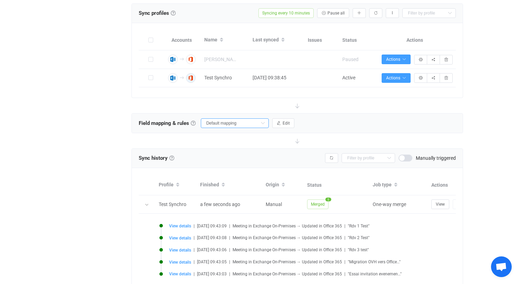
type input "Recurrence pattern"
type input "Deleted occurrences"
type input "Recurrence exceptions"
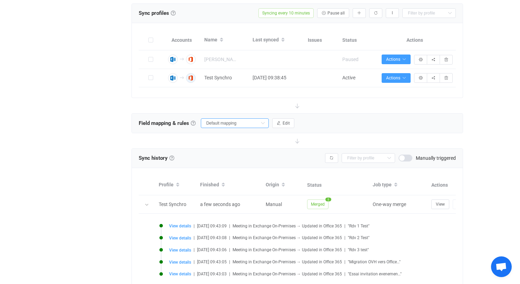
type input "Recurrence exceptions"
click at [283, 123] on span "Edit" at bounding box center [286, 123] width 7 height 5
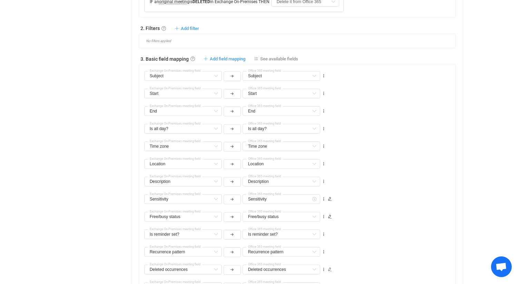
scroll to position [346, 0]
click at [292, 58] on span "See available fields" at bounding box center [279, 59] width 38 height 5
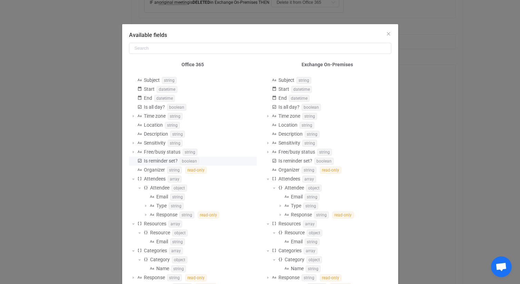
scroll to position [19, 0]
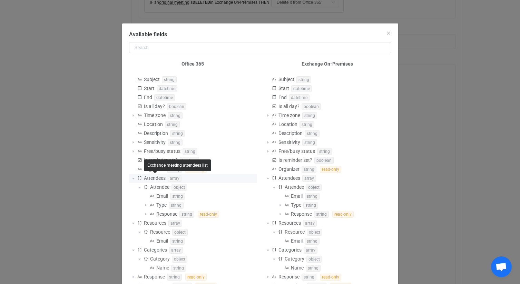
click at [162, 178] on span "Attendees" at bounding box center [155, 178] width 22 height 6
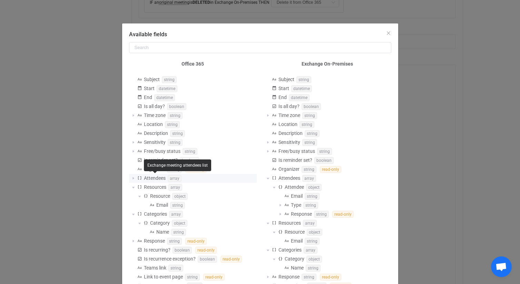
click at [162, 178] on span "Attendees" at bounding box center [155, 178] width 22 height 6
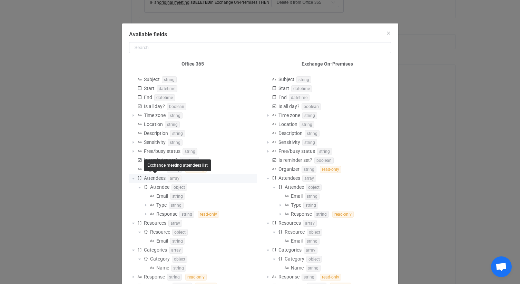
click at [153, 178] on span "Attendees" at bounding box center [155, 178] width 22 height 6
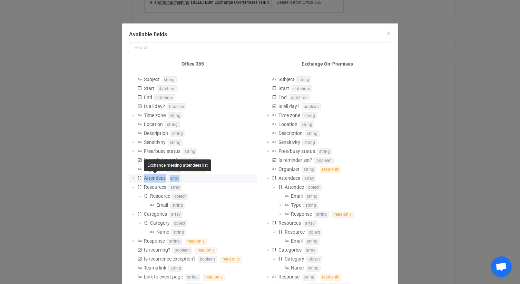
click at [153, 178] on span "Attendees" at bounding box center [155, 178] width 22 height 6
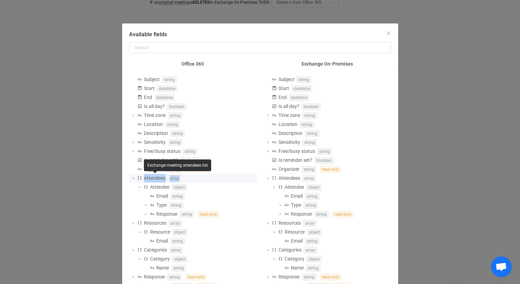
click at [153, 178] on span "Attendees" at bounding box center [155, 178] width 22 height 6
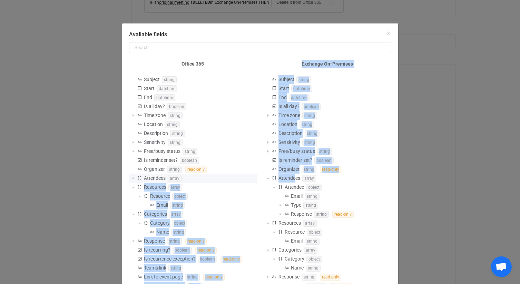
drag, startPoint x: 294, startPoint y: 177, endPoint x: 218, endPoint y: 179, distance: 76.6
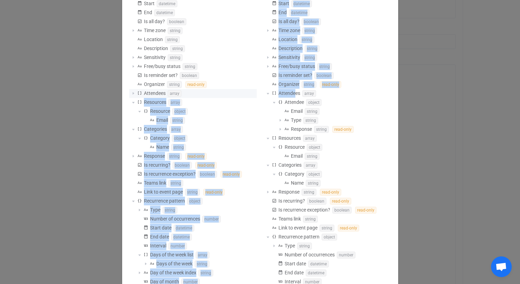
scroll to position [99, 0]
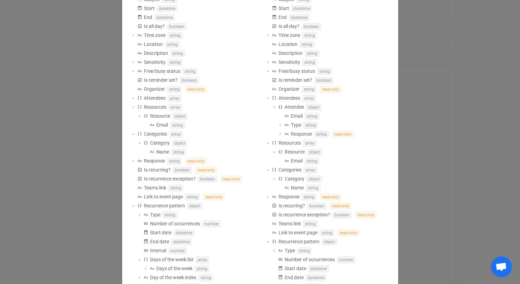
click at [451, 186] on div "Available fields Office 365 Subject string Start datetime End datetime Is all d…" at bounding box center [260, 142] width 520 height 284
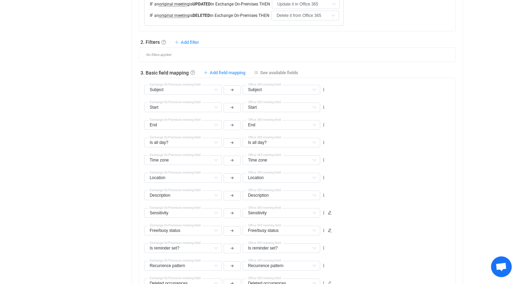
scroll to position [311, 0]
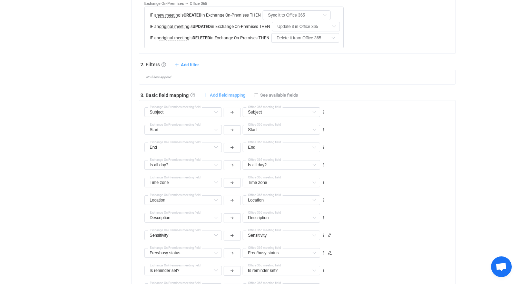
click at [231, 94] on span "Add field mapping" at bounding box center [228, 94] width 36 height 5
type input "Subject"
type input "Start"
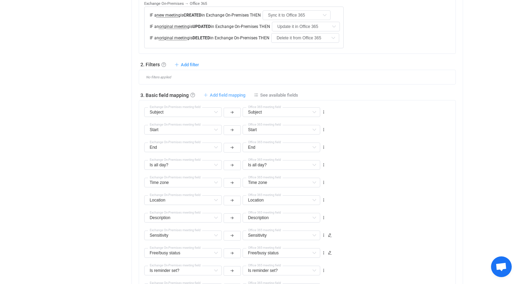
type input "End"
type input "Is all day?"
type input "Time zone"
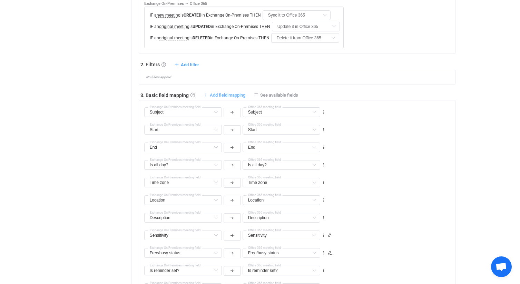
type input "Time zone"
type input "Location"
type input "Description"
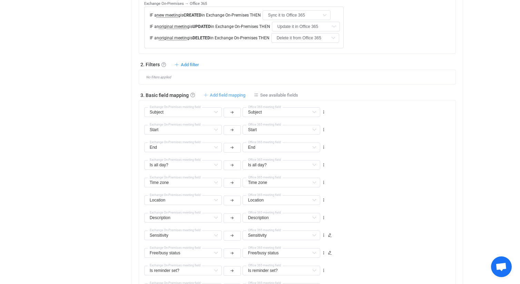
type input "Sensitivity"
type input "Free/busy status"
type input "Is reminder set?"
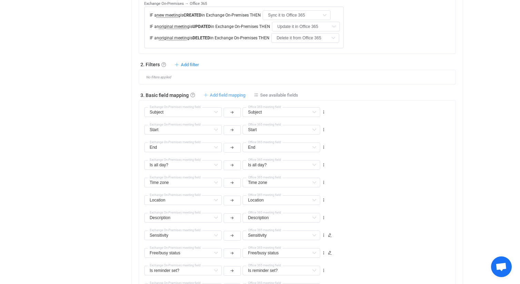
type input "Is reminder set?"
type input "Recurrence pattern"
type input "Deleted occurrences"
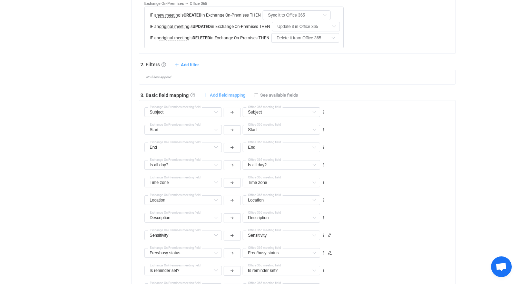
type input "Recurrence exceptions"
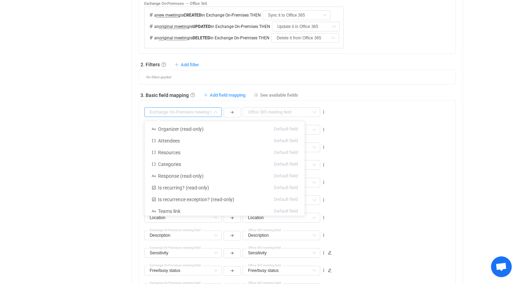
click at [199, 112] on input "text" at bounding box center [183, 112] width 78 height 10
click at [186, 143] on li "Attendees Default field" at bounding box center [225, 141] width 160 height 12
type input "Attendees"
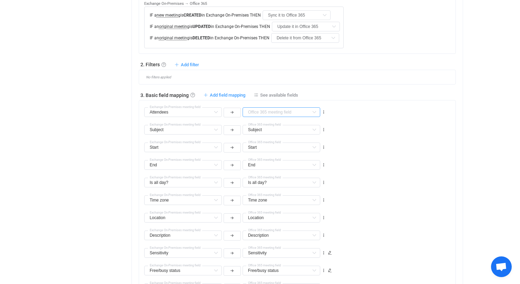
click at [274, 114] on input "text" at bounding box center [282, 112] width 78 height 10
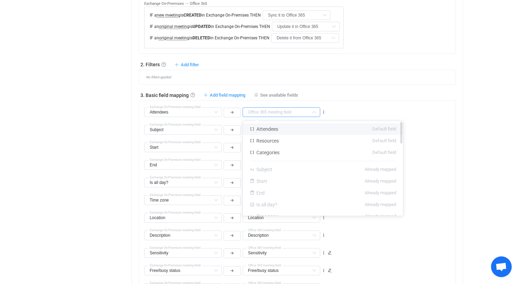
click at [273, 130] on span "Attendees" at bounding box center [267, 129] width 22 height 6
type input "Attendees"
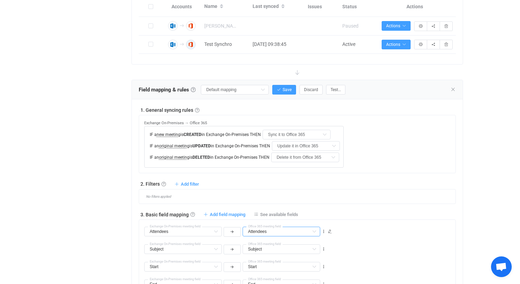
scroll to position [188, 0]
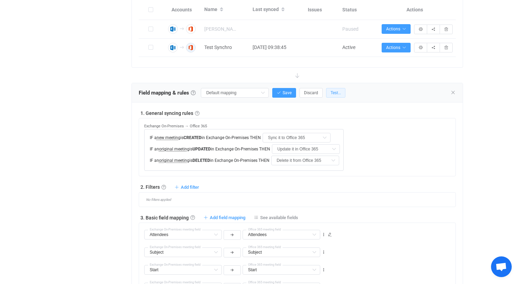
click at [326, 94] on button "Test…" at bounding box center [335, 93] width 19 height 10
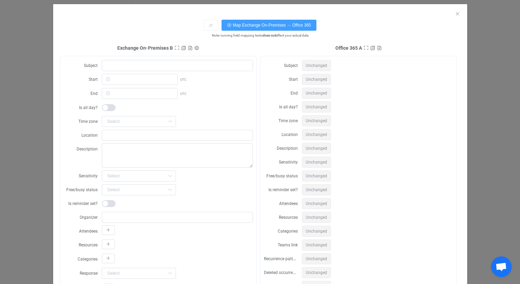
scroll to position [0, 0]
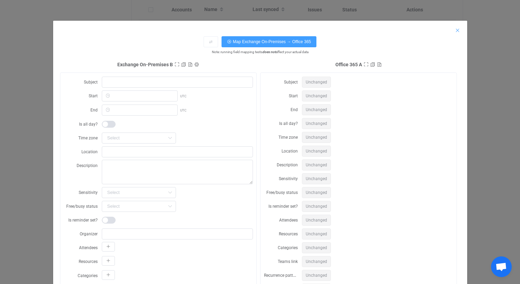
click at [456, 31] on icon "Close" at bounding box center [458, 31] width 6 height 6
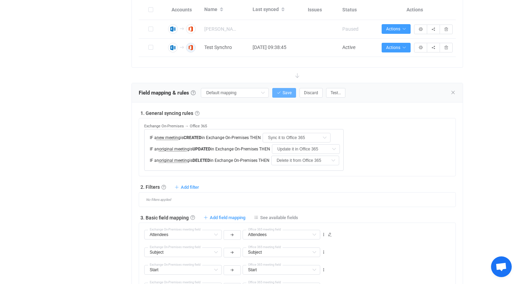
click at [275, 93] on button "Save" at bounding box center [284, 93] width 24 height 10
type input "My custom field mapping"
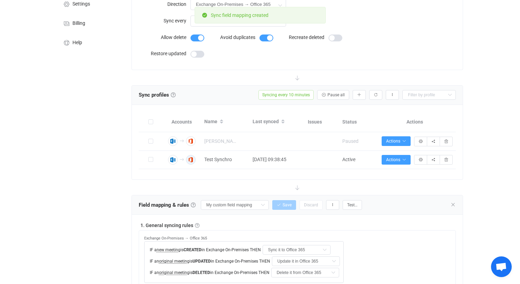
scroll to position [71, 0]
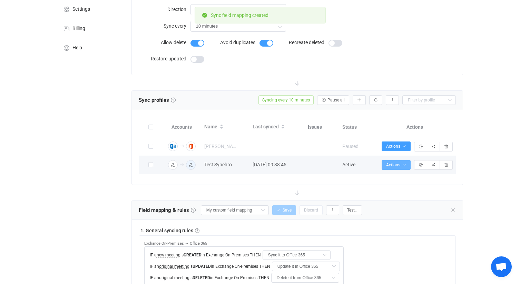
click at [392, 166] on span "Actions" at bounding box center [396, 165] width 20 height 5
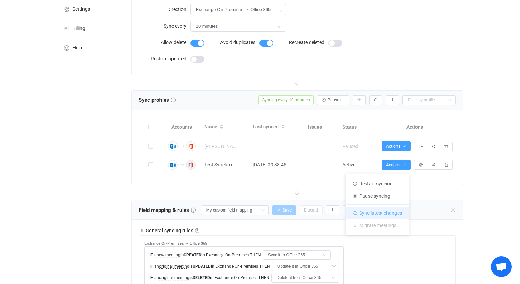
click at [383, 211] on li "Sync latest changes" at bounding box center [377, 211] width 63 height 15
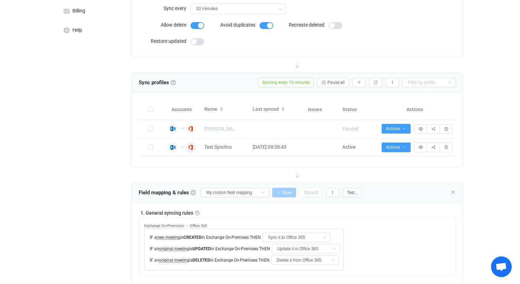
scroll to position [90, 0]
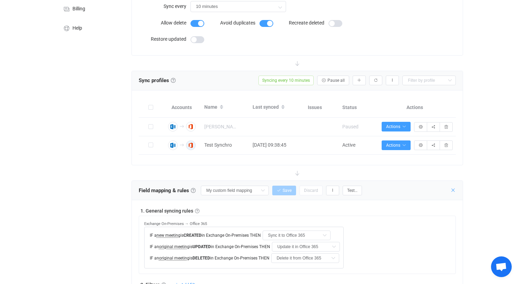
click at [454, 188] on icon at bounding box center [453, 190] width 6 height 6
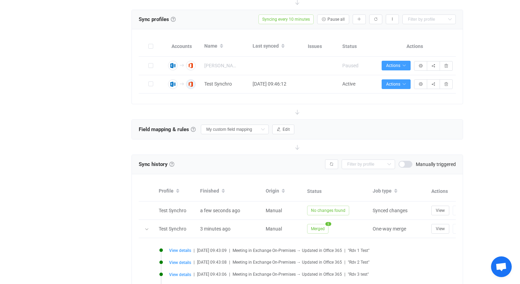
scroll to position [152, 0]
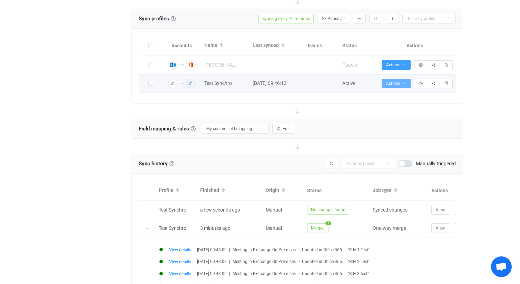
click at [400, 84] on span "Actions" at bounding box center [396, 83] width 20 height 5
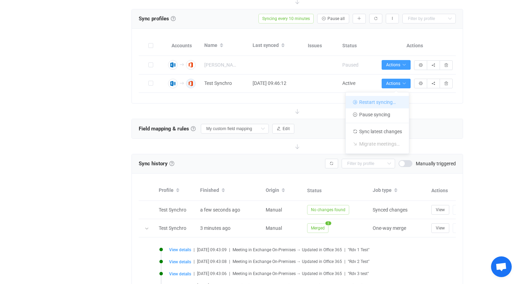
click at [385, 106] on li "Restart syncing…" at bounding box center [377, 102] width 63 height 12
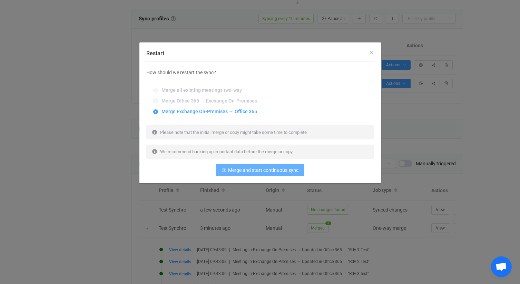
click at [275, 173] on button "Merge and start continuous sync" at bounding box center [260, 170] width 89 height 12
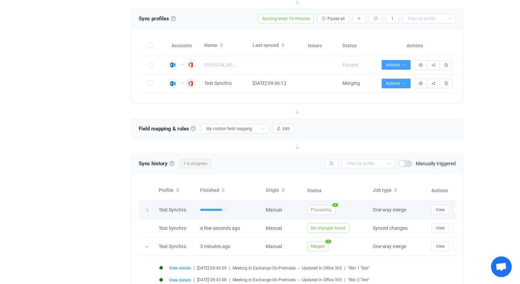
click at [187, 211] on div "Test Synchro" at bounding box center [175, 210] width 41 height 8
click at [202, 208] on span "a few seconds ago" at bounding box center [220, 210] width 40 height 6
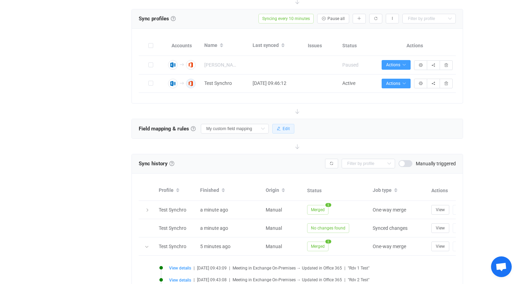
click at [277, 128] on icon "button" at bounding box center [279, 129] width 4 height 4
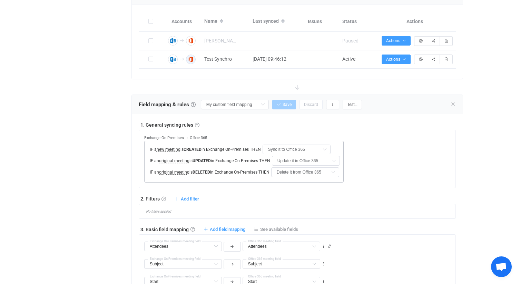
scroll to position [176, 0]
click at [350, 103] on button "Test…" at bounding box center [352, 105] width 19 height 10
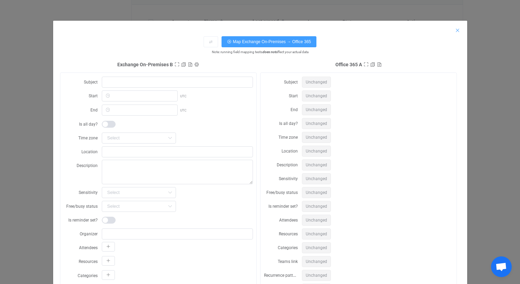
click at [456, 30] on icon "Close" at bounding box center [458, 31] width 6 height 6
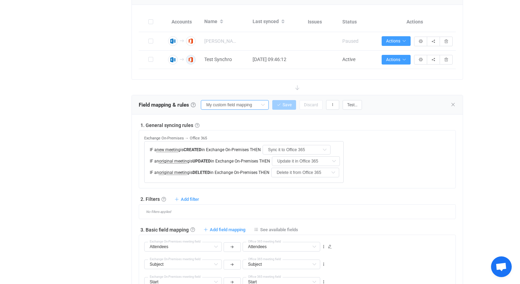
click at [251, 104] on input "My custom field mapping" at bounding box center [235, 105] width 68 height 10
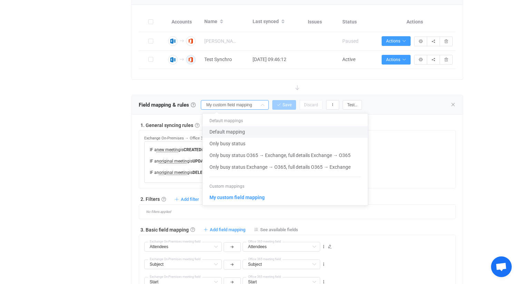
click at [251, 104] on input "My custom field mapping" at bounding box center [235, 105] width 68 height 10
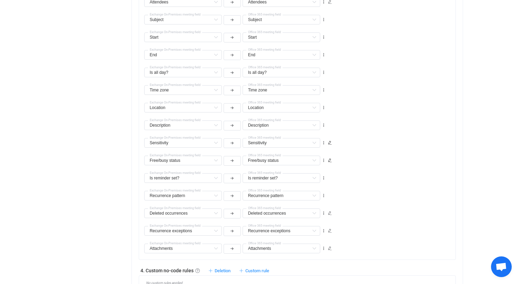
scroll to position [358, 0]
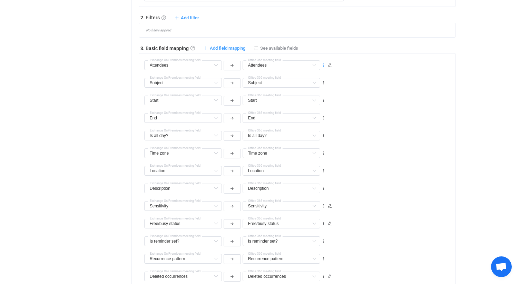
click at [323, 66] on icon at bounding box center [323, 65] width 5 height 5
click at [328, 66] on icon at bounding box center [330, 65] width 4 height 4
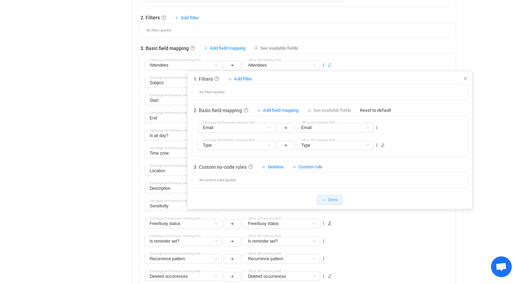
click at [324, 111] on span "See available fields" at bounding box center [332, 110] width 38 height 6
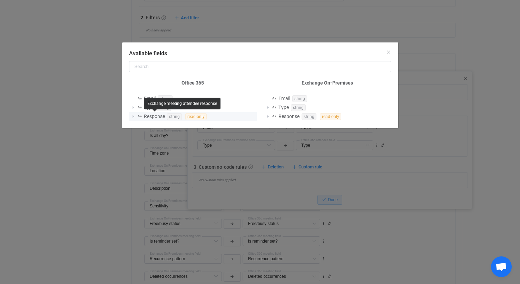
click at [162, 117] on span "Response" at bounding box center [154, 117] width 21 height 6
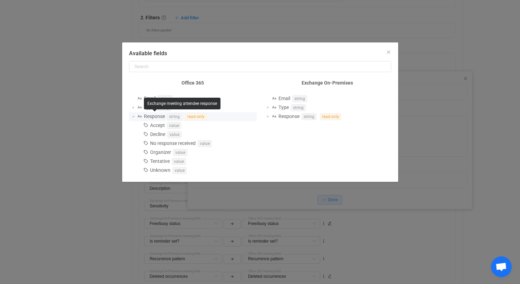
click at [159, 117] on span "Response" at bounding box center [154, 117] width 21 height 6
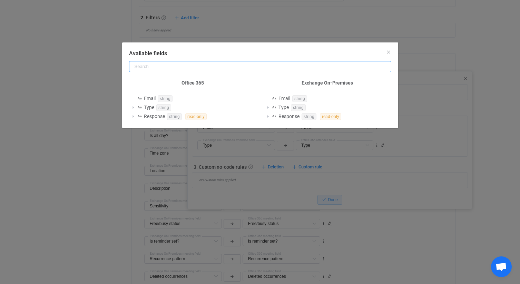
click at [334, 67] on input "Available fields" at bounding box center [260, 66] width 262 height 11
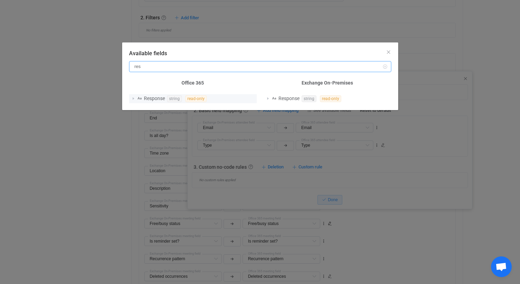
type input "res"
click at [152, 101] on span "Response" at bounding box center [154, 99] width 21 height 6
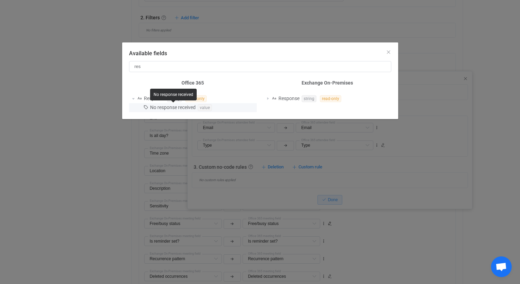
click at [157, 110] on span "No response received" at bounding box center [173, 108] width 46 height 6
click at [158, 100] on div "No response received" at bounding box center [173, 95] width 47 height 12
click at [387, 50] on icon "Close" at bounding box center [389, 52] width 6 height 6
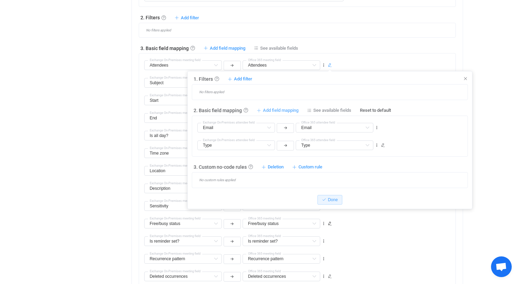
click at [278, 110] on span "Add field mapping" at bounding box center [281, 110] width 36 height 6
type input "Email"
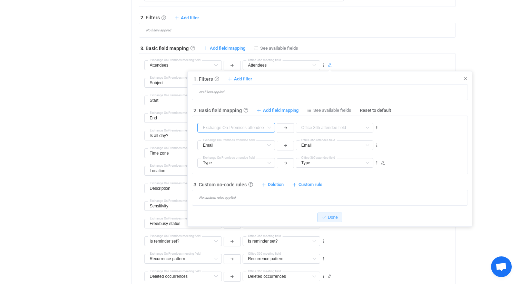
click at [257, 127] on input "text" at bounding box center [236, 128] width 78 height 10
click at [239, 145] on span "Response (read-only)" at bounding box center [234, 146] width 46 height 6
type input "Response (read-only)"
click at [315, 129] on input "text" at bounding box center [335, 128] width 78 height 10
click at [322, 167] on span "Response (read-only)" at bounding box center [333, 169] width 46 height 6
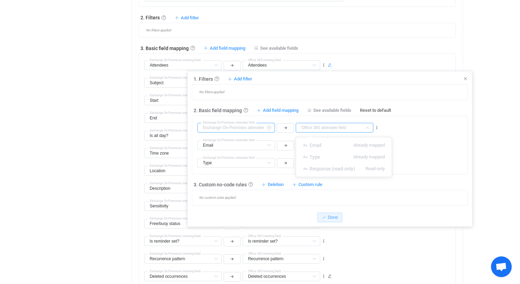
click at [256, 129] on input "text" at bounding box center [236, 128] width 78 height 10
type input "Response (read-only)"
click at [315, 128] on input "text" at bounding box center [335, 128] width 78 height 10
click at [335, 166] on span "Response (read-only)" at bounding box center [333, 169] width 46 height 6
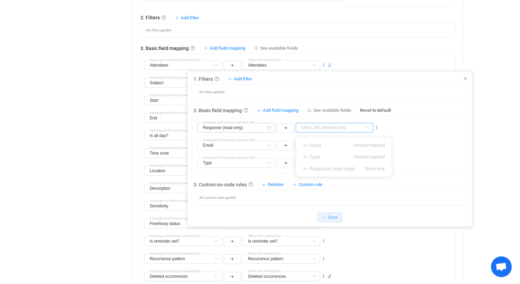
click at [268, 128] on icon at bounding box center [269, 128] width 9 height 10
click at [325, 113] on span "See available fields" at bounding box center [332, 110] width 38 height 6
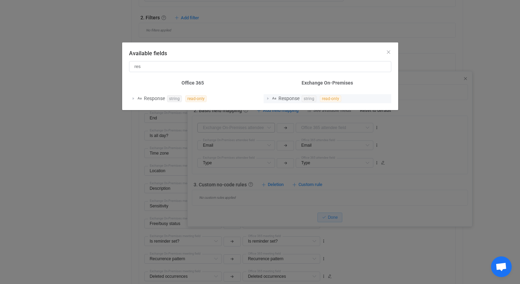
click at [335, 101] on span "read-only" at bounding box center [330, 98] width 21 height 7
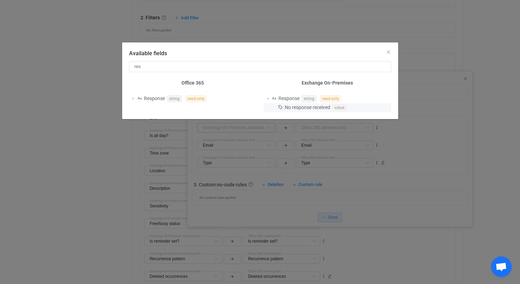
click at [337, 109] on span "value" at bounding box center [339, 107] width 14 height 7
click at [390, 53] on icon "Close" at bounding box center [389, 52] width 6 height 6
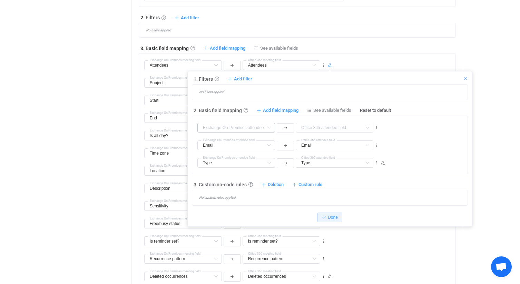
click at [466, 79] on icon at bounding box center [465, 78] width 5 height 5
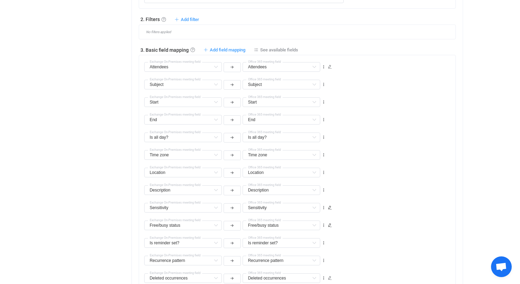
scroll to position [313, 0]
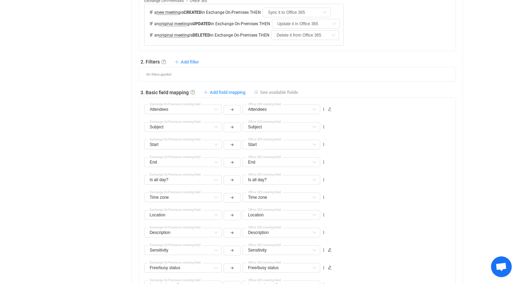
click at [279, 94] on span "See available fields" at bounding box center [279, 92] width 38 height 5
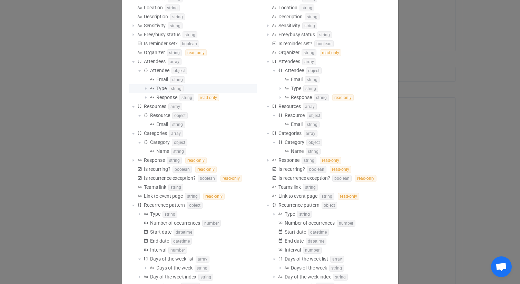
scroll to position [139, 0]
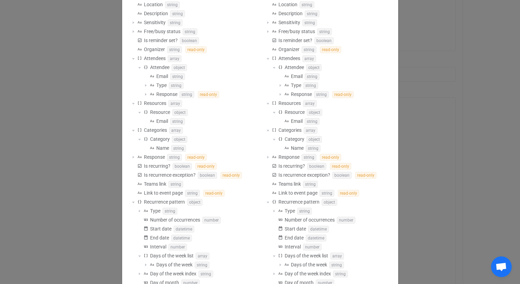
click at [463, 116] on div "Available fields Office 365 Subject string Start datetime End datetime Is all d…" at bounding box center [260, 142] width 520 height 284
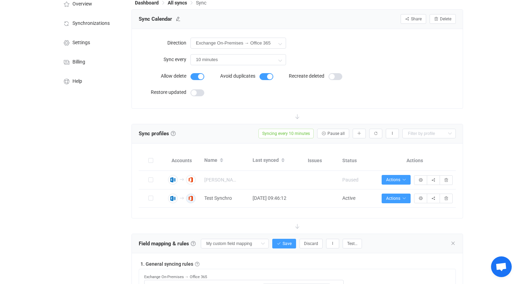
scroll to position [25, 0]
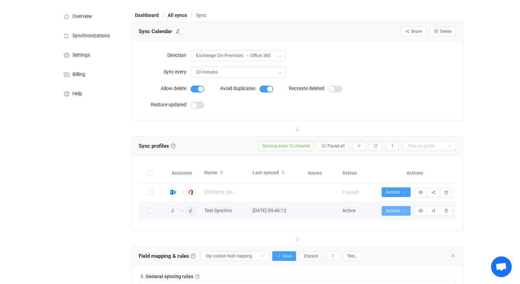
click at [400, 210] on span "Actions" at bounding box center [396, 210] width 20 height 5
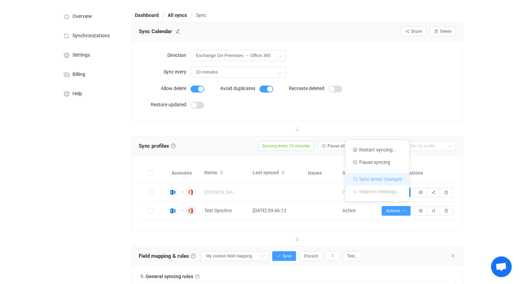
click at [387, 177] on li "Sync latest changes" at bounding box center [377, 177] width 63 height 15
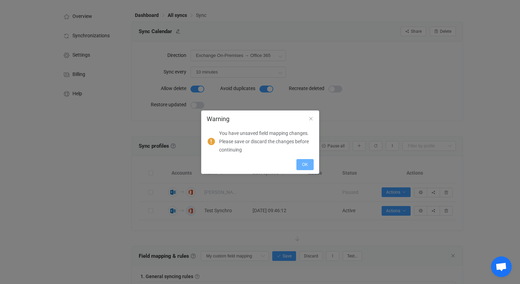
click at [306, 166] on span "OK" at bounding box center [305, 164] width 6 height 5
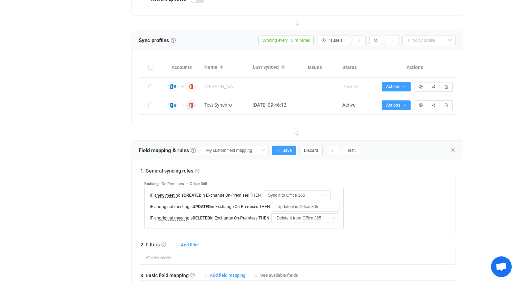
scroll to position [133, 0]
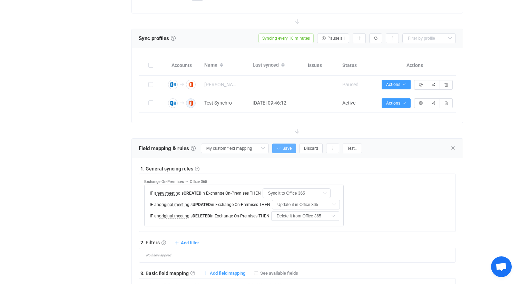
click at [283, 149] on span "Save" at bounding box center [287, 148] width 9 height 5
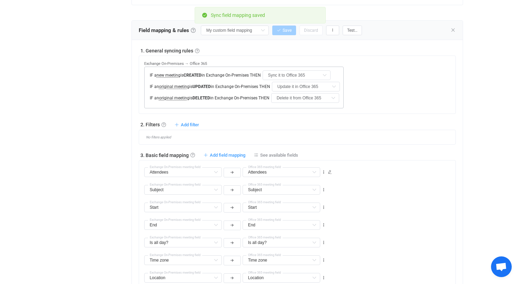
scroll to position [268, 0]
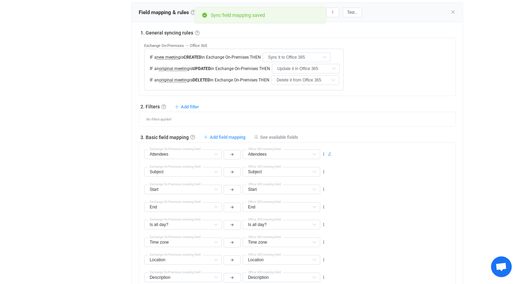
click at [329, 154] on icon at bounding box center [330, 154] width 4 height 4
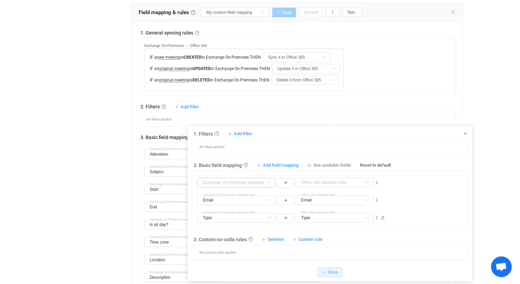
click at [270, 185] on icon at bounding box center [269, 183] width 9 height 10
click at [256, 200] on span "Response (read-only)" at bounding box center [234, 200] width 46 height 6
type input "Response (read-only)"
click at [330, 275] on span "Done" at bounding box center [333, 272] width 10 height 5
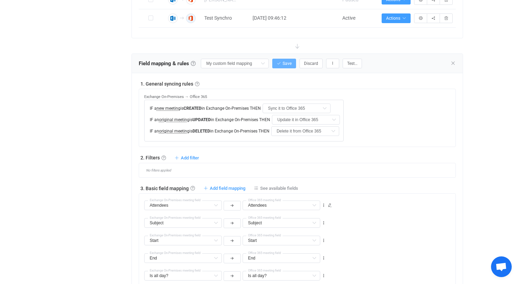
scroll to position [217, 0]
click at [283, 65] on span "Save" at bounding box center [287, 63] width 9 height 5
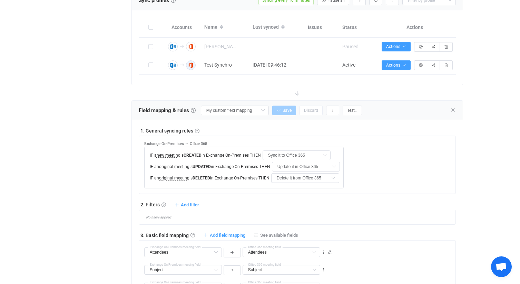
scroll to position [160, 0]
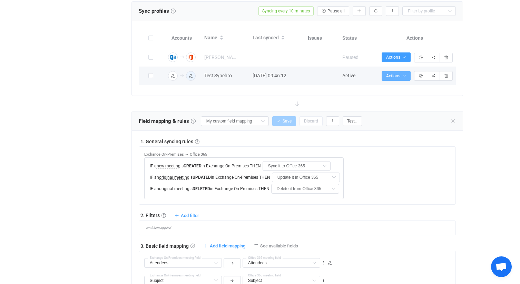
click at [403, 77] on icon "button" at bounding box center [404, 76] width 4 height 4
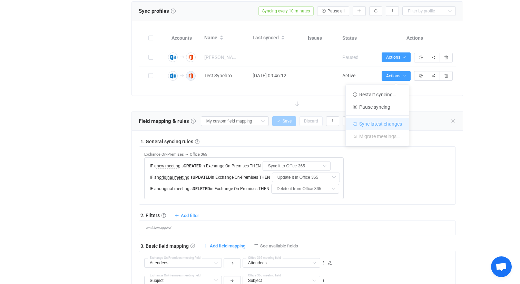
click at [388, 121] on li "Sync latest changes" at bounding box center [377, 122] width 63 height 15
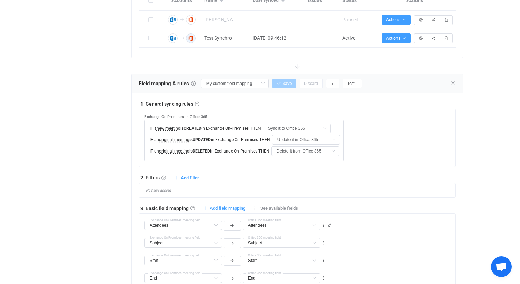
scroll to position [199, 0]
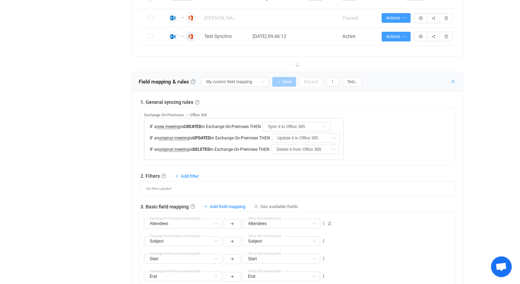
click at [453, 80] on icon at bounding box center [453, 82] width 6 height 6
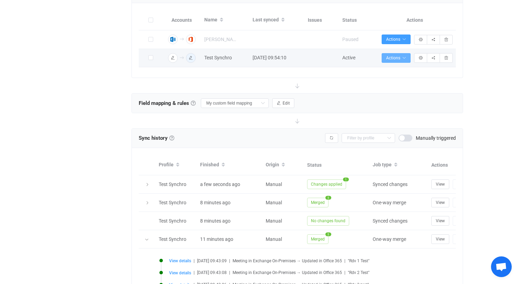
scroll to position [178, 0]
click at [407, 57] on button "Actions" at bounding box center [396, 58] width 29 height 10
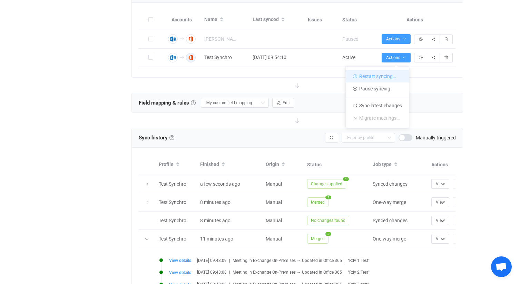
click at [390, 79] on li "Restart syncing…" at bounding box center [377, 76] width 63 height 12
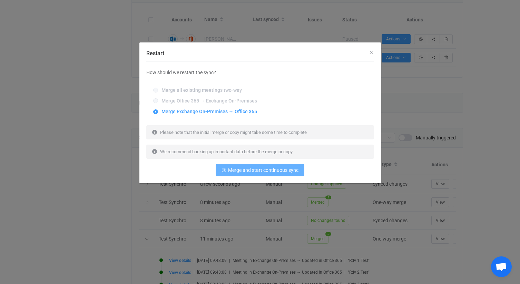
click at [268, 171] on span "Merge and start continuous sync" at bounding box center [263, 170] width 70 height 6
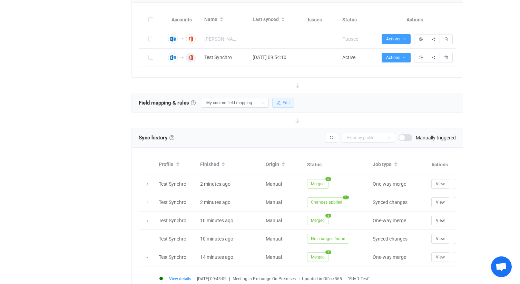
click at [283, 105] on span "Edit" at bounding box center [286, 102] width 7 height 5
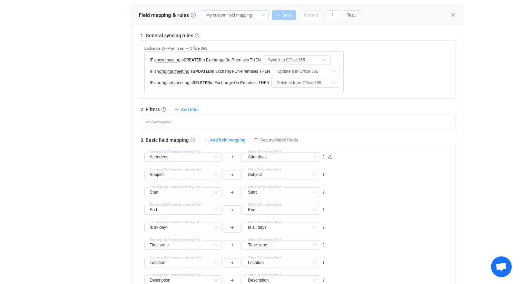
scroll to position [266, 0]
click at [277, 139] on span "See available fields" at bounding box center [279, 139] width 38 height 5
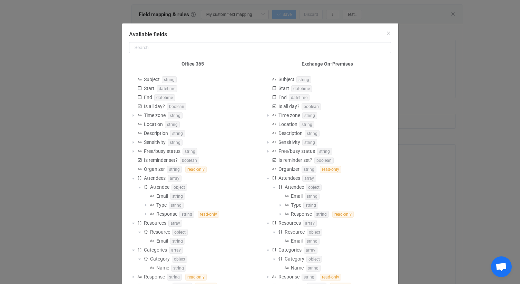
scroll to position [0, 0]
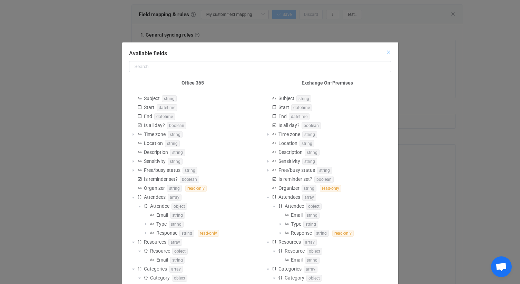
click at [387, 53] on icon "Close" at bounding box center [389, 52] width 6 height 6
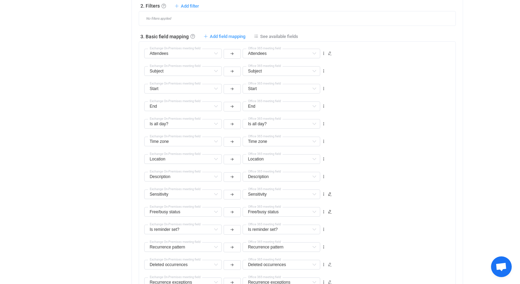
scroll to position [378, 0]
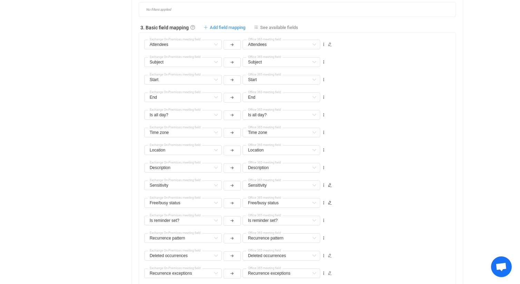
click at [500, 266] on span "Open chat" at bounding box center [501, 268] width 11 height 10
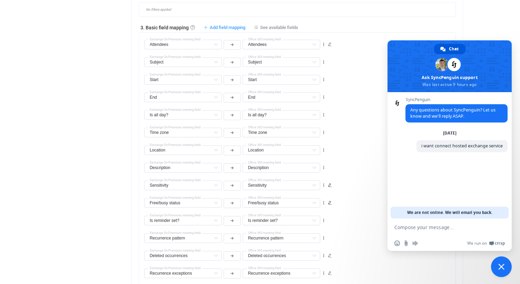
click at [499, 262] on span "Close chat" at bounding box center [501, 266] width 21 height 21
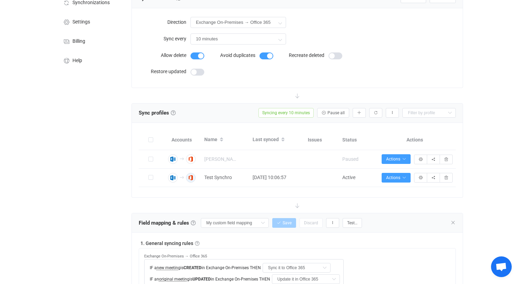
scroll to position [100, 0]
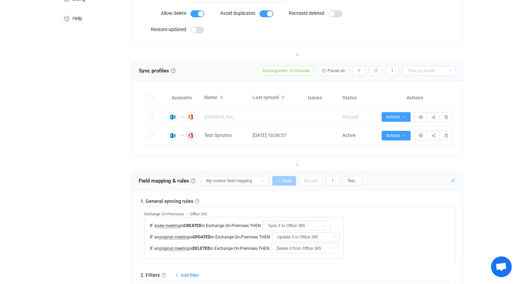
click at [452, 182] on icon at bounding box center [453, 181] width 6 height 6
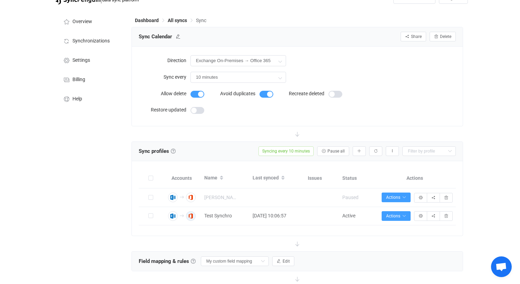
scroll to position [32, 0]
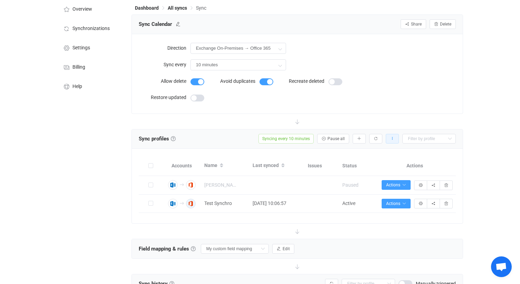
click at [392, 139] on icon "button" at bounding box center [392, 139] width 4 height 4
click at [392, 118] on div at bounding box center [297, 121] width 332 height 15
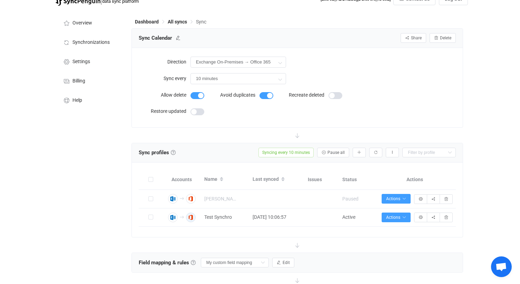
scroll to position [0, 0]
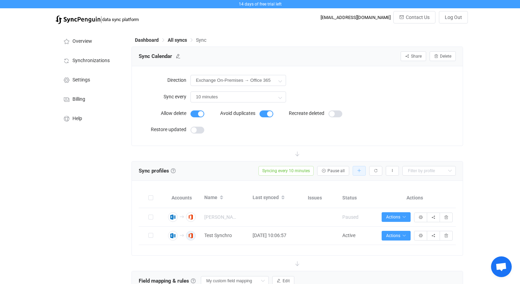
click at [359, 169] on icon "button" at bounding box center [359, 171] width 4 height 4
click at [346, 192] on li "Add manually…" at bounding box center [334, 189] width 59 height 12
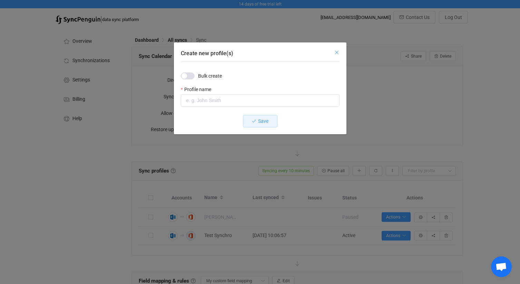
click at [337, 51] on icon "Close" at bounding box center [337, 53] width 6 height 6
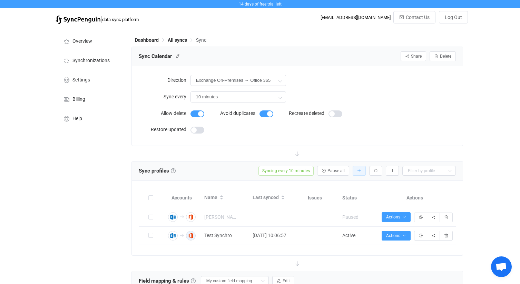
click at [360, 169] on icon "button" at bounding box center [359, 171] width 4 height 4
click at [351, 201] on li "Import from CSV…" at bounding box center [334, 201] width 59 height 12
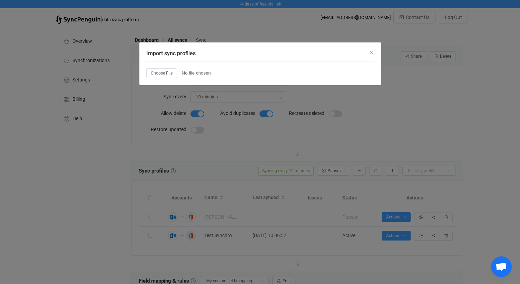
click at [374, 52] on icon "Close" at bounding box center [372, 53] width 6 height 6
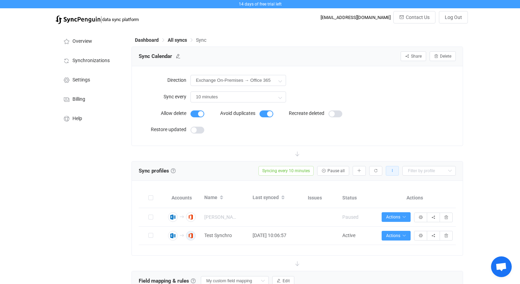
click at [392, 169] on icon "button" at bounding box center [392, 171] width 4 height 4
click at [385, 186] on li "Export sync profiles to CSV" at bounding box center [358, 189] width 78 height 12
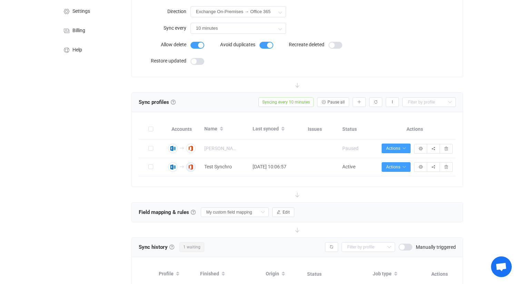
scroll to position [70, 0]
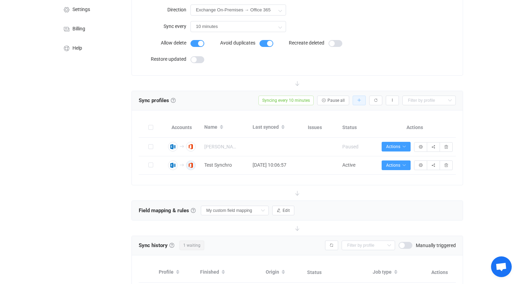
click at [359, 102] on button "button" at bounding box center [359, 101] width 13 height 10
click at [393, 102] on button "button" at bounding box center [392, 101] width 13 height 10
click at [398, 81] on div at bounding box center [297, 83] width 332 height 15
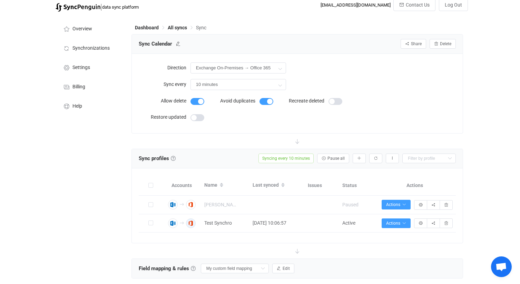
scroll to position [0, 0]
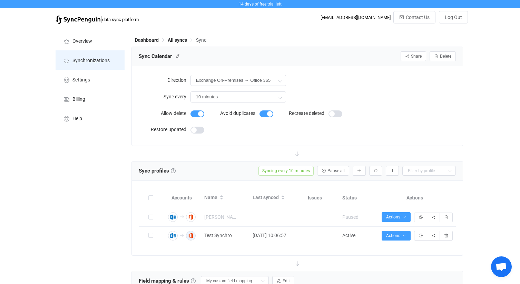
click at [105, 63] on li "Synchronizations" at bounding box center [90, 59] width 69 height 19
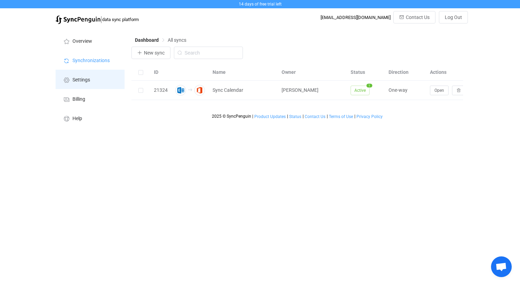
click at [89, 84] on li "Settings" at bounding box center [90, 79] width 69 height 19
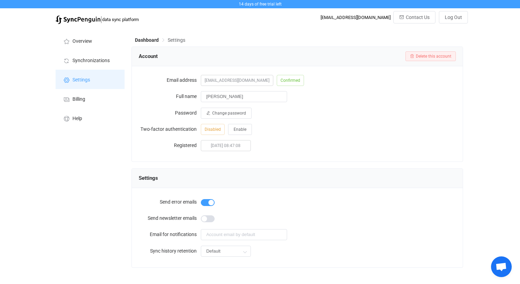
scroll to position [12, 0]
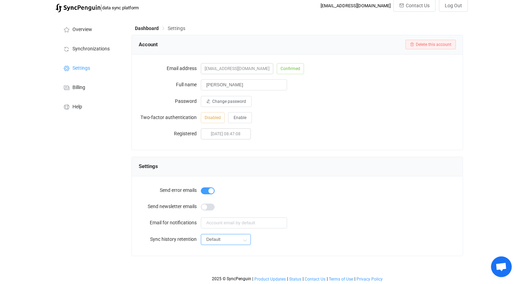
click at [238, 237] on input "Default" at bounding box center [226, 239] width 50 height 11
click at [319, 238] on div "Default" at bounding box center [328, 239] width 255 height 14
click at [83, 89] on span "Billing" at bounding box center [78, 88] width 13 height 6
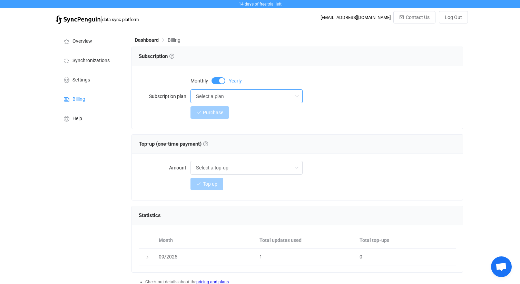
click at [292, 98] on input "Select a plan" at bounding box center [246, 96] width 112 height 14
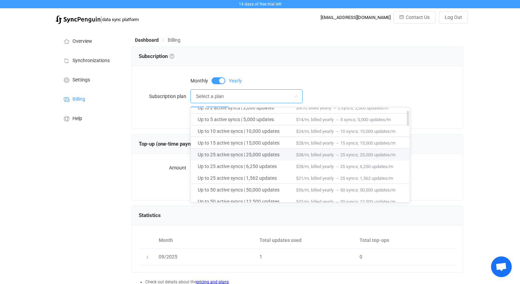
scroll to position [20, 0]
click at [495, 80] on div "14 days of free trial left | data sync platform seb@sunnycloud.lu Contact Us Lo…" at bounding box center [260, 165] width 520 height 330
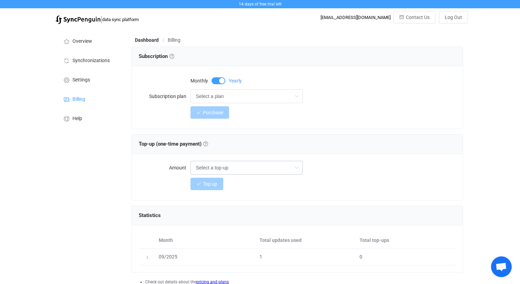
click at [296, 169] on icon at bounding box center [296, 168] width 9 height 14
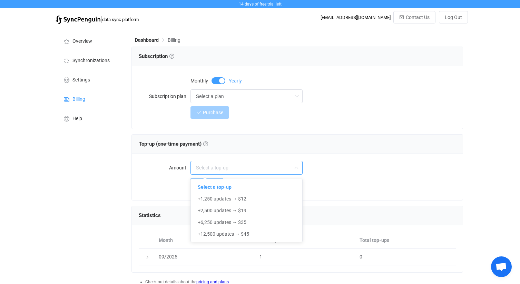
click at [400, 99] on div "Select a plan" at bounding box center [323, 96] width 266 height 14
type input "Select a top-up"
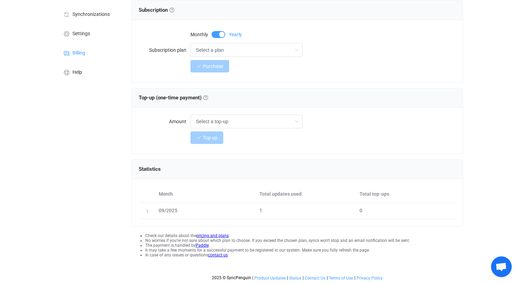
scroll to position [0, 0]
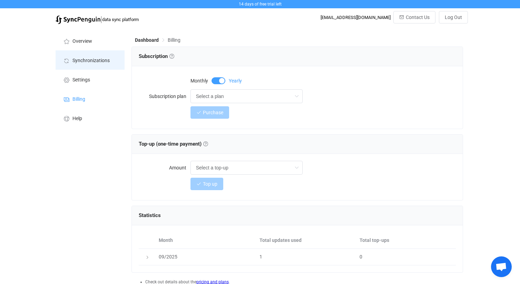
click at [100, 62] on span "Synchronizations" at bounding box center [90, 61] width 37 height 6
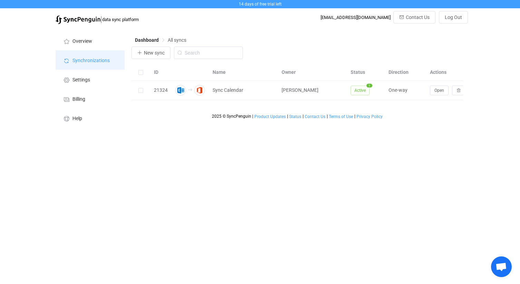
click at [101, 63] on li "Synchronizations" at bounding box center [90, 59] width 69 height 19
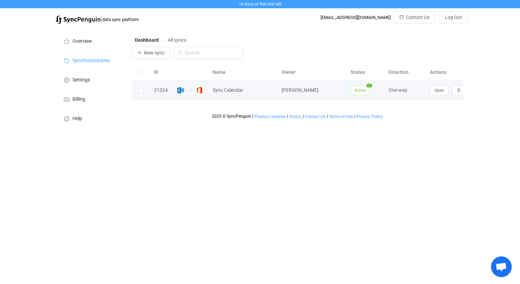
click at [161, 90] on div "21324" at bounding box center [160, 90] width 21 height 8
click at [439, 93] on button "Open" at bounding box center [439, 91] width 19 height 10
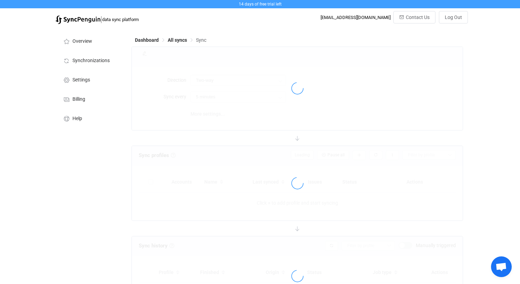
type input "Exchange On-Premises → Office 365"
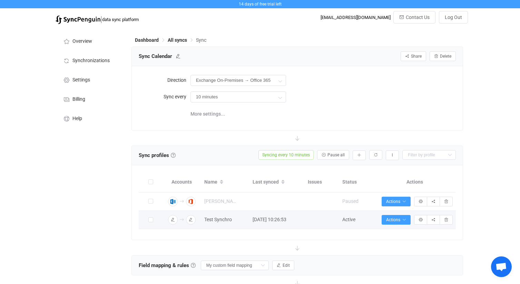
scroll to position [79, 0]
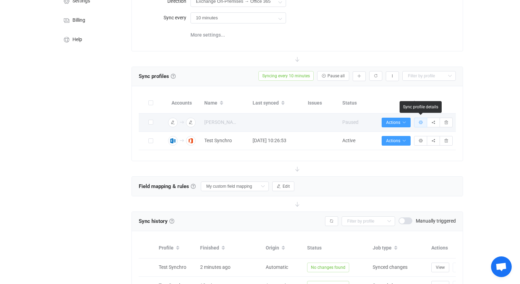
click at [420, 124] on button "button" at bounding box center [420, 123] width 13 height 10
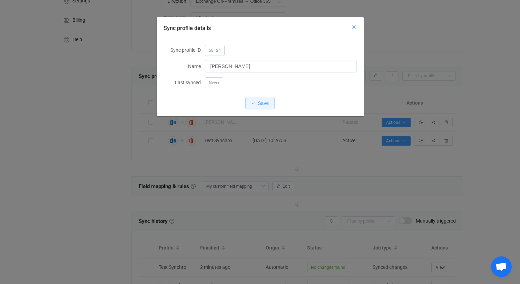
click at [354, 28] on icon "Close" at bounding box center [354, 27] width 6 height 6
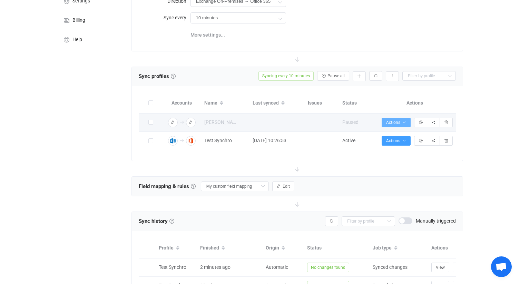
click at [391, 123] on span "Actions" at bounding box center [396, 122] width 20 height 5
click at [152, 123] on span at bounding box center [150, 122] width 5 height 5
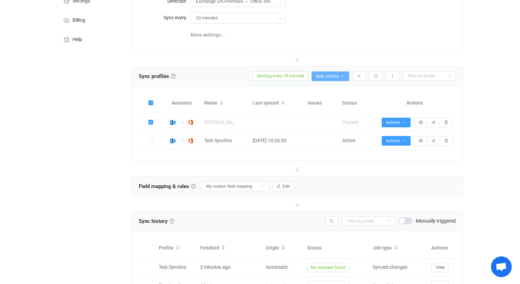
click at [333, 77] on span "Bulk actions" at bounding box center [330, 76] width 29 height 5
click at [481, 67] on div "14 days of free trial left | data sync platform seb@sunnycloud.lu Contact Us Lo…" at bounding box center [260, 203] width 520 height 564
click at [390, 76] on button "button" at bounding box center [392, 76] width 13 height 10
click at [354, 52] on div at bounding box center [297, 58] width 332 height 15
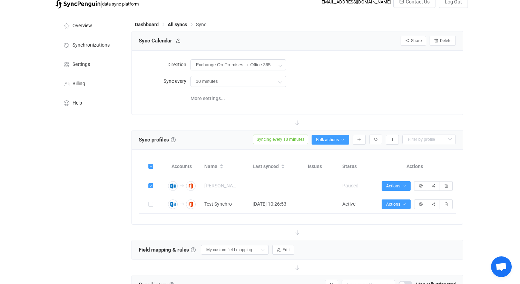
scroll to position [0, 0]
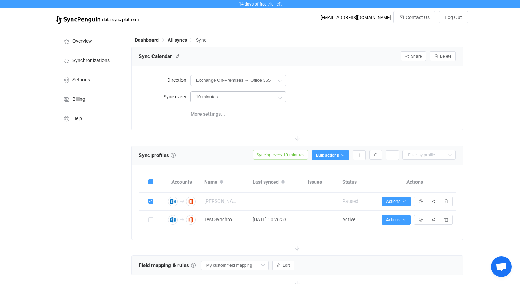
click at [278, 99] on icon at bounding box center [280, 97] width 9 height 14
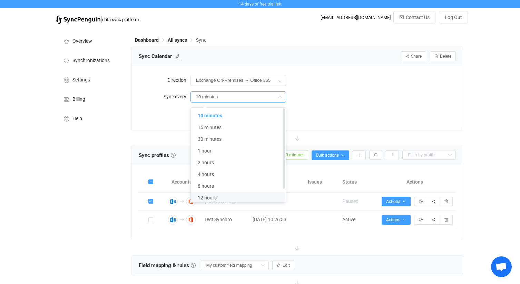
click at [251, 196] on li "12 hours" at bounding box center [238, 198] width 95 height 12
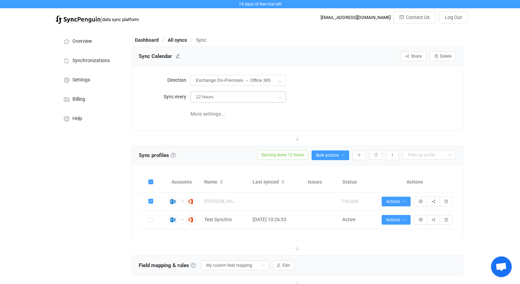
click at [283, 97] on icon at bounding box center [280, 97] width 9 height 14
click at [261, 164] on li "2 hours" at bounding box center [238, 161] width 95 height 12
type input "2 hours"
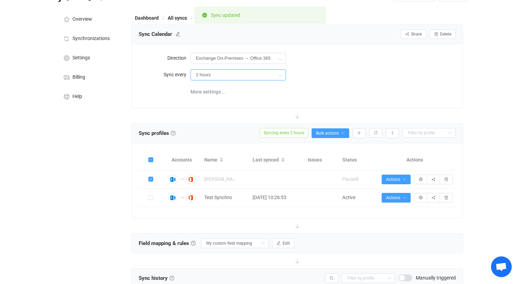
scroll to position [14, 0]
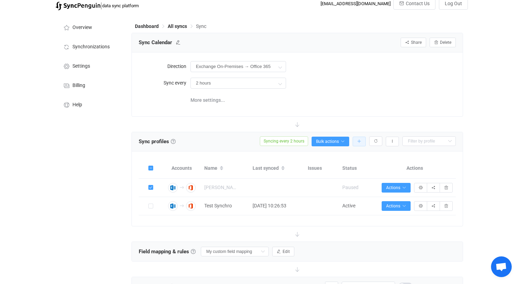
click at [361, 142] on icon "button" at bounding box center [359, 141] width 4 height 4
click at [345, 156] on li "Add manually…" at bounding box center [334, 159] width 59 height 12
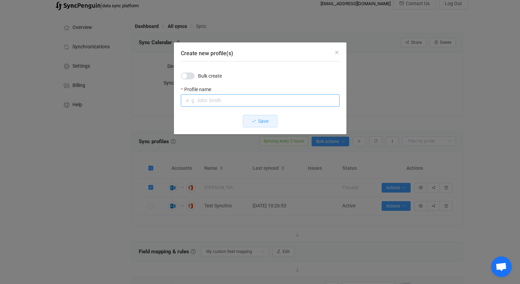
click at [269, 101] on input "Create new profile(s)" at bounding box center [260, 100] width 159 height 12
type input "Fanny Gauffilier"
click at [266, 122] on span "Save" at bounding box center [263, 121] width 10 height 6
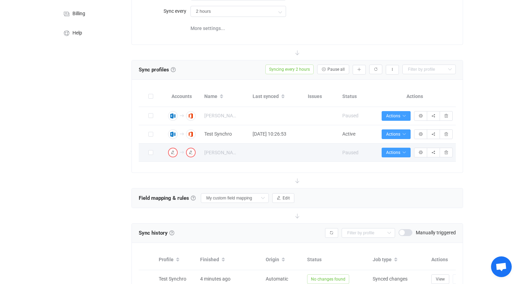
scroll to position [98, 0]
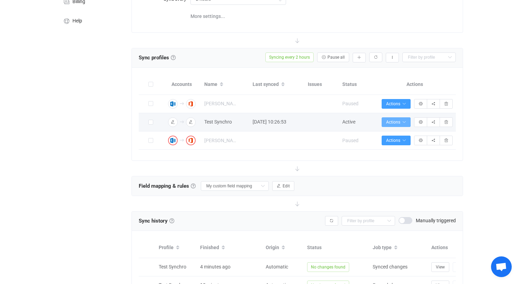
click at [402, 123] on icon "button" at bounding box center [404, 122] width 4 height 4
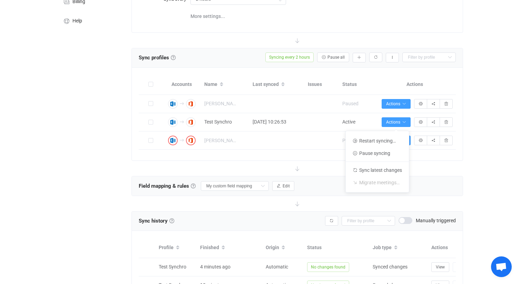
click at [327, 161] on div at bounding box center [297, 168] width 332 height 15
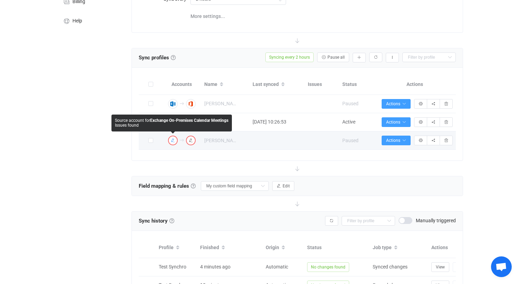
click at [174, 143] on img "button" at bounding box center [173, 140] width 6 height 6
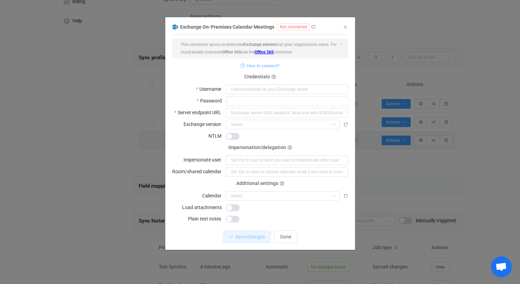
click at [275, 65] on span "How to connect?" at bounding box center [263, 66] width 33 height 8
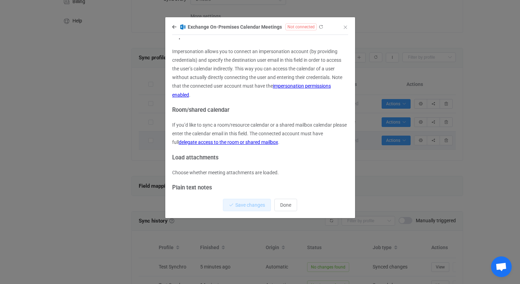
scroll to position [71, 0]
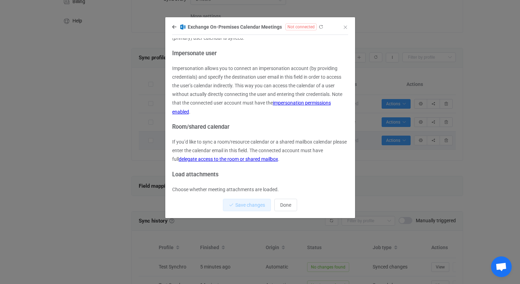
click at [311, 103] on link "impersonation permissions enabled" at bounding box center [251, 107] width 159 height 14
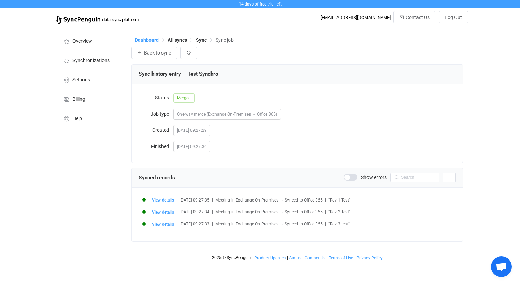
click at [148, 40] on span "Dashboard" at bounding box center [147, 40] width 24 height 6
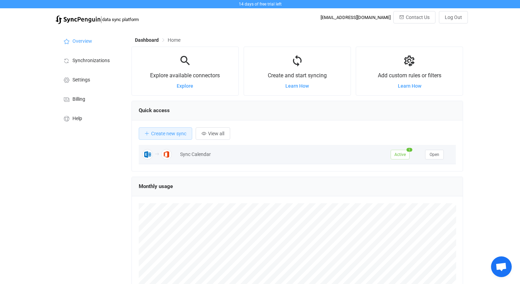
scroll to position [134, 332]
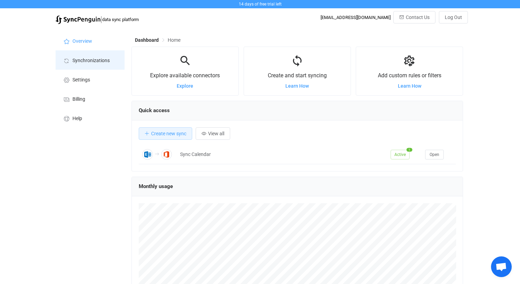
click at [90, 63] on li "Synchronizations" at bounding box center [90, 59] width 69 height 19
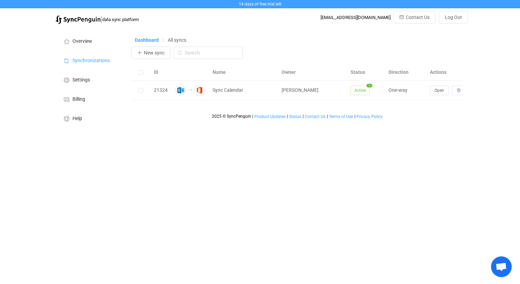
click at [139, 41] on span "Dashboard" at bounding box center [147, 40] width 24 height 6
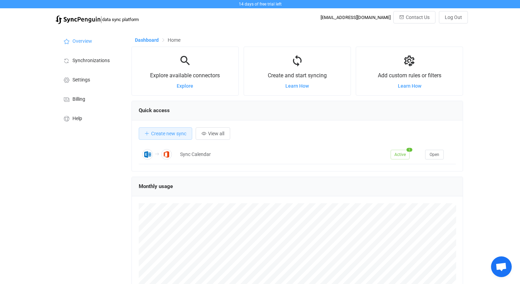
scroll to position [134, 332]
click at [102, 61] on span "Synchronizations" at bounding box center [90, 61] width 37 height 6
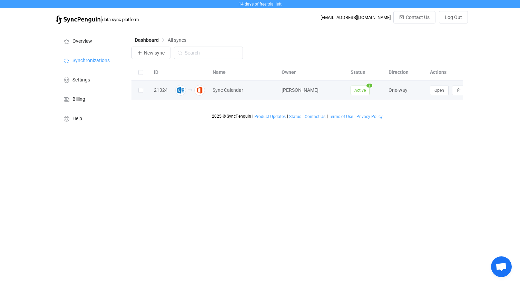
click at [164, 97] on td "21324" at bounding box center [160, 90] width 21 height 19
click at [438, 94] on button "Open" at bounding box center [439, 91] width 19 height 10
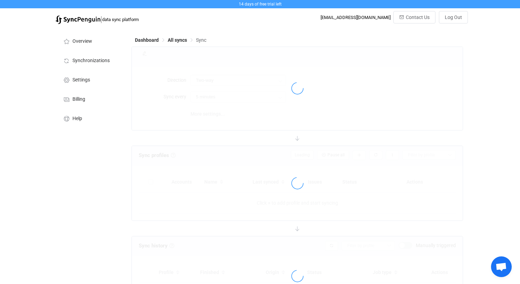
type input "Exchange On-Premises → Office 365"
type input "10 minutes"
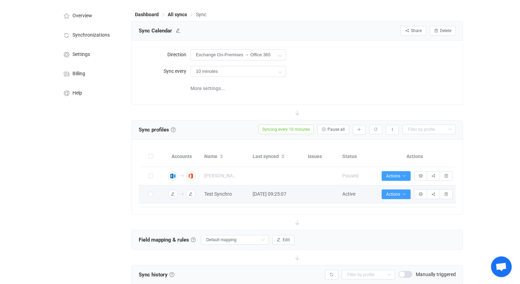
scroll to position [25, 0]
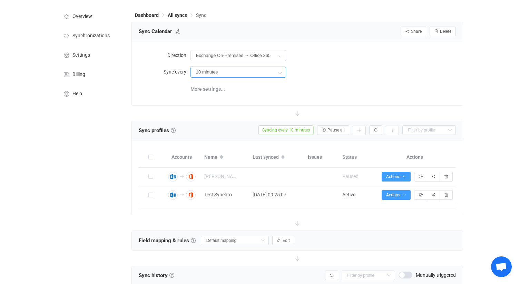
click at [271, 74] on input "10 minutes" at bounding box center [238, 72] width 96 height 11
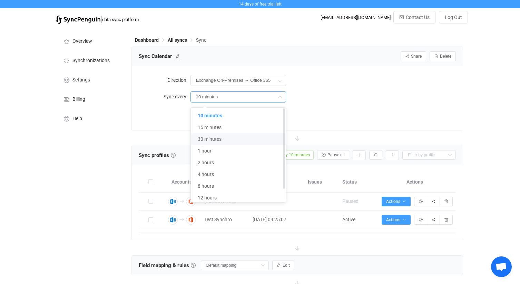
scroll to position [2, 0]
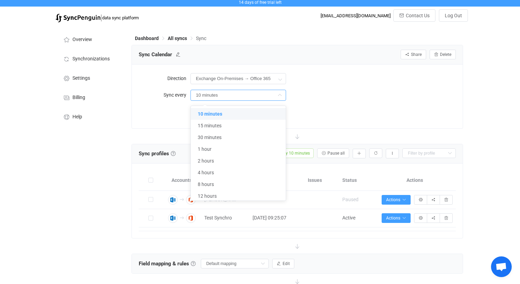
click at [357, 69] on div "Direction Exchange On-Premises → Office 365 Two-way Office 365 Exchange On-Prem…" at bounding box center [297, 96] width 331 height 63
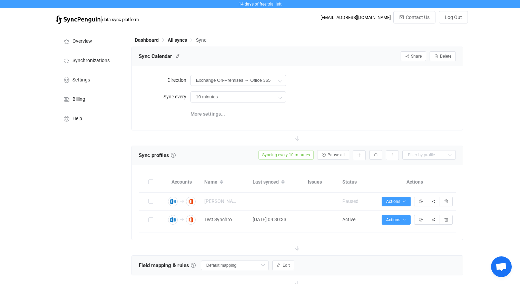
scroll to position [2, 0]
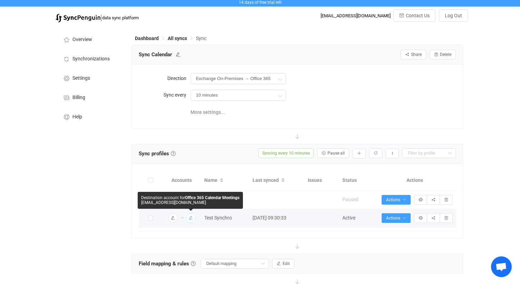
click at [191, 218] on icon "button" at bounding box center [191, 218] width 4 height 4
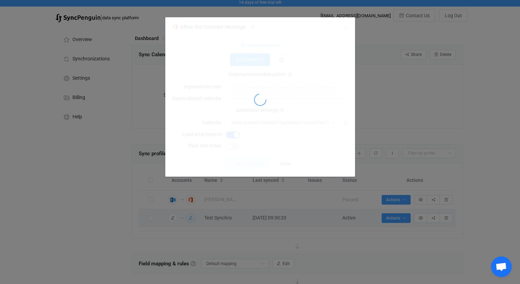
type input "Calendrier ([EMAIL_ADDRESS][DOMAIN_NAME])"
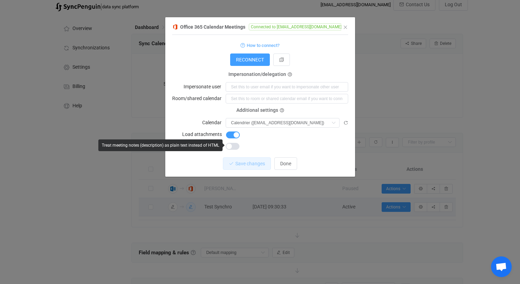
scroll to position [14, 0]
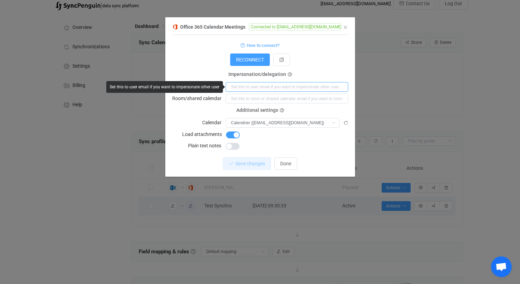
click at [282, 86] on input "dialog" at bounding box center [287, 87] width 123 height 10
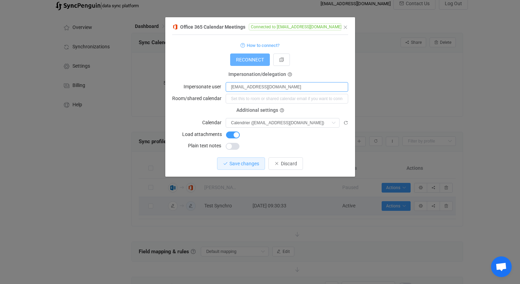
type input "[EMAIL_ADDRESS][DOMAIN_NAME]"
click at [255, 63] on button "RECONNECT" at bounding box center [250, 59] width 40 height 12
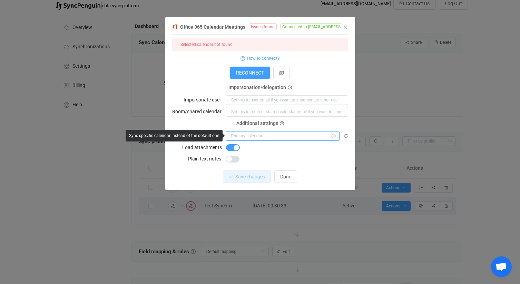
click at [314, 136] on input "dialog" at bounding box center [283, 136] width 114 height 10
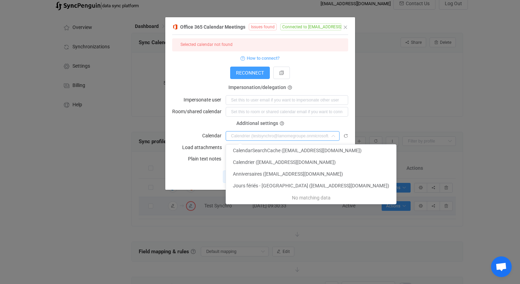
click at [329, 73] on div "RECONNECT" at bounding box center [260, 73] width 176 height 12
type input "Calendrier ([EMAIL_ADDRESS][DOMAIN_NAME])"
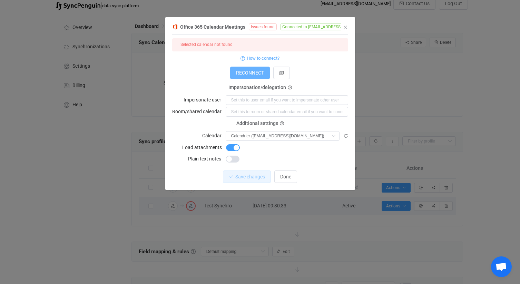
click at [260, 73] on span "RECONNECT" at bounding box center [250, 73] width 28 height 6
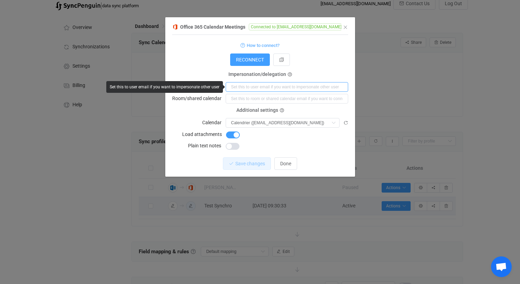
click at [277, 88] on input "dialog" at bounding box center [287, 87] width 123 height 10
type input "[EMAIL_ADDRESS][DOMAIN_NAME]"
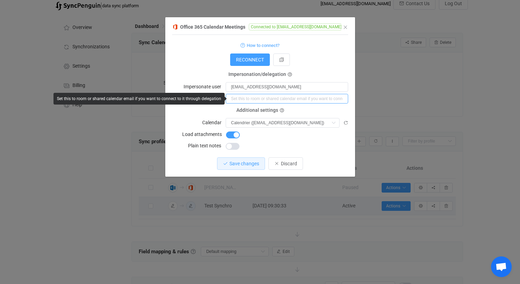
click at [272, 99] on input "dialog" at bounding box center [287, 99] width 123 height 10
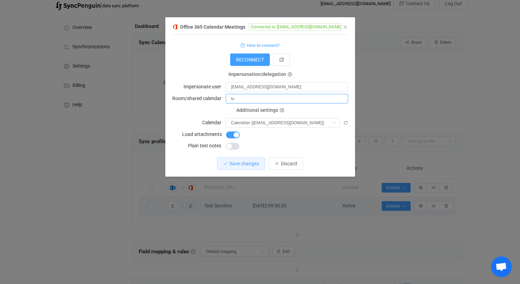
type input "l"
type input "[EMAIL_ADDRESS][DOMAIN_NAME]"
click at [242, 163] on span "Save changes" at bounding box center [244, 164] width 30 height 6
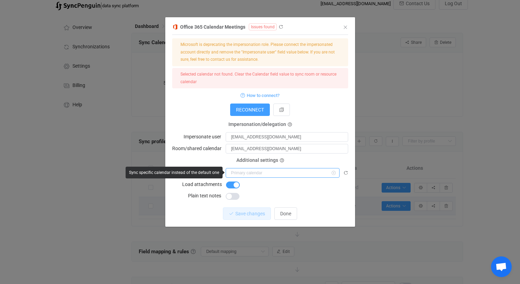
click at [299, 173] on input "dialog" at bounding box center [283, 173] width 114 height 10
type input "Calendrier ([EMAIL_ADDRESS][DOMAIN_NAME])"
click at [299, 172] on input "Calendrier ([EMAIL_ADDRESS][DOMAIN_NAME])" at bounding box center [283, 173] width 114 height 10
click at [299, 172] on input "dialog" at bounding box center [283, 173] width 114 height 10
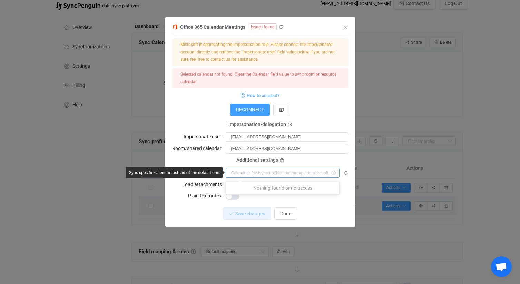
type input "Calendrier ([EMAIL_ADDRESS][DOMAIN_NAME])"
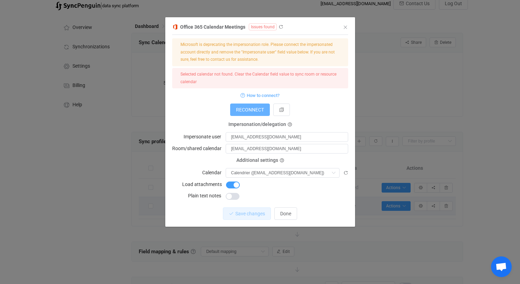
click at [260, 109] on span "RECONNECT" at bounding box center [250, 110] width 28 height 6
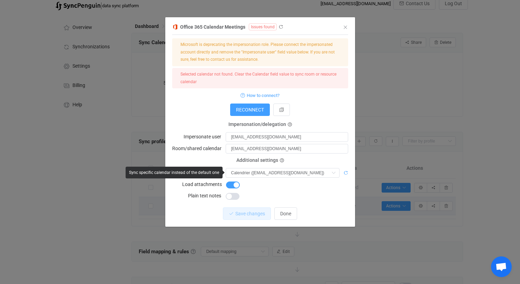
click at [347, 173] on icon "dialog" at bounding box center [345, 172] width 5 height 5
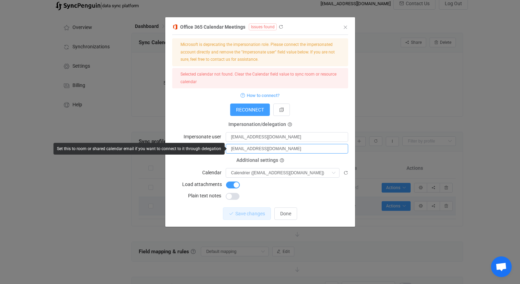
click at [280, 149] on input "[EMAIL_ADDRESS][DOMAIN_NAME]" at bounding box center [287, 149] width 123 height 10
click at [294, 149] on input "[EMAIL_ADDRESS][DOMAIN_NAME]" at bounding box center [287, 149] width 123 height 10
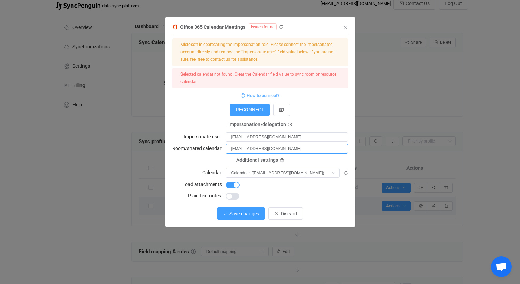
type input "[EMAIL_ADDRESS][DOMAIN_NAME]"
click at [257, 214] on span "Save changes" at bounding box center [244, 214] width 30 height 6
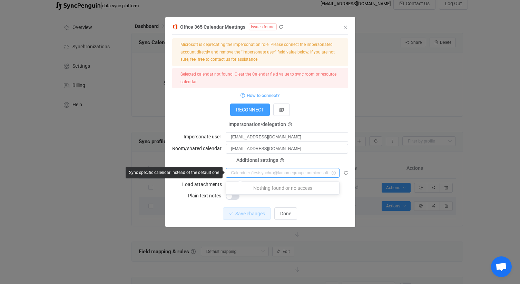
click at [307, 172] on input "dialog" at bounding box center [283, 173] width 114 height 10
type input "Calendrier ([EMAIL_ADDRESS][DOMAIN_NAME])"
click at [343, 171] on icon "dialog" at bounding box center [345, 172] width 5 height 5
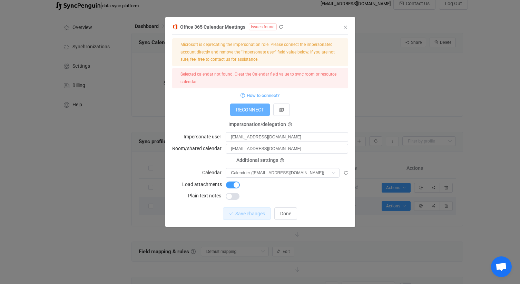
click at [263, 113] on button "RECONNECT" at bounding box center [250, 110] width 40 height 12
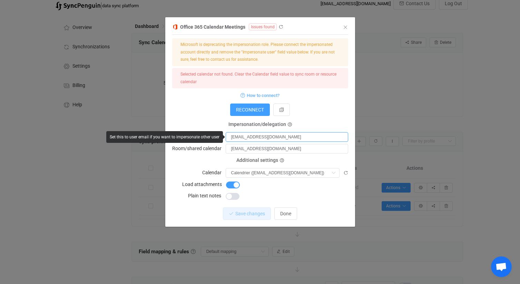
drag, startPoint x: 307, startPoint y: 139, endPoint x: 217, endPoint y: 140, distance: 89.7
click at [217, 140] on body "14 days of free trial left | data sync platform [EMAIL_ADDRESS][DOMAIN_NAME] Co…" at bounding box center [260, 268] width 520 height 564
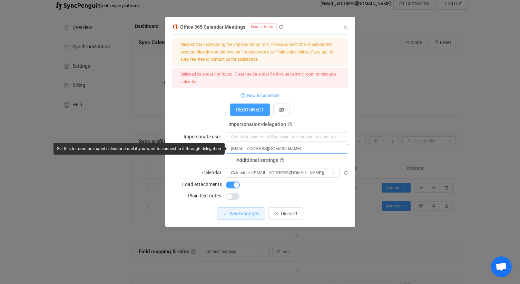
drag, startPoint x: 317, startPoint y: 150, endPoint x: 205, endPoint y: 147, distance: 112.2
click at [205, 147] on body "14 days of free trial left | data sync platform [EMAIL_ADDRESS][DOMAIN_NAME] Co…" at bounding box center [260, 268] width 520 height 564
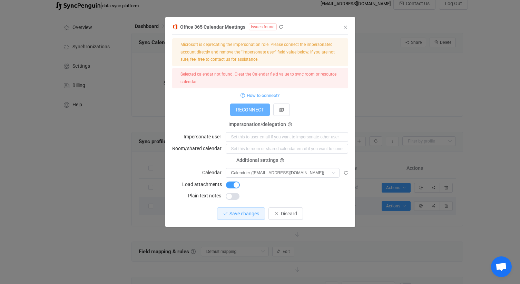
click at [245, 110] on span "RECONNECT" at bounding box center [250, 110] width 28 height 6
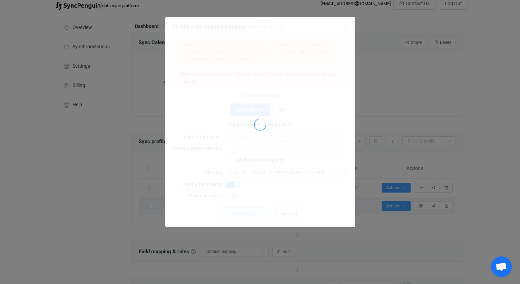
type input "[EMAIL_ADDRESS][DOMAIN_NAME]"
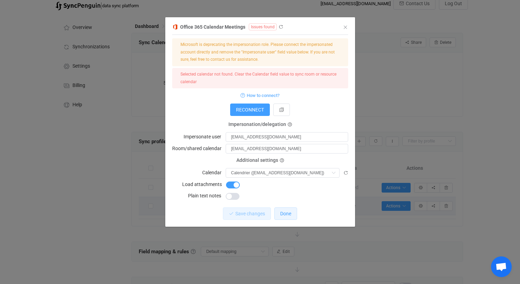
click at [276, 212] on button "Done" at bounding box center [285, 213] width 23 height 12
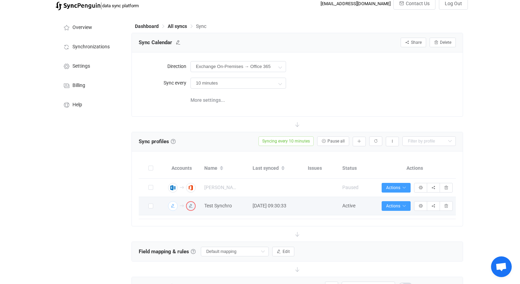
click at [177, 208] on button "button" at bounding box center [173, 206] width 10 height 10
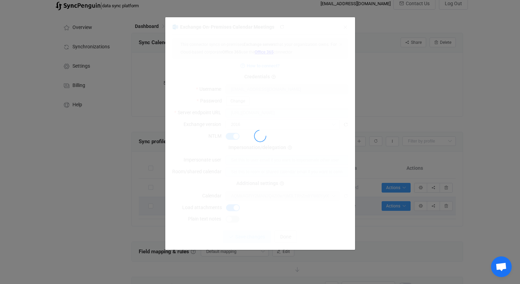
type input "Calendrier ([EMAIL_ADDRESS][DOMAIN_NAME])"
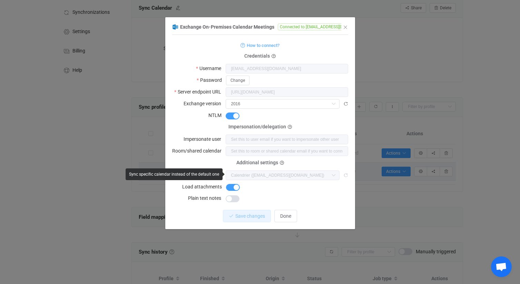
scroll to position [53, 0]
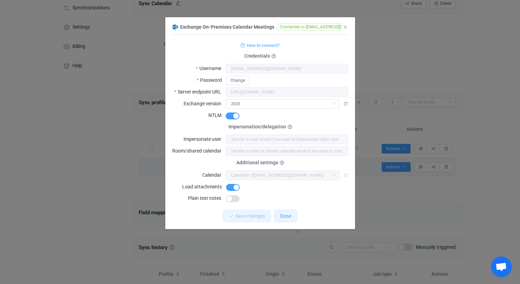
click at [288, 213] on span "Done" at bounding box center [285, 216] width 11 height 6
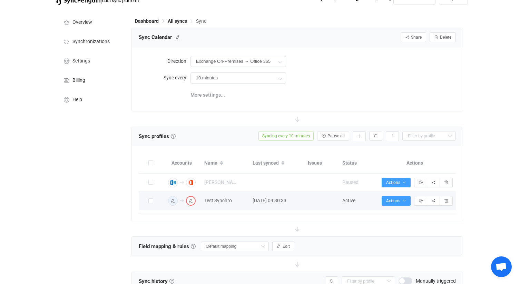
scroll to position [20, 0]
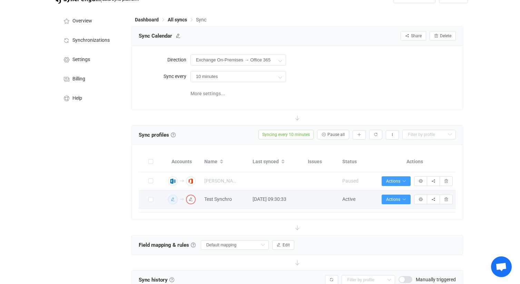
click at [172, 199] on icon "button" at bounding box center [173, 199] width 4 height 4
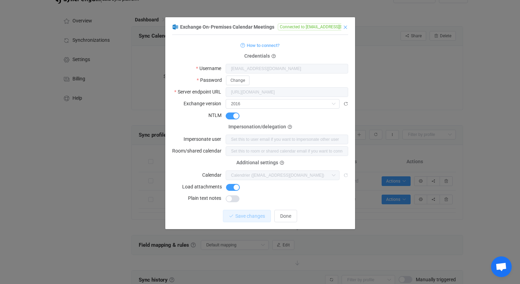
click at [347, 27] on icon "Close" at bounding box center [346, 28] width 6 height 6
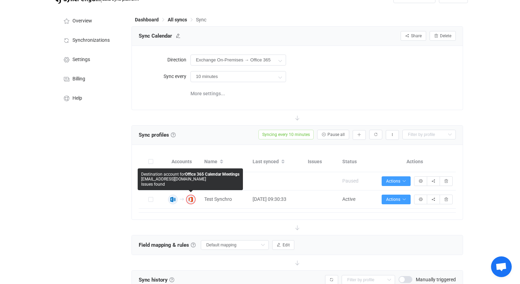
click at [190, 203] on button "button" at bounding box center [191, 200] width 10 height 10
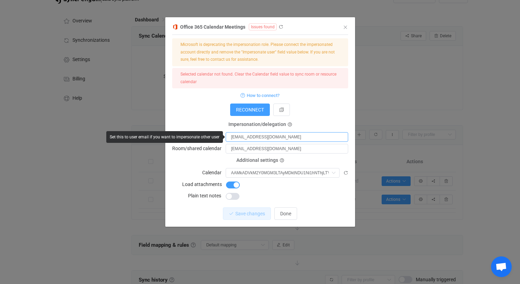
drag, startPoint x: 309, startPoint y: 137, endPoint x: 199, endPoint y: 137, distance: 110.4
click at [199, 137] on body "14 days of free trial left | data sync platform [EMAIL_ADDRESS][DOMAIN_NAME] Co…" at bounding box center [260, 262] width 520 height 564
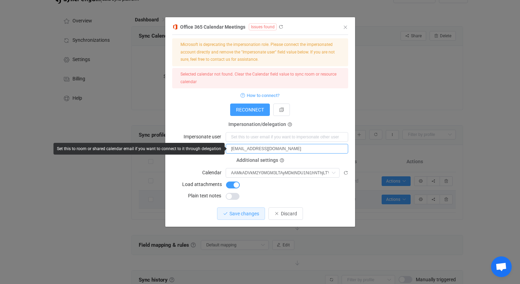
drag, startPoint x: 318, startPoint y: 148, endPoint x: 175, endPoint y: 142, distance: 143.0
click at [175, 142] on form "Microsoft is deprecating the impersonation role. Please connect the impersonate…" at bounding box center [260, 119] width 176 height 162
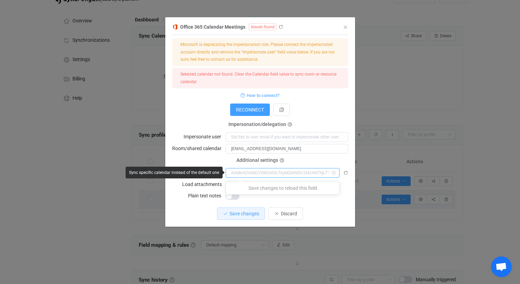
click at [261, 168] on input "dialog" at bounding box center [283, 173] width 114 height 10
click at [261, 171] on input "dialog" at bounding box center [283, 173] width 114 height 10
type input "AAMkADVkM2Y0MGM3LTAyMDktNDU1Ni1hNThjLTY2NTUzNWFhYmQ3OAAuAAAAAABQoJeKaETQRpYPJmm…"
click at [261, 171] on input "AAMkADVkM2Y0MGM3LTAyMDktNDU1Ni1hNThjLTY2NTUzNWFhYmQ3OAAuAAAAAABQoJeKaETQRpYPJmm…" at bounding box center [283, 173] width 114 height 10
click at [346, 172] on icon "dialog" at bounding box center [345, 172] width 5 height 5
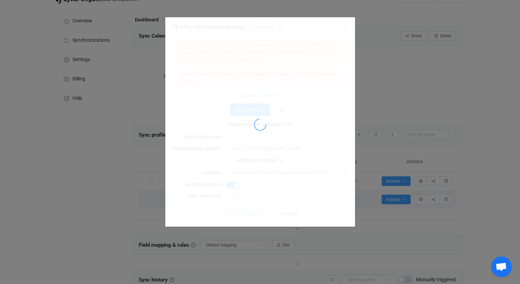
type input "Calendrier ([EMAIL_ADDRESS][DOMAIN_NAME])"
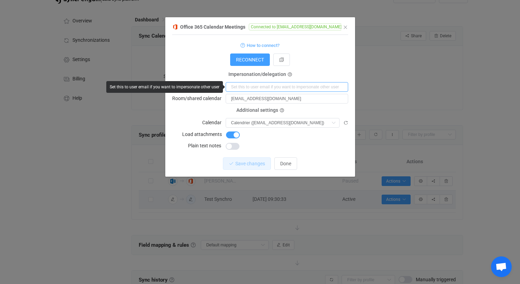
click at [311, 86] on input "dialog" at bounding box center [287, 87] width 123 height 10
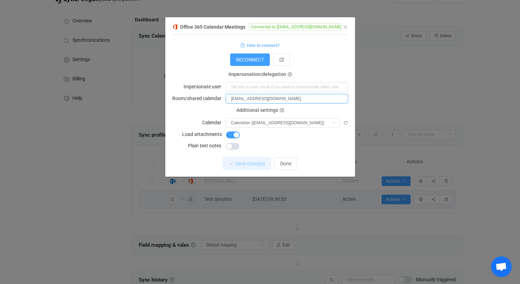
click at [239, 102] on input "[EMAIL_ADDRESS][DOMAIN_NAME]" at bounding box center [287, 99] width 123 height 10
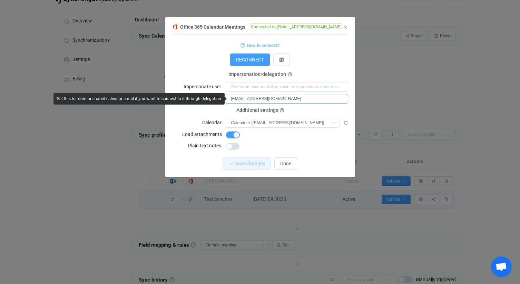
drag, startPoint x: 325, startPoint y: 98, endPoint x: 197, endPoint y: 91, distance: 127.8
click at [197, 91] on form "How to connect? Connection type Connection type As an application Using an impe…" at bounding box center [260, 96] width 176 height 110
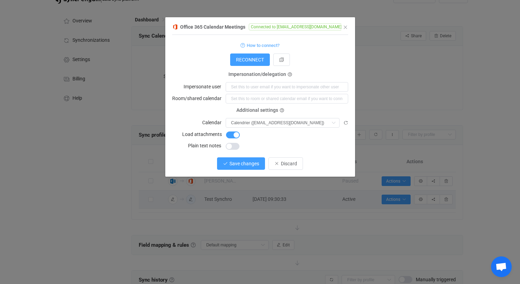
click at [232, 164] on span "Save changes" at bounding box center [244, 164] width 30 height 6
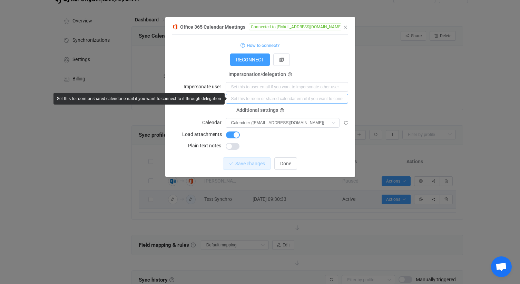
click at [250, 97] on input "dialog" at bounding box center [287, 99] width 123 height 10
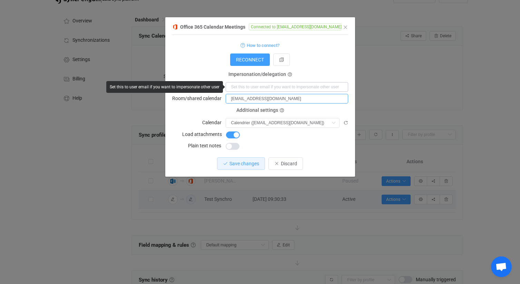
type input "[EMAIL_ADDRESS][DOMAIN_NAME]"
click at [284, 86] on input "dialog" at bounding box center [287, 87] width 123 height 10
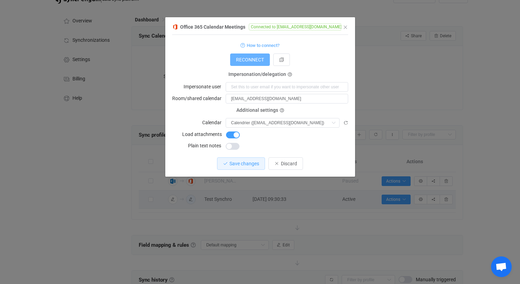
click at [260, 63] on button "RECONNECT" at bounding box center [250, 59] width 40 height 12
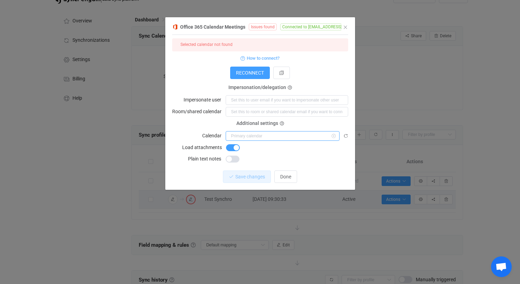
click at [290, 135] on input "dialog" at bounding box center [283, 136] width 114 height 10
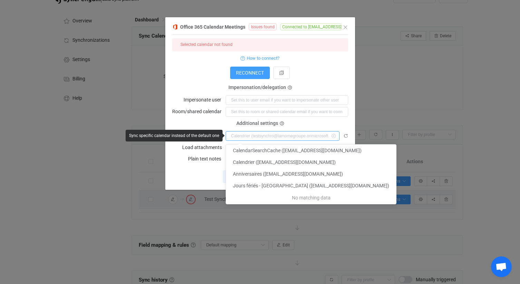
click at [290, 135] on input "dialog" at bounding box center [283, 136] width 114 height 10
type input "Calendrier ([EMAIL_ADDRESS][DOMAIN_NAME])"
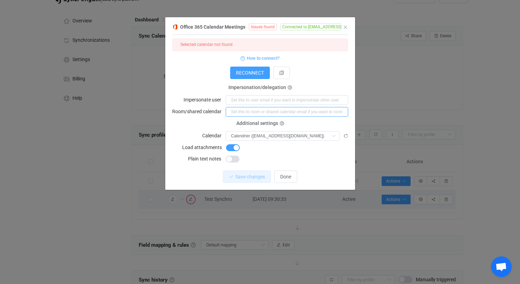
click at [275, 110] on input "dialog" at bounding box center [287, 112] width 123 height 10
type input "[EMAIL_ADDRESS][DOMAIN_NAME]"
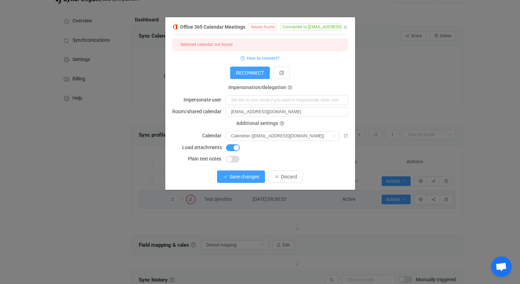
click at [247, 175] on span "Save changes" at bounding box center [244, 177] width 30 height 6
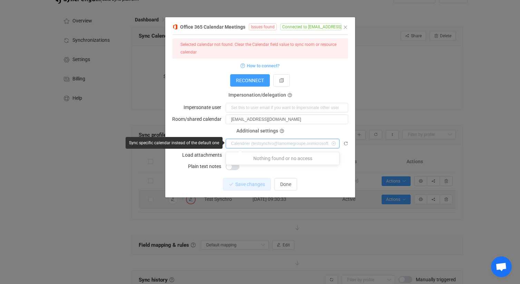
click at [299, 144] on input "dialog" at bounding box center [283, 144] width 114 height 10
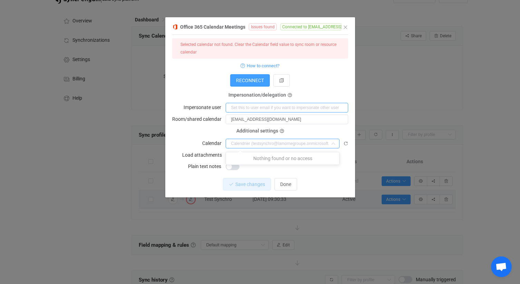
click at [275, 106] on input "dialog" at bounding box center [287, 108] width 123 height 10
type input "Calendrier ([EMAIL_ADDRESS][DOMAIN_NAME])"
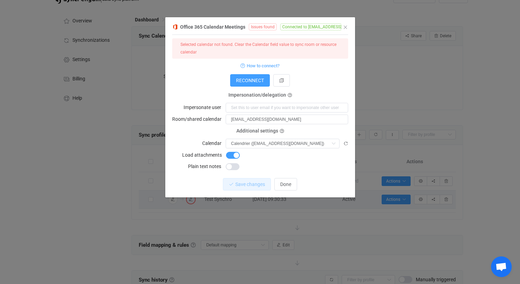
click at [208, 90] on form "Selected calendar not found. Clear the Calendar field value to sync room or res…" at bounding box center [260, 104] width 176 height 133
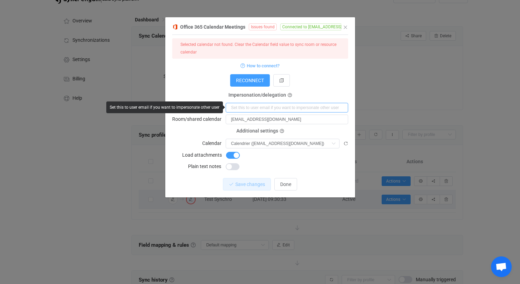
click at [236, 108] on input "dialog" at bounding box center [287, 108] width 123 height 10
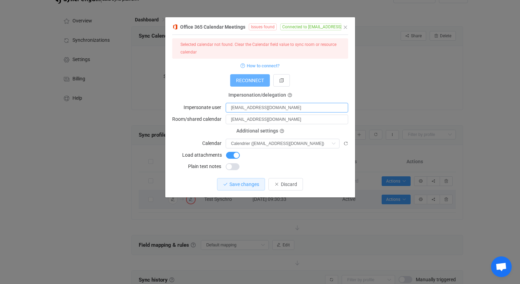
type input "[EMAIL_ADDRESS][DOMAIN_NAME]"
click at [266, 82] on button "RECONNECT" at bounding box center [250, 80] width 40 height 12
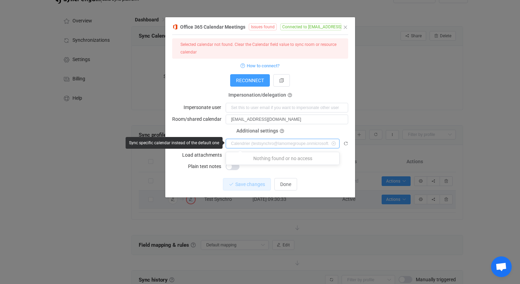
click at [281, 142] on input "dialog" at bounding box center [283, 144] width 114 height 10
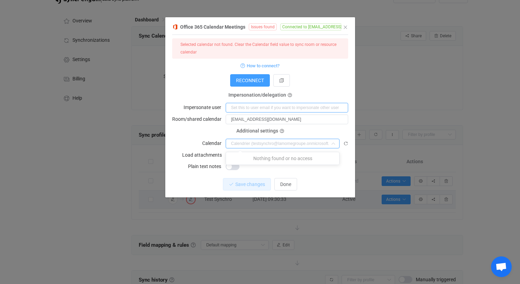
click at [267, 108] on input "dialog" at bounding box center [287, 108] width 123 height 10
type input "Calendrier ([EMAIL_ADDRESS][DOMAIN_NAME])"
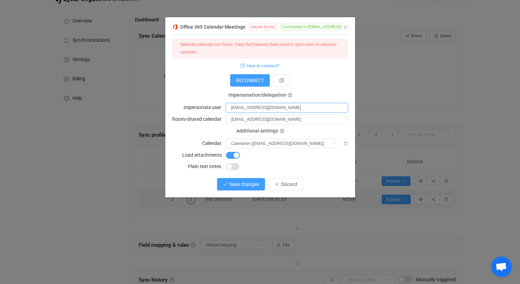
type input "[EMAIL_ADDRESS][DOMAIN_NAME]"
click at [258, 183] on span "Save changes" at bounding box center [244, 185] width 30 height 6
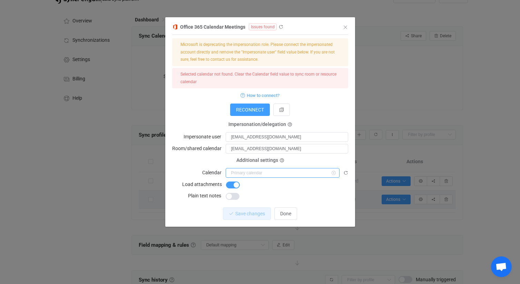
click at [308, 172] on input "dialog" at bounding box center [283, 173] width 114 height 10
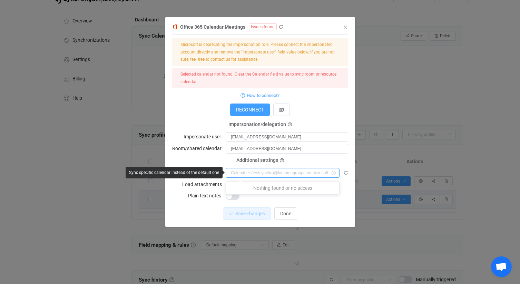
click at [308, 172] on input "dialog" at bounding box center [283, 173] width 114 height 10
type input "Calendrier ([EMAIL_ADDRESS][DOMAIN_NAME])"
click at [346, 171] on icon "dialog" at bounding box center [345, 172] width 5 height 5
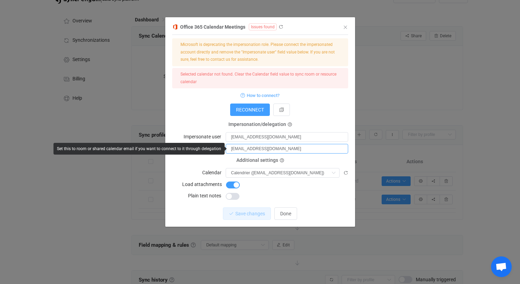
drag, startPoint x: 317, startPoint y: 149, endPoint x: 223, endPoint y: 149, distance: 93.9
click at [223, 149] on body "14 days of free trial left | data sync platform [EMAIL_ADDRESS][DOMAIN_NAME] Co…" at bounding box center [260, 262] width 520 height 564
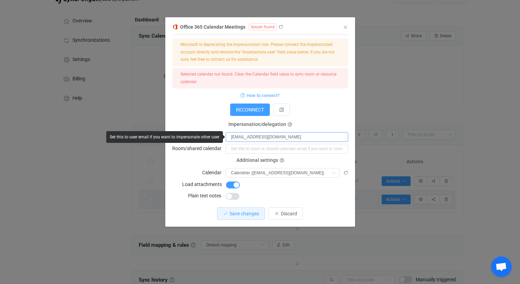
drag, startPoint x: 310, startPoint y: 137, endPoint x: 195, endPoint y: 130, distance: 114.8
click at [195, 130] on div "Impersonation/delegation Impersonate user [EMAIL_ADDRESS][DOMAIN_NAME]" at bounding box center [260, 133] width 176 height 17
click at [235, 137] on input "dialog" at bounding box center [287, 137] width 123 height 10
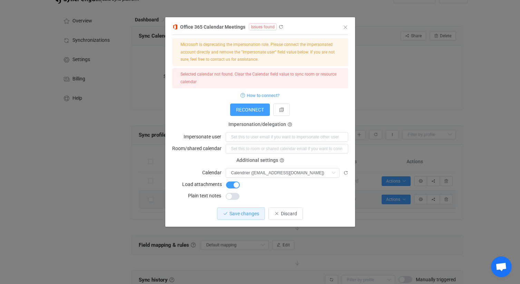
click at [330, 102] on form "Microsoft is deprecating the impersonation role. Please connect the impersonate…" at bounding box center [260, 119] width 176 height 162
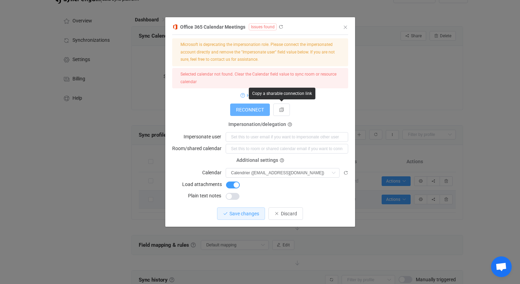
click at [259, 113] on button "RECONNECT" at bounding box center [250, 110] width 40 height 12
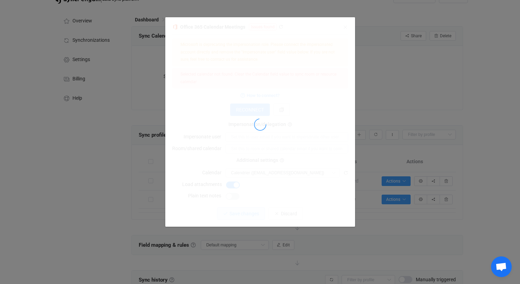
type input "[EMAIL_ADDRESS][DOMAIN_NAME]"
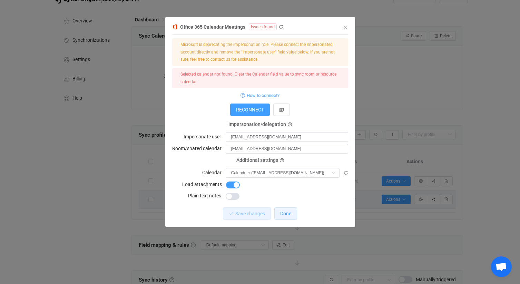
click at [283, 213] on span "Done" at bounding box center [285, 214] width 11 height 6
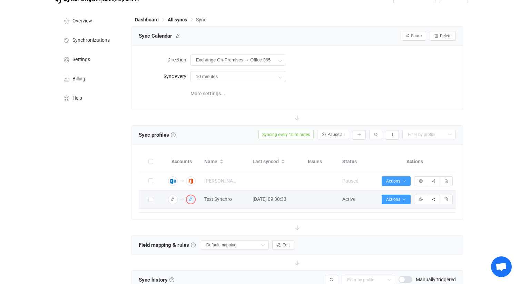
click at [193, 198] on icon "button" at bounding box center [191, 199] width 4 height 4
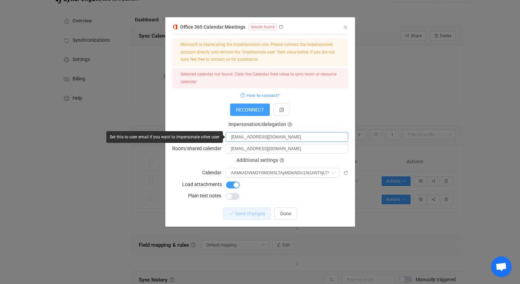
drag, startPoint x: 310, startPoint y: 137, endPoint x: 207, endPoint y: 135, distance: 102.9
click at [207, 135] on body "14 days of free trial left | data sync platform [EMAIL_ADDRESS][DOMAIN_NAME] Co…" at bounding box center [260, 262] width 520 height 564
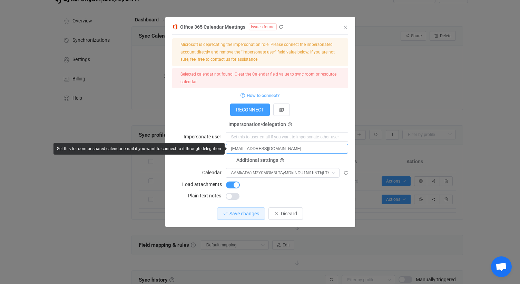
drag, startPoint x: 322, startPoint y: 149, endPoint x: 197, endPoint y: 144, distance: 125.0
click at [197, 144] on body "14 days of free trial left | data sync platform [EMAIL_ADDRESS][DOMAIN_NAME] Co…" at bounding box center [260, 262] width 520 height 564
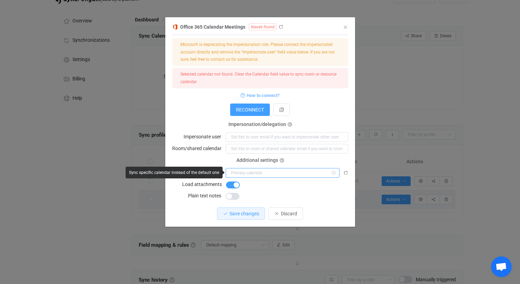
click at [321, 173] on input "dialog" at bounding box center [283, 173] width 114 height 10
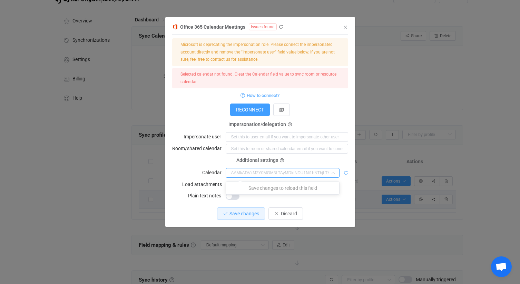
click at [346, 174] on icon "dialog" at bounding box center [345, 172] width 5 height 5
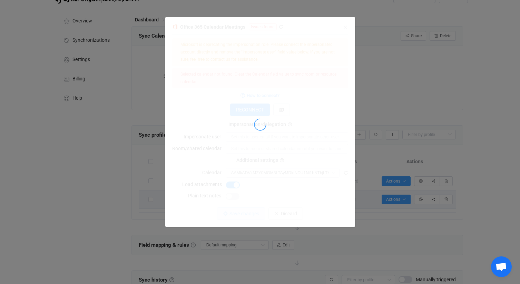
type input "Calendrier ([EMAIL_ADDRESS][DOMAIN_NAME])"
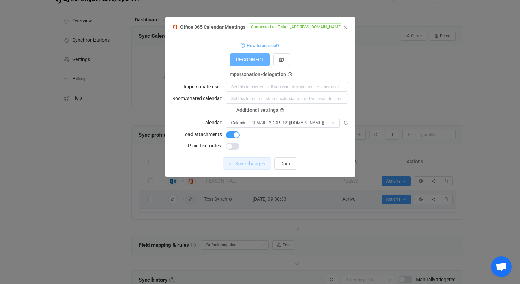
click at [259, 60] on span "RECONNECT" at bounding box center [250, 60] width 28 height 6
click at [345, 123] on icon "dialog" at bounding box center [345, 122] width 5 height 5
click at [287, 165] on span "Done" at bounding box center [285, 164] width 11 height 6
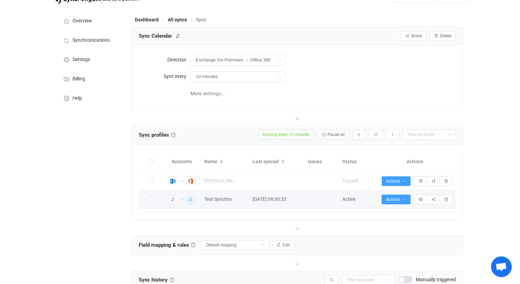
click at [192, 198] on icon "button" at bounding box center [191, 199] width 4 height 4
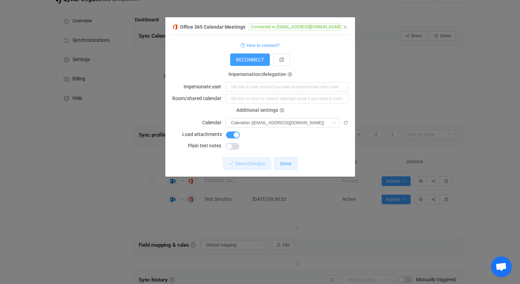
click at [288, 166] on span "Done" at bounding box center [285, 164] width 11 height 6
